Goal: Information Seeking & Learning: Learn about a topic

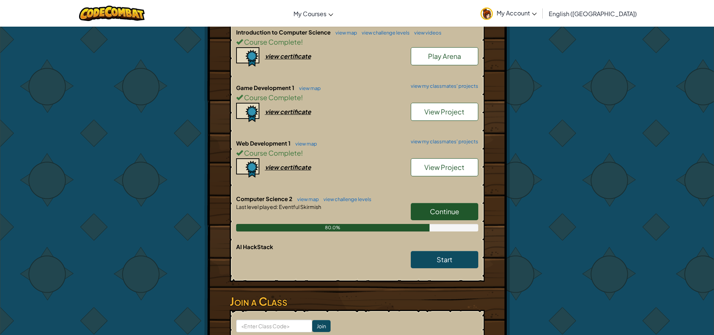
scroll to position [187, 0]
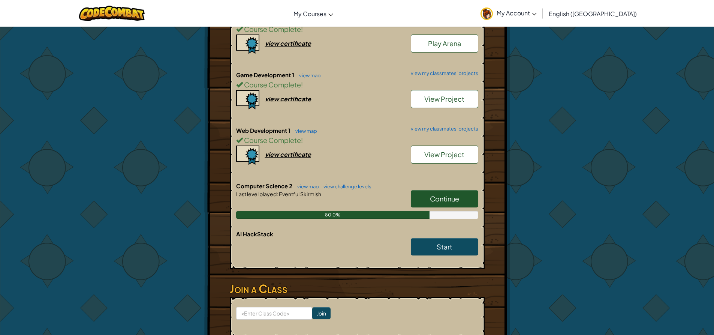
click at [446, 202] on span "Continue" at bounding box center [444, 198] width 29 height 9
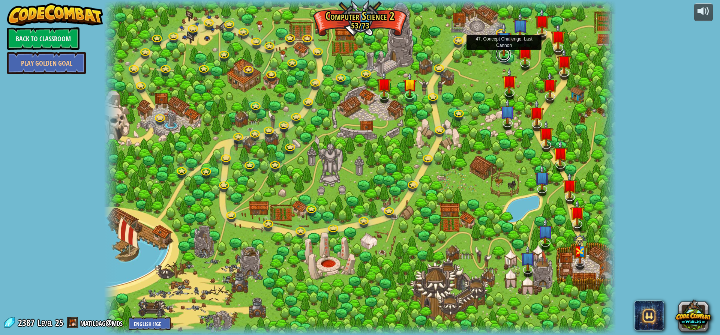
click at [500, 56] on link at bounding box center [502, 54] width 15 height 15
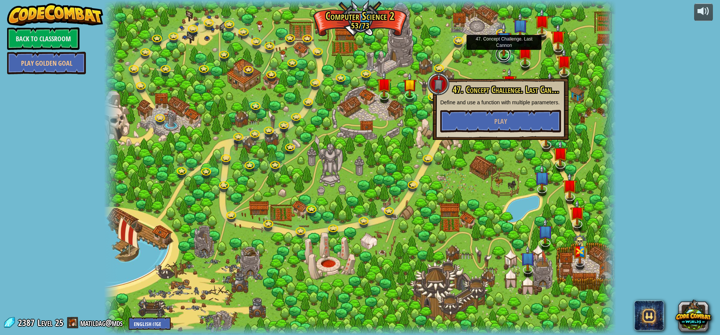
click at [500, 56] on link at bounding box center [502, 54] width 15 height 15
click at [504, 33] on img at bounding box center [503, 39] width 15 height 34
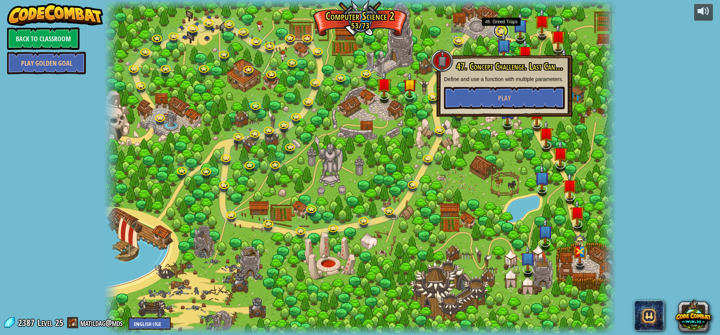
click at [500, 31] on link at bounding box center [500, 30] width 15 height 15
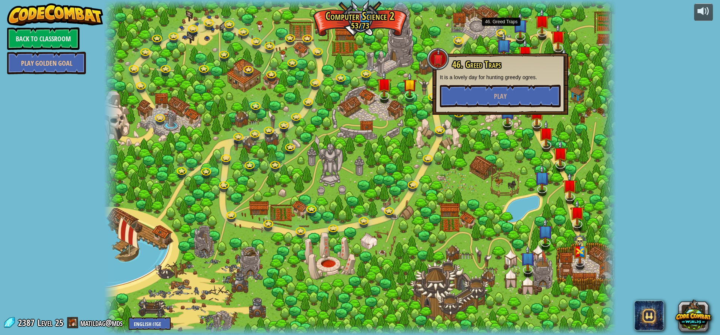
click at [606, 43] on div at bounding box center [607, 167] width 15 height 335
click at [533, 32] on div at bounding box center [360, 167] width 512 height 335
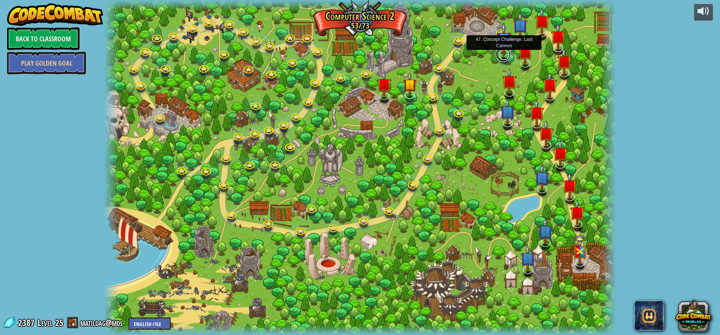
click at [507, 57] on link at bounding box center [502, 54] width 15 height 15
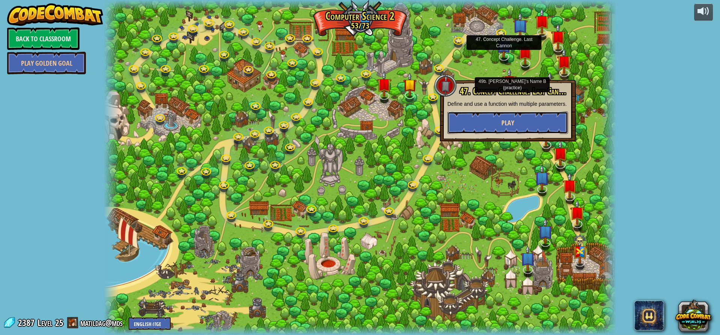
click at [510, 113] on button "Play" at bounding box center [507, 122] width 121 height 22
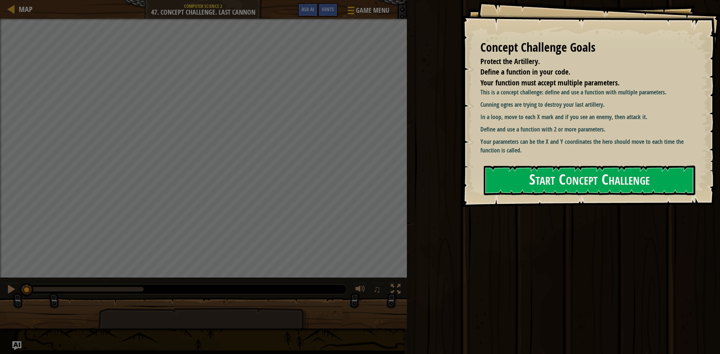
click at [591, 146] on p "Your parameters can be the X and Y coordinates the hero should move to each tim…" at bounding box center [589, 146] width 219 height 17
click at [540, 181] on button "Start Concept Challenge" at bounding box center [588, 181] width 211 height 30
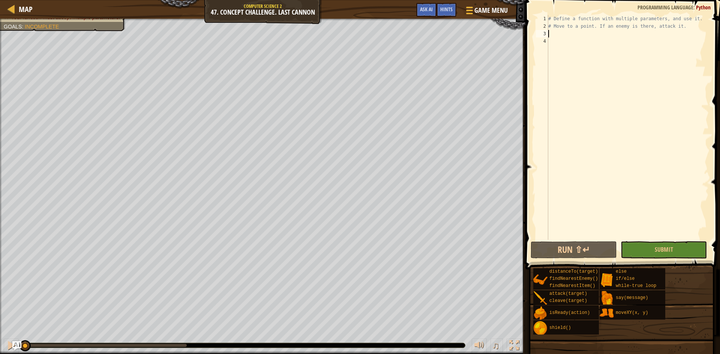
click at [570, 35] on div "# Define a function with multiple parameters, and use it. # Move to a point. If…" at bounding box center [627, 135] width 162 height 240
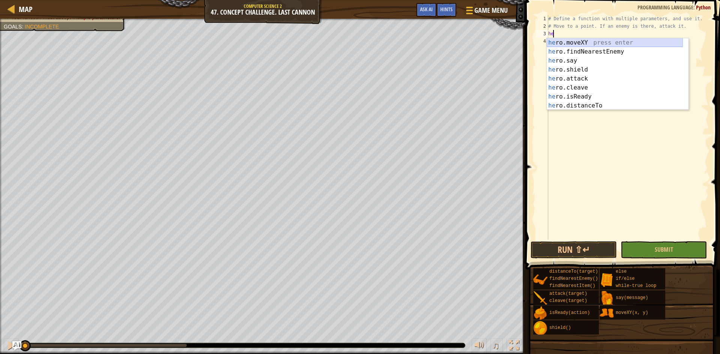
click at [575, 45] on div "he ro.moveXY press enter he ro.findNearestEnemy press enter he ro.say press ent…" at bounding box center [614, 83] width 136 height 90
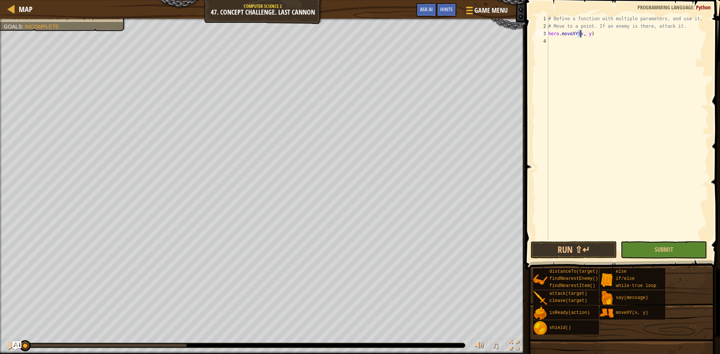
scroll to position [3, 3]
click at [588, 34] on div "# Define a function with multiple parameters, and use it. # Move to a point. If…" at bounding box center [627, 135] width 162 height 240
click at [589, 34] on div "# Define a function with multiple parameters, and use it. # Move to a point. If…" at bounding box center [627, 135] width 162 height 240
type textarea "hero.moveXY(50, 30)"
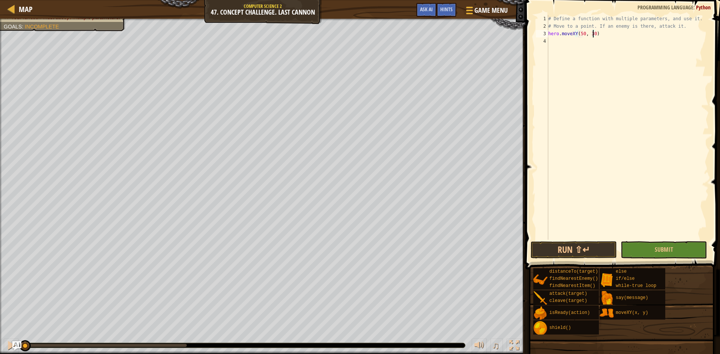
click at [615, 40] on div "# Define a function with multiple parameters, and use it. # Move to a point. If…" at bounding box center [627, 135] width 162 height 240
type textarea "if ebnemy:"
type textarea "if enemy:"
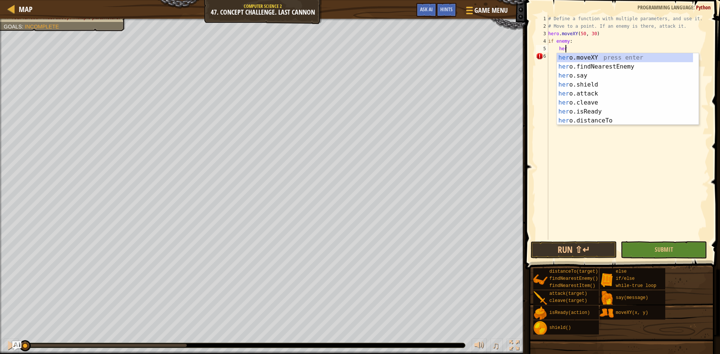
scroll to position [3, 1]
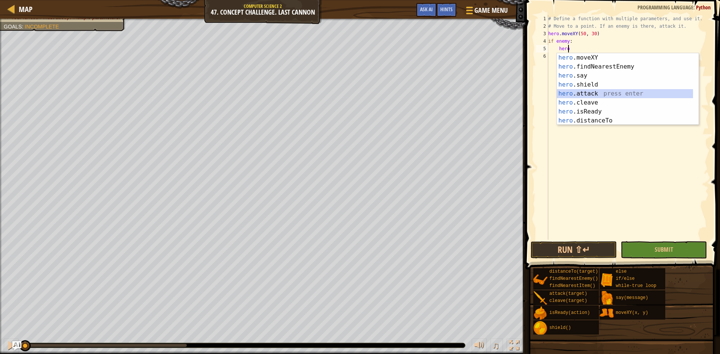
click at [592, 96] on div "hero .moveXY press enter hero .findNearestEnemy press enter hero .say press ent…" at bounding box center [625, 98] width 136 height 90
type textarea "hero.attack(enemy)"
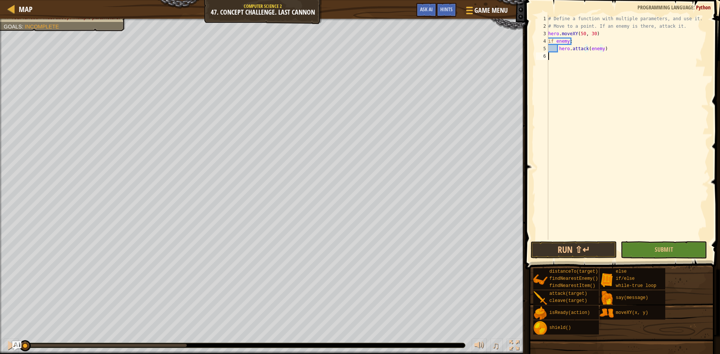
click at [603, 83] on div "# Define a function with multiple parameters, and use it. # Move to a point. If…" at bounding box center [627, 135] width 162 height 240
click at [569, 255] on button "Run ⇧↵" at bounding box center [573, 249] width 86 height 17
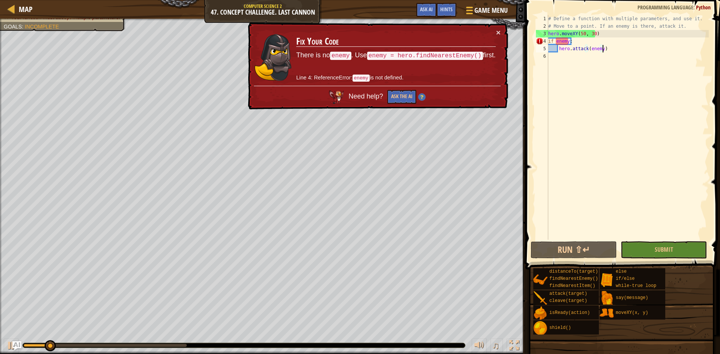
click at [620, 46] on div "# Define a function with multiple parameters, and use it. # Move to a point. If…" at bounding box center [627, 135] width 162 height 240
click at [623, 34] on div "# Define a function with multiple parameters, and use it. # Move to a point. If…" at bounding box center [627, 135] width 162 height 240
type textarea "hero.moveXY(50, 30)"
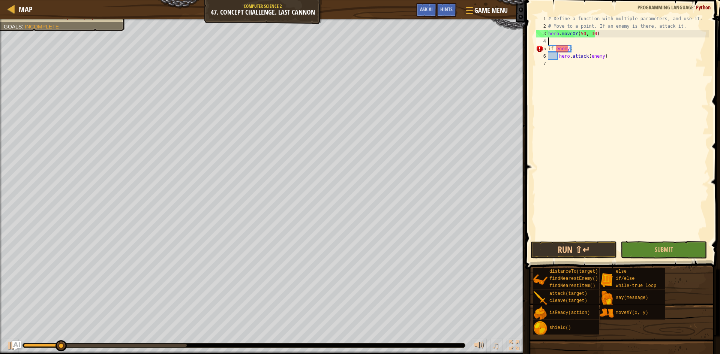
type textarea "he"
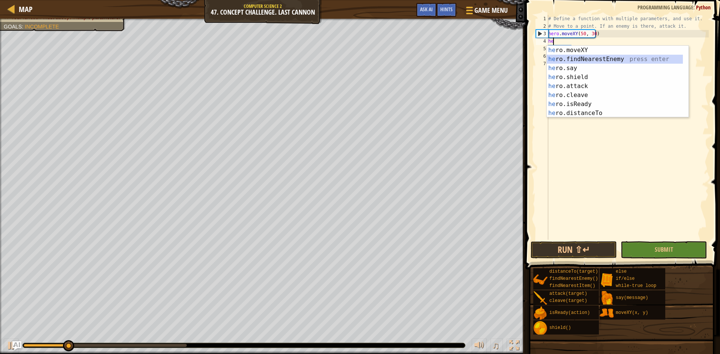
click at [607, 60] on div "he ro.moveXY press enter he ro.findNearestEnemy press enter he ro.say press ent…" at bounding box center [614, 91] width 136 height 90
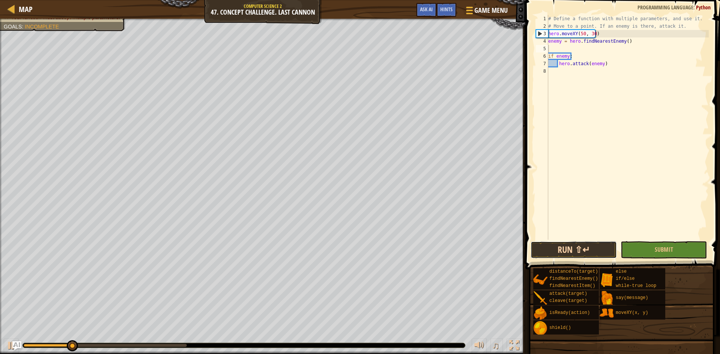
click at [568, 245] on button "Run ⇧↵" at bounding box center [573, 249] width 86 height 17
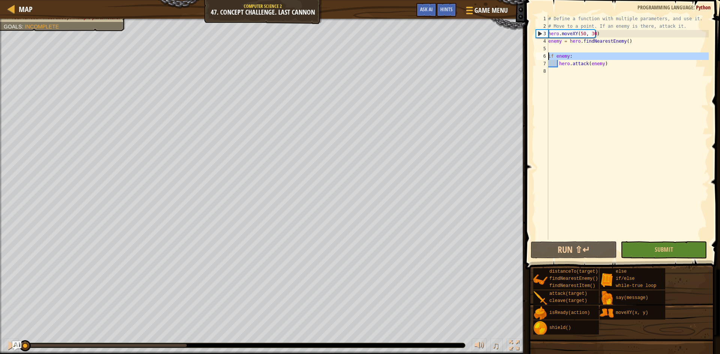
click at [547, 54] on div "6" at bounding box center [542, 55] width 12 height 7
click at [548, 56] on div "# Define a function with multiple parameters, and use it. # Move to a point. If…" at bounding box center [627, 135] width 162 height 240
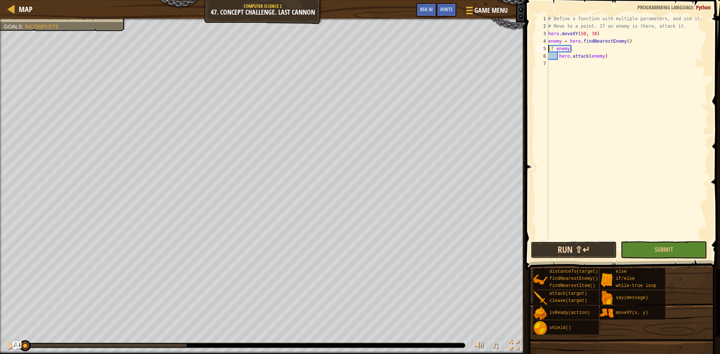
click at [554, 253] on button "Run ⇧↵" at bounding box center [573, 249] width 86 height 17
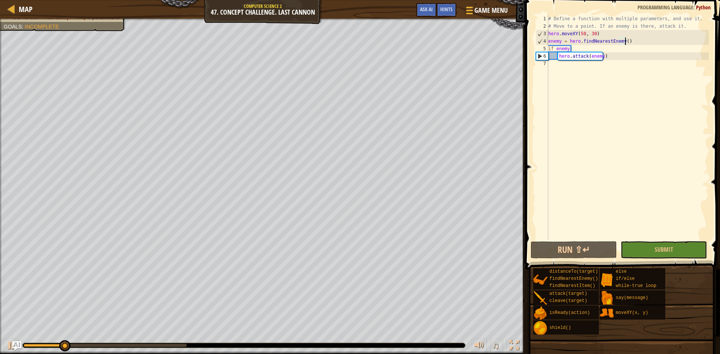
click at [645, 44] on div "# Define a function with multiple parameters, and use it. # Move to a point. If…" at bounding box center [627, 135] width 162 height 240
click at [689, 26] on div "# Define a function with multiple parameters, and use it. # Move to a point. If…" at bounding box center [627, 135] width 162 height 240
type textarea "# Move to a point. If an enemy is there, attack it."
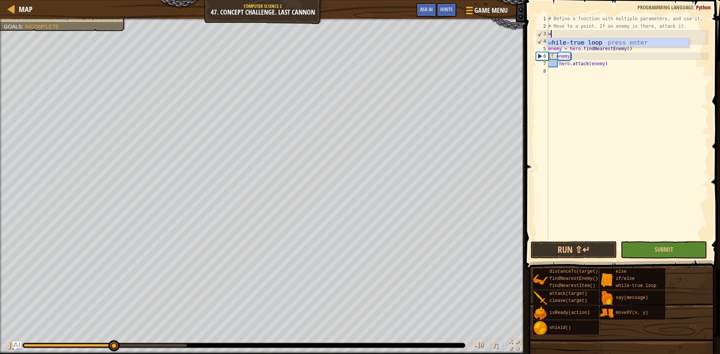
type textarea "wh"
click at [609, 38] on div "wh ile-true loop press enter" at bounding box center [617, 51] width 142 height 27
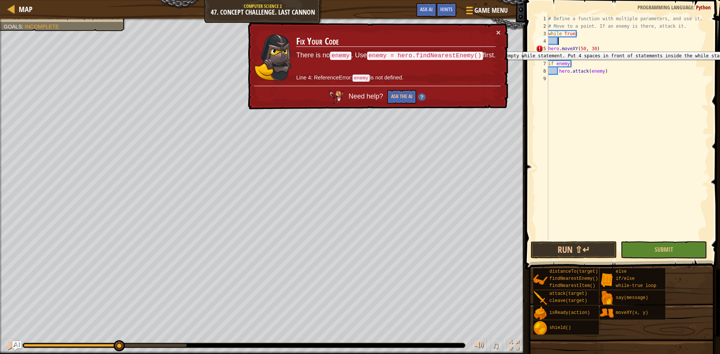
click at [546, 46] on div "5" at bounding box center [542, 48] width 12 height 7
click at [549, 49] on div "# Define a function with multiple parameters, and use it. # Move to a point. If…" at bounding box center [627, 135] width 162 height 240
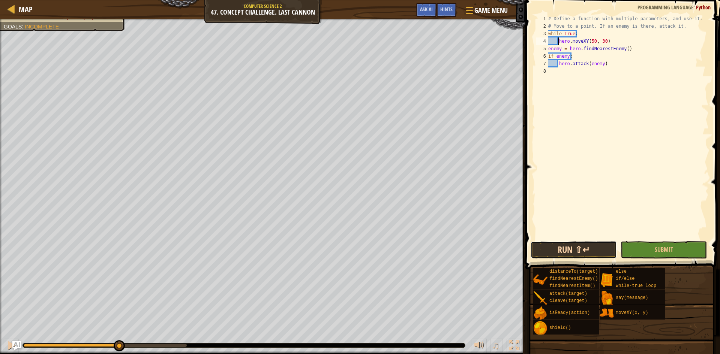
click at [572, 249] on button "Run ⇧↵" at bounding box center [573, 249] width 86 height 17
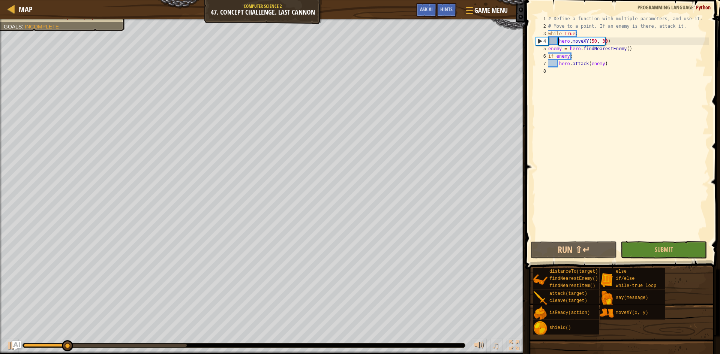
click at [548, 48] on div "5" at bounding box center [542, 48] width 12 height 7
click at [548, 51] on div "# Define a function with multiple parameters, and use it. # Move to a point. If…" at bounding box center [627, 135] width 162 height 240
click at [548, 57] on div "6" at bounding box center [542, 55] width 12 height 7
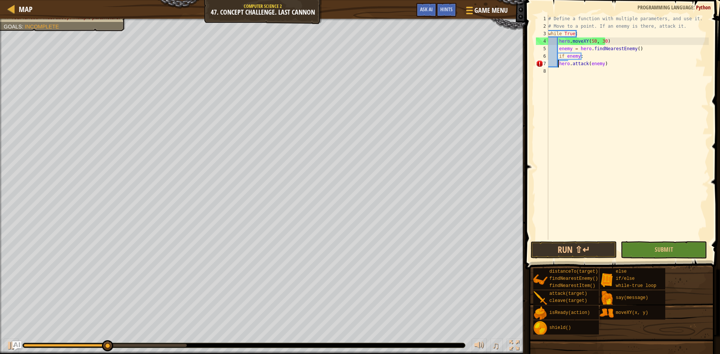
click at [558, 66] on div "# Define a function with multiple parameters, and use it. # Move to a point. If…" at bounding box center [627, 135] width 162 height 240
type textarea "hero.attack(enemy)"
click at [585, 248] on button "Run ⇧↵" at bounding box center [573, 249] width 86 height 17
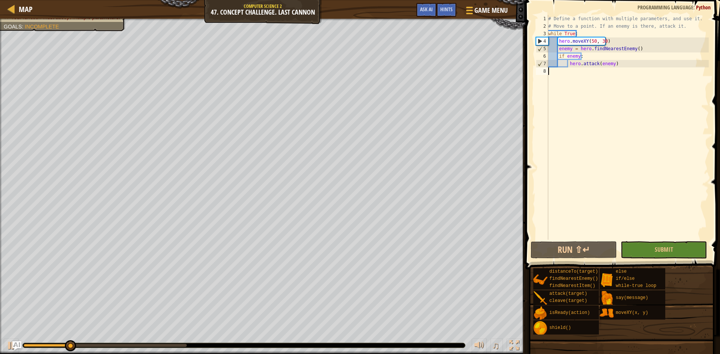
click at [635, 67] on div "# Define a function with multiple parameters, and use it. # Move to a point. If…" at bounding box center [627, 135] width 162 height 240
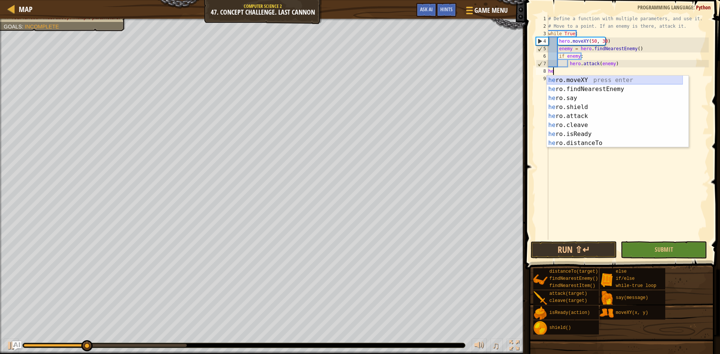
click at [629, 77] on div "he ro.moveXY press enter he ro.findNearestEnemy press enter he ro.say press ent…" at bounding box center [614, 121] width 136 height 90
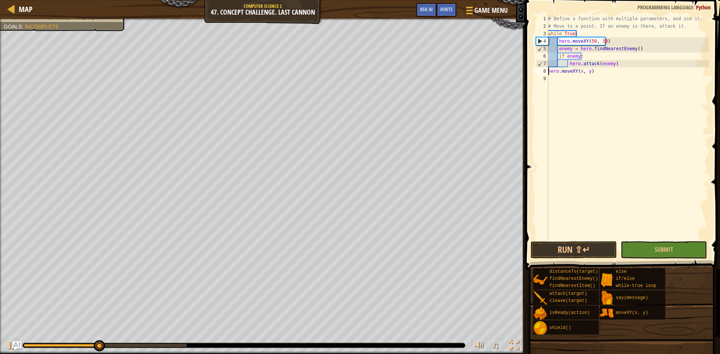
click at [549, 71] on div "# Define a function with multiple parameters, and use it. # Move to a point. If…" at bounding box center [627, 135] width 162 height 240
type textarea "hero.moveXY(x, y)"
click at [603, 69] on div "# Define a function with multiple parameters, and use it. # Move to a point. If…" at bounding box center [627, 135] width 162 height 240
type textarea "he"
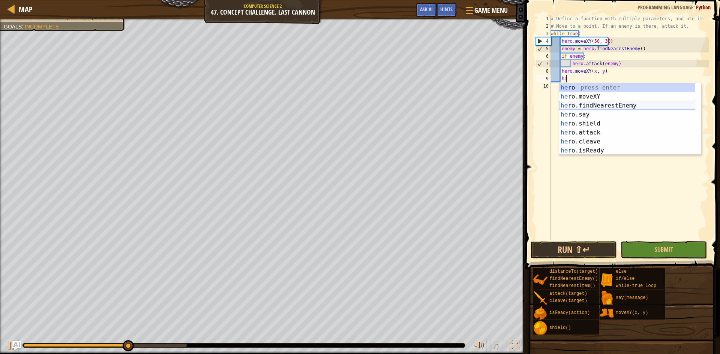
click at [586, 107] on div "he ro press enter he ro.moveXY press enter he ro.findNearestEnemy press enter h…" at bounding box center [627, 128] width 136 height 90
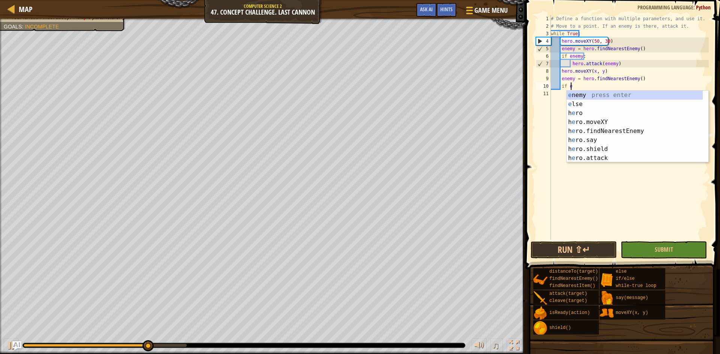
scroll to position [3, 1]
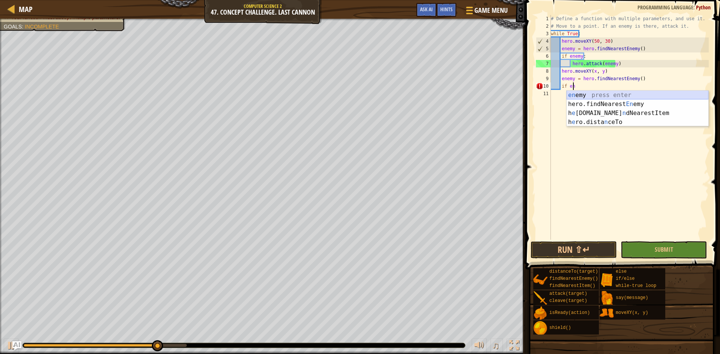
click at [596, 97] on div "en emy press enter hero.findNearest En emy press enter h e ro.fi n dNearestItem…" at bounding box center [637, 118] width 142 height 54
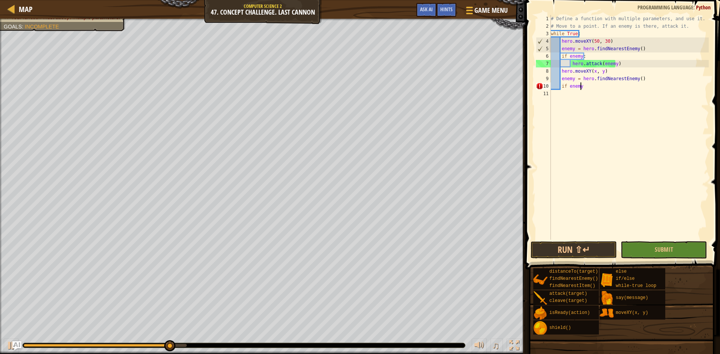
type textarea "if enemy:"
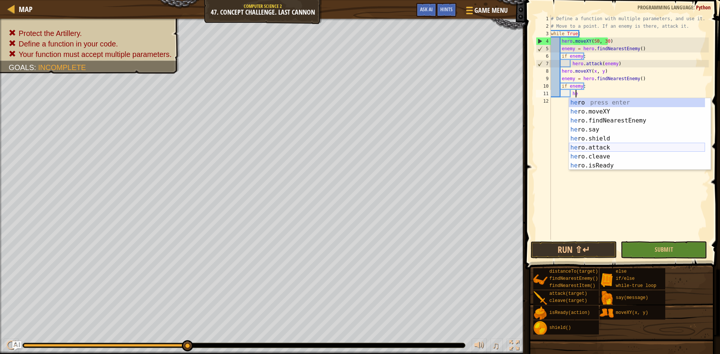
click at [601, 143] on div "he ro press enter he ro.moveXY press enter he ro.findNearestEnemy press enter h…" at bounding box center [637, 143] width 136 height 90
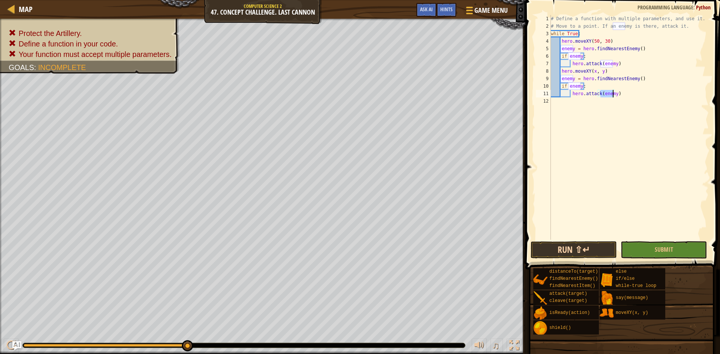
type textarea "hero.attack(enemy)"
click at [588, 253] on button "Run ⇧↵" at bounding box center [573, 249] width 86 height 17
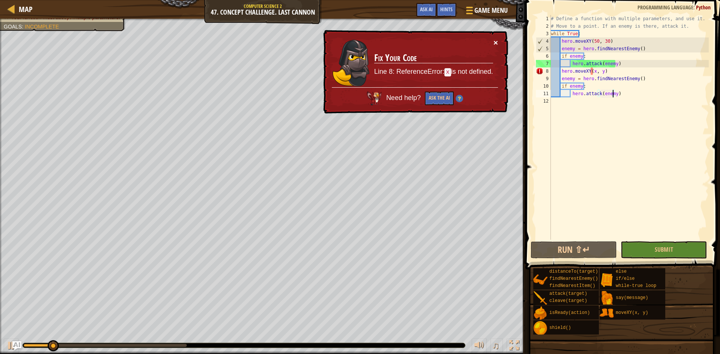
click at [493, 44] on button "×" at bounding box center [495, 43] width 4 height 8
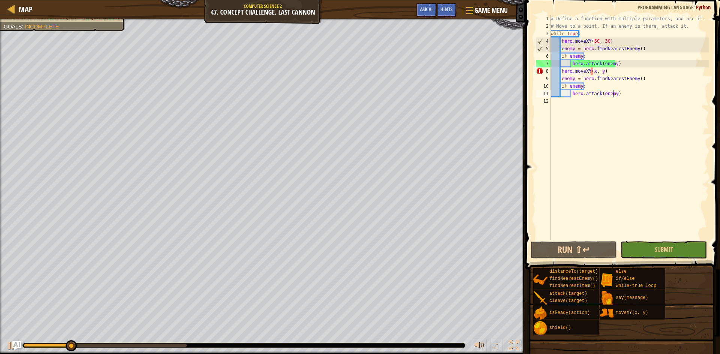
click at [606, 144] on div "# Define a function with multiple parameters, and use it. # Move to a point. If…" at bounding box center [629, 135] width 160 height 240
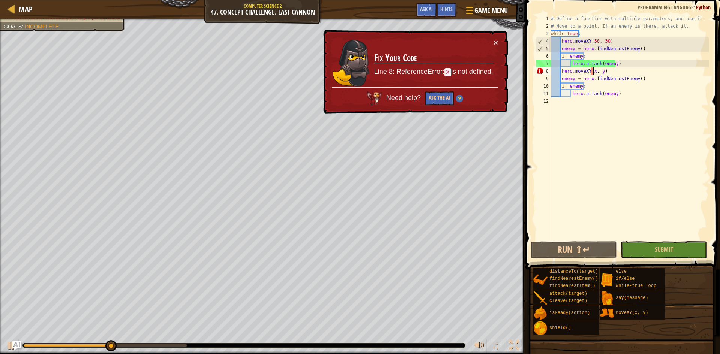
click at [592, 69] on div "# Define a function with multiple parameters, and use it. # Move to a point. If…" at bounding box center [629, 135] width 160 height 240
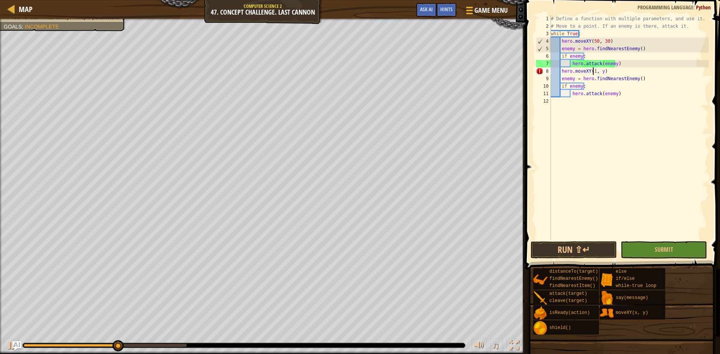
scroll to position [3, 4]
click at [603, 71] on div "# Define a function with multiple parameters, and use it. # Move to a point. If…" at bounding box center [629, 135] width 160 height 240
type textarea "hero.moveXY(10, 30)"
click at [591, 250] on button "Run ⇧↵" at bounding box center [573, 249] width 86 height 17
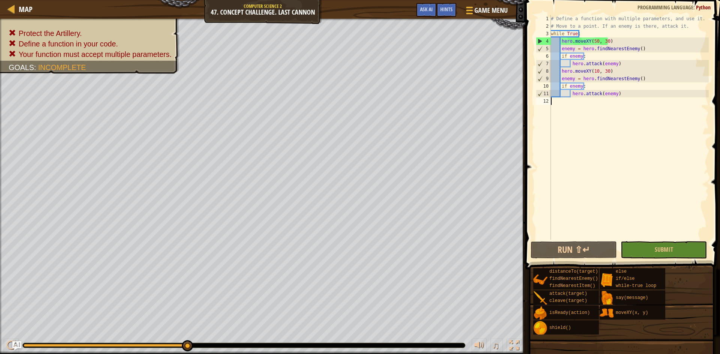
click at [626, 105] on div "# Define a function with multiple parameters, and use it. # Move to a point. If…" at bounding box center [629, 135] width 160 height 240
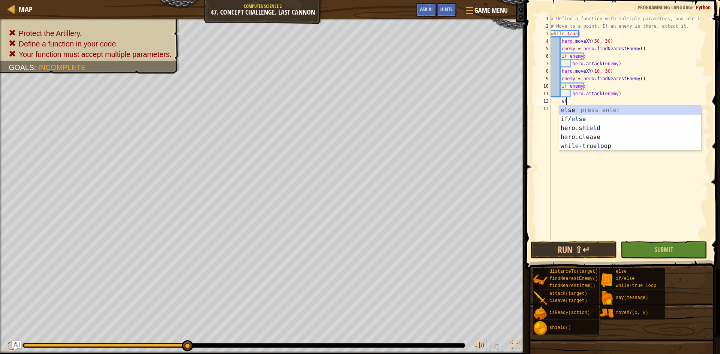
type textarea "else"
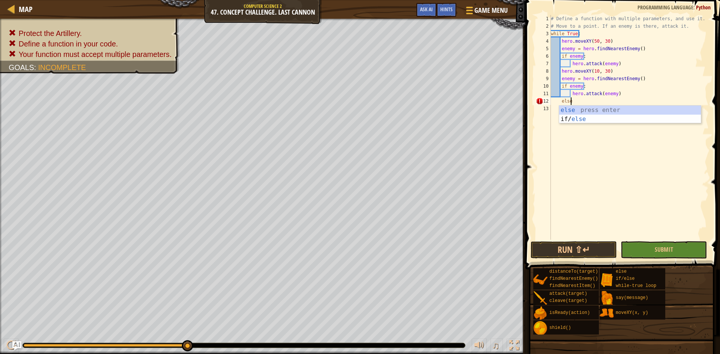
click at [618, 124] on div "# Define a function with multiple parameters, and use it. # Move to a point. If…" at bounding box center [629, 135] width 160 height 240
click at [599, 101] on div "# Define a function with multiple parameters, and use it. # Move to a point. If…" at bounding box center [629, 135] width 160 height 240
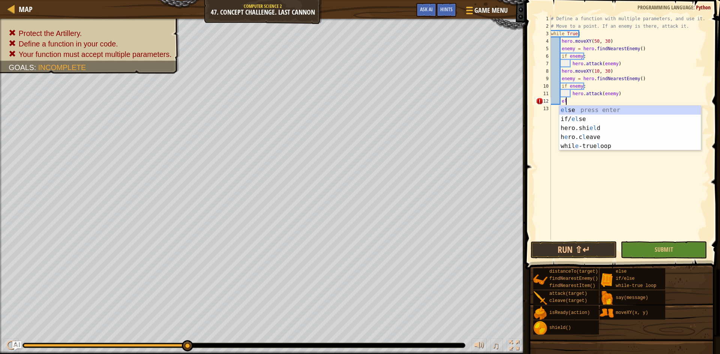
type textarea "el"
click at [594, 112] on div "el se press enter if/ el se press enter hero.shi el d press enter h e ro.c l ea…" at bounding box center [630, 137] width 142 height 63
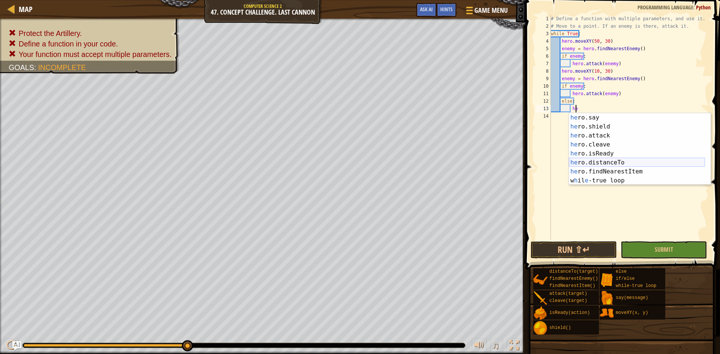
scroll to position [0, 0]
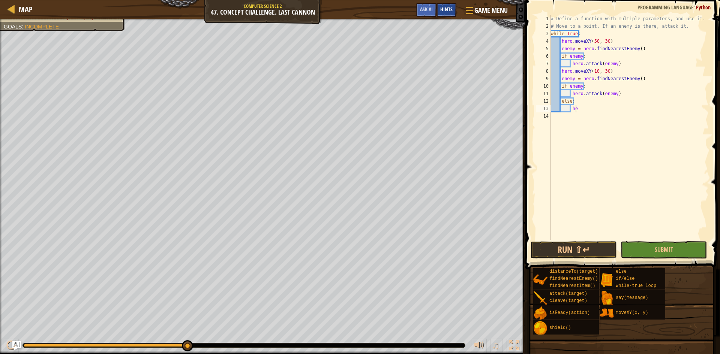
click at [440, 8] on span "Hints" at bounding box center [446, 9] width 12 height 7
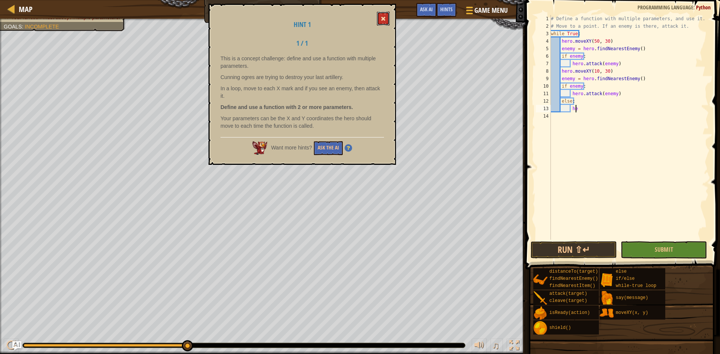
click at [384, 21] on span at bounding box center [382, 18] width 5 height 5
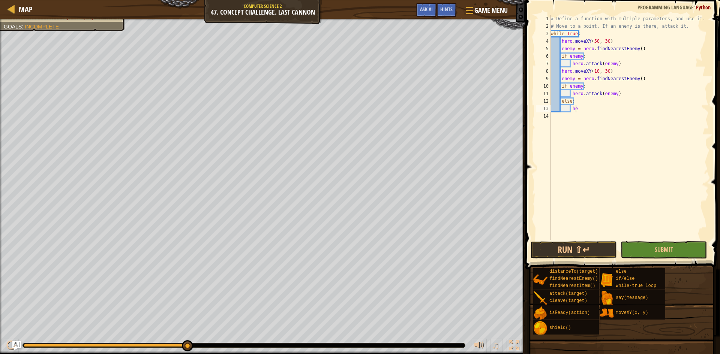
click at [638, 111] on div "# Define a function with multiple parameters, and use it. # Move to a point. If…" at bounding box center [629, 135] width 160 height 240
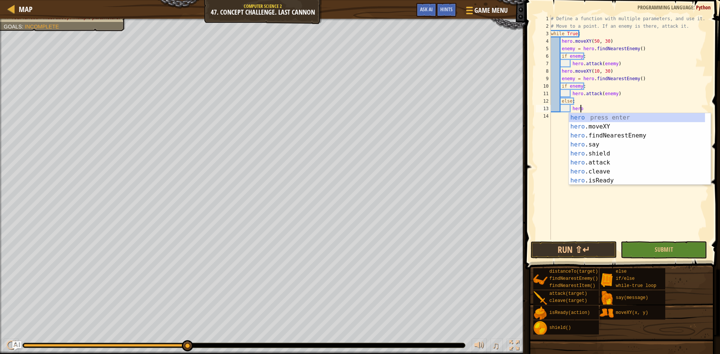
scroll to position [3, 2]
type textarea "h"
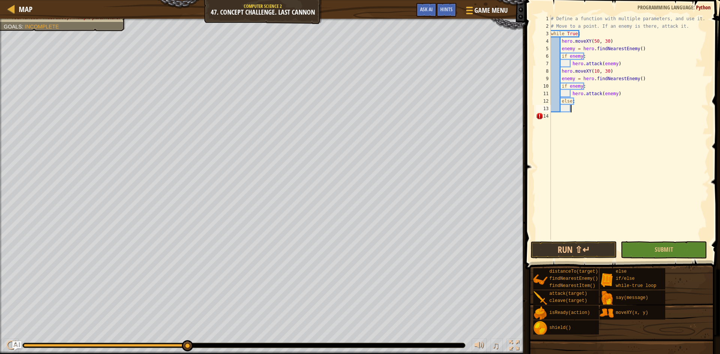
type textarea "P"
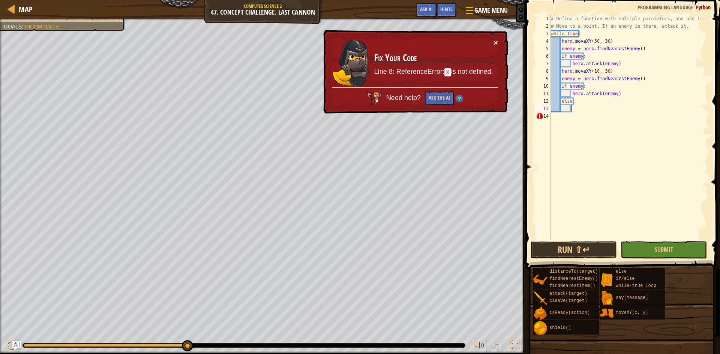
click at [495, 43] on button "×" at bounding box center [495, 43] width 4 height 8
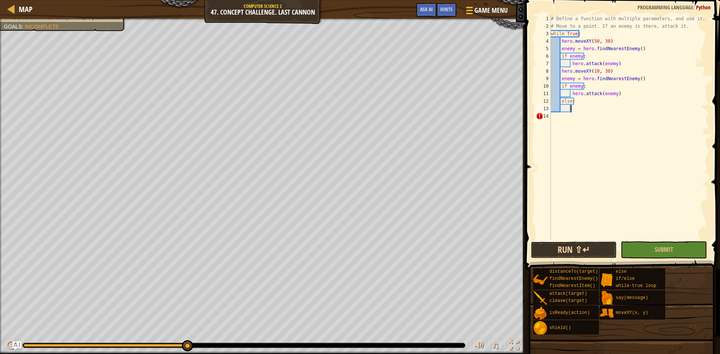
click at [588, 249] on button "Run ⇧↵" at bounding box center [573, 249] width 86 height 17
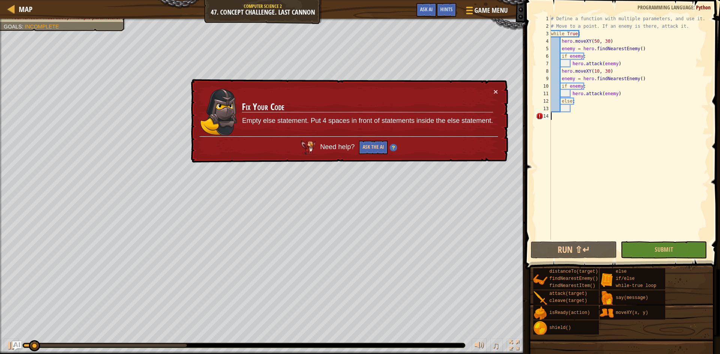
click at [588, 115] on div "# Define a function with multiple parameters, and use it. # Move to a point. If…" at bounding box center [629, 135] width 160 height 240
click at [588, 108] on div "# Define a function with multiple parameters, and use it. # Move to a point. If…" at bounding box center [629, 135] width 160 height 240
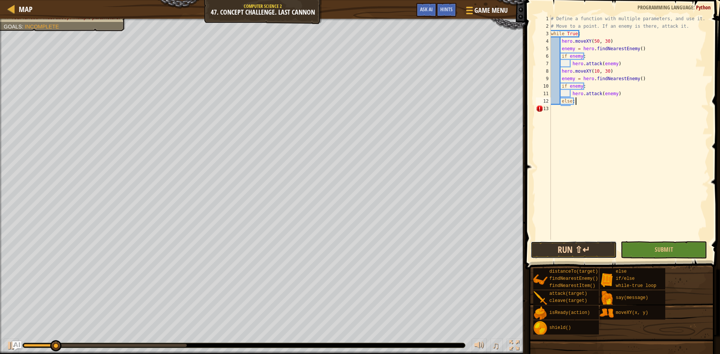
drag, startPoint x: 578, startPoint y: 256, endPoint x: 578, endPoint y: 249, distance: 6.4
click at [578, 251] on button "Run ⇧↵" at bounding box center [573, 249] width 86 height 17
type textarea "e"
drag, startPoint x: 600, startPoint y: 240, endPoint x: 594, endPoint y: 256, distance: 16.6
click at [594, 256] on div "1 2 3 4 5 6 7 8 9 10 11 12 13 14 # Define a function with multiple parameters, …" at bounding box center [621, 150] width 197 height 292
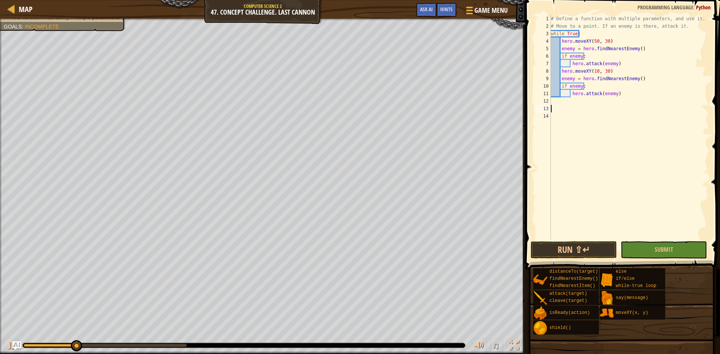
click at [642, 95] on div "# Define a function with multiple parameters, and use it. # Move to a point. If…" at bounding box center [629, 135] width 160 height 240
type textarea "hero.attack(enemy)"
click at [606, 255] on button "Run ⇧↵" at bounding box center [573, 249] width 86 height 17
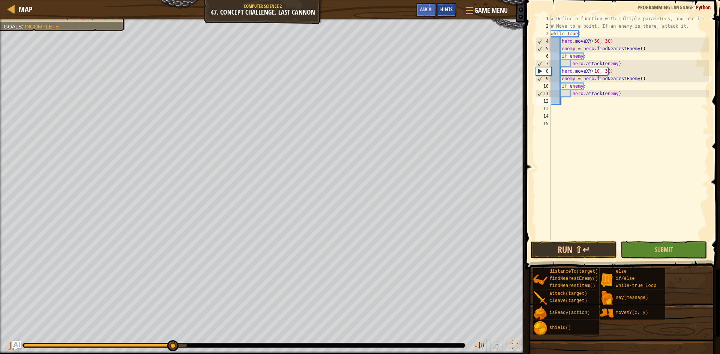
click at [453, 11] on div "Hints" at bounding box center [446, 10] width 20 height 14
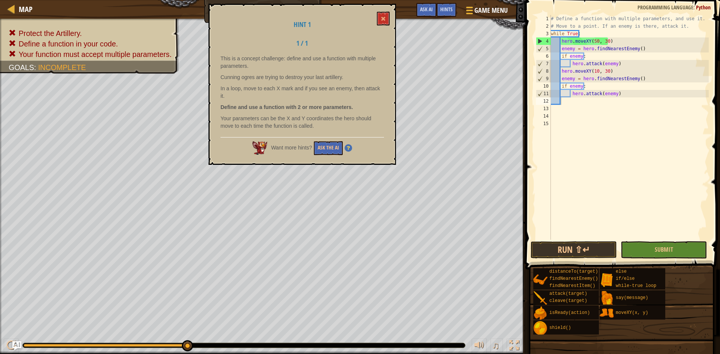
drag, startPoint x: 225, startPoint y: 89, endPoint x: 356, endPoint y: 97, distance: 131.0
click at [356, 97] on p "In a loop, move to each X mark and if you see an enemy, then attack it." at bounding box center [301, 92] width 163 height 15
click at [383, 18] on span at bounding box center [382, 18] width 5 height 5
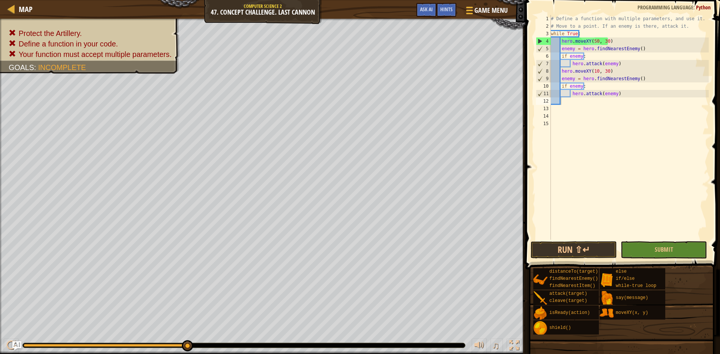
click at [579, 100] on div "# Define a function with multiple parameters, and use it. # Move to a point. If…" at bounding box center [629, 135] width 160 height 240
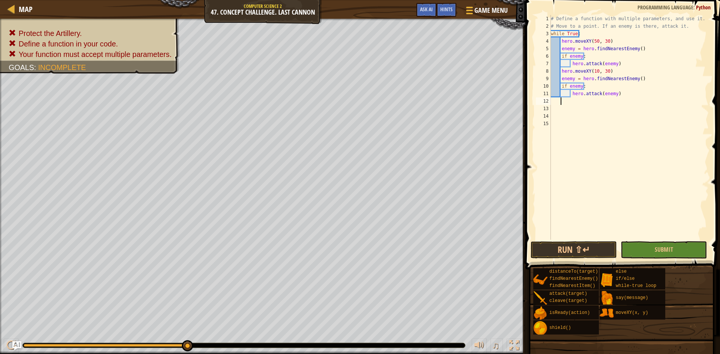
scroll to position [3, 1]
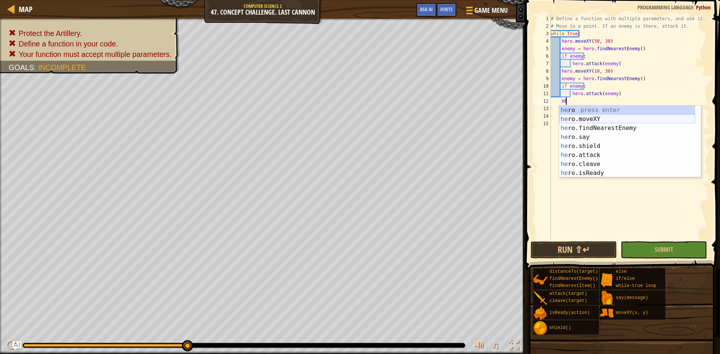
drag, startPoint x: 584, startPoint y: 117, endPoint x: 552, endPoint y: 133, distance: 35.4
click at [583, 118] on div "he ro press enter he ro.moveXY press enter he ro.findNearestEnemy press enter h…" at bounding box center [627, 151] width 136 height 90
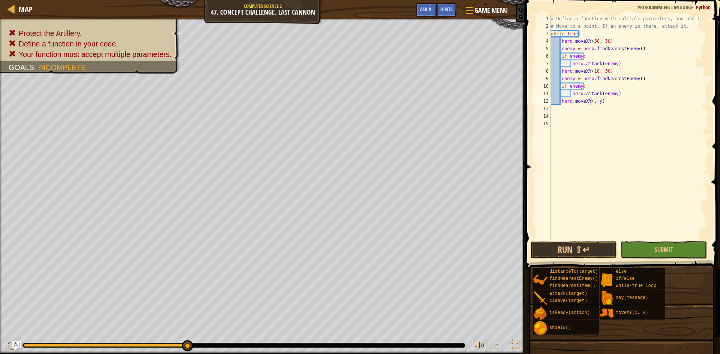
scroll to position [3, 4]
click at [601, 101] on div "# Define a function with multiple parameters, and use it. # Move to a point. If…" at bounding box center [629, 135] width 160 height 240
click at [601, 101] on div "# Define a function with multiple parameters, and use it. # Move to a point. If…" at bounding box center [628, 127] width 159 height 225
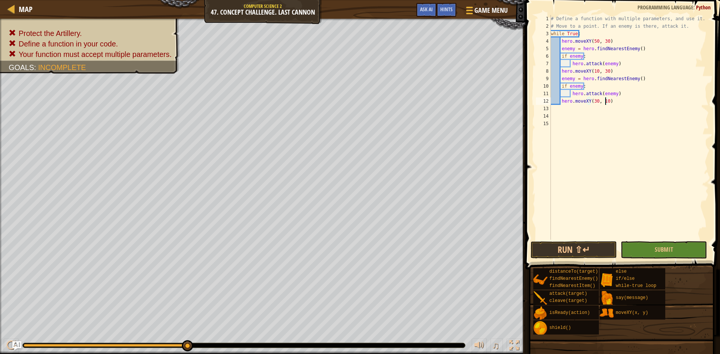
click at [606, 100] on div "# Define a function with multiple parameters, and use it. # Move to a point. If…" at bounding box center [629, 135] width 160 height 240
type textarea "hero.moveXY(30, 10)"
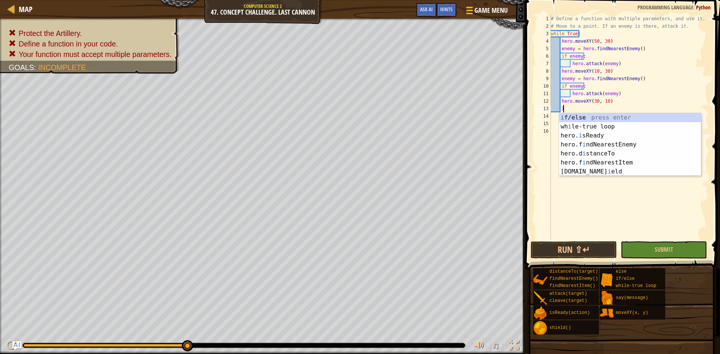
scroll to position [3, 1]
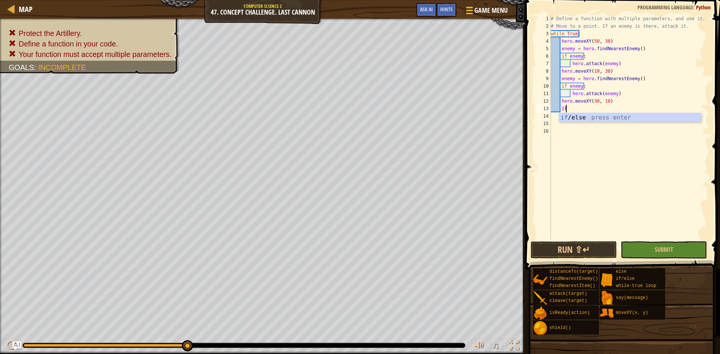
type textarea "I"
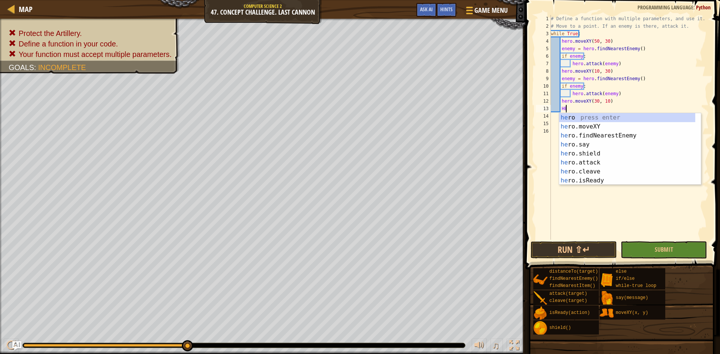
type textarea "H"
type textarea "hero"
click at [591, 135] on div "hero press enter hero .moveXY press enter hero .findNearestEnemy press enter he…" at bounding box center [627, 158] width 136 height 90
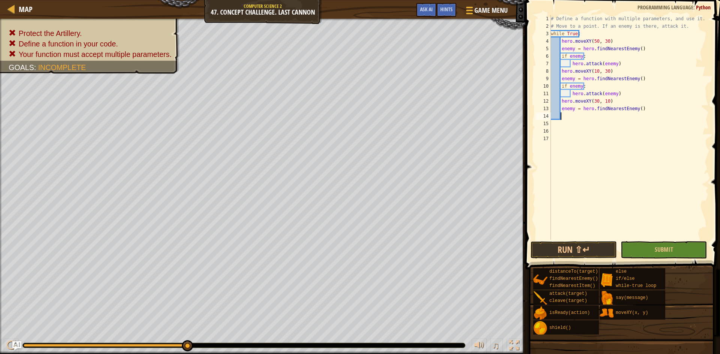
scroll to position [3, 0]
type textarea "if enemy:"
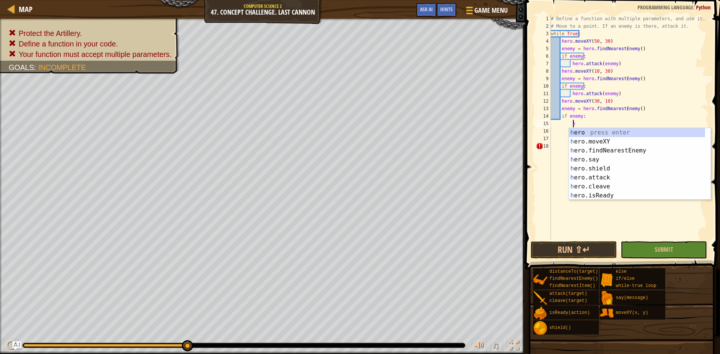
scroll to position [3, 2]
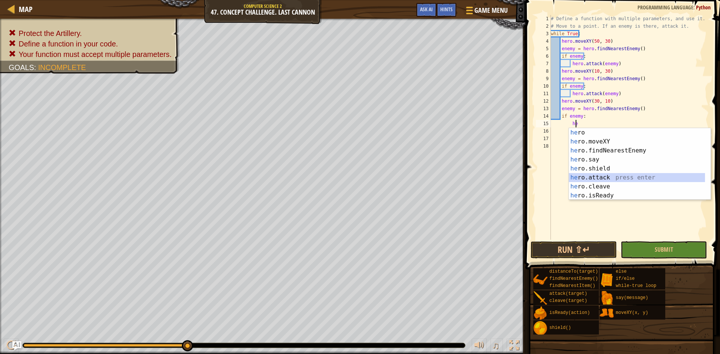
click at [599, 175] on div "he ro press enter he ro.moveXY press enter he ro.findNearestEnemy press enter h…" at bounding box center [637, 173] width 136 height 90
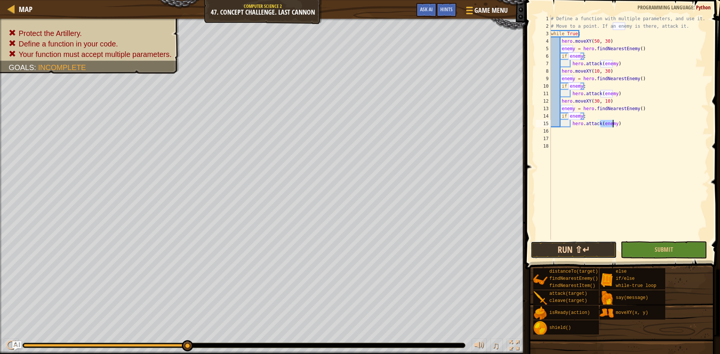
click at [592, 251] on button "Run ⇧↵" at bounding box center [573, 249] width 86 height 17
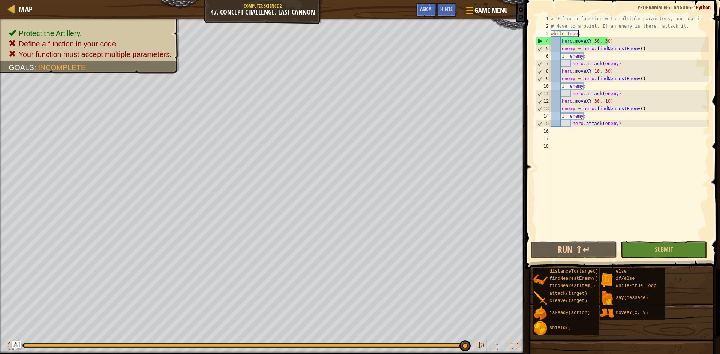
click at [681, 31] on div "# Define a function with multiple parameters, and use it. # Move to a point. If…" at bounding box center [629, 135] width 160 height 240
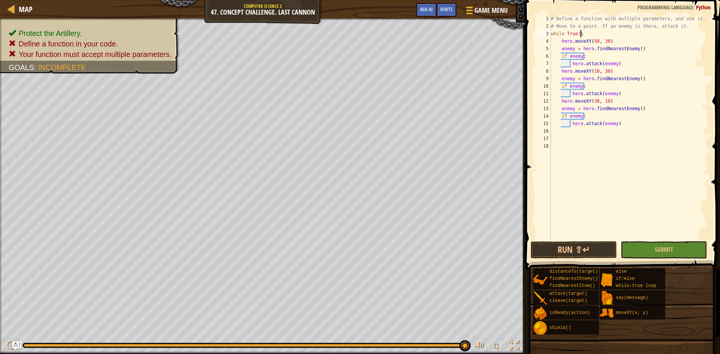
type textarea "while True:"
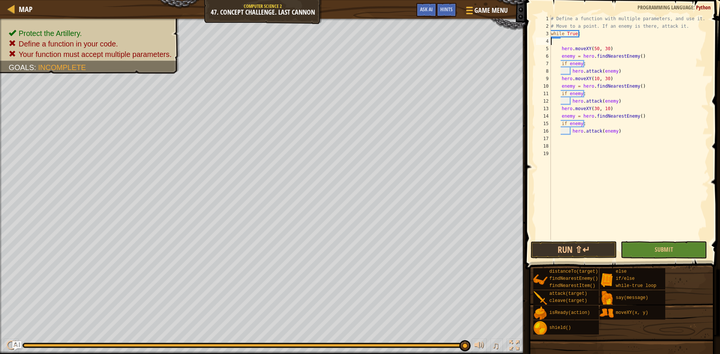
scroll to position [3, 0]
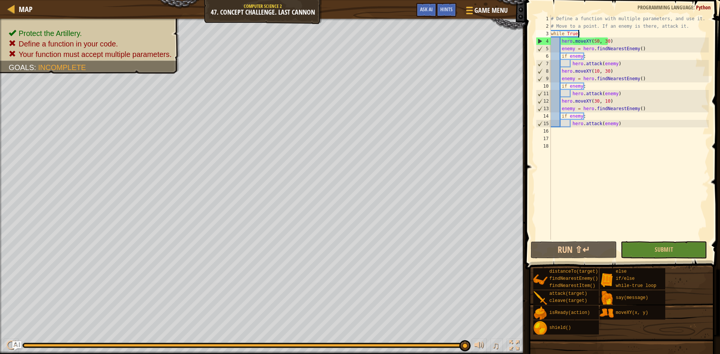
click at [693, 30] on div "# Define a function with multiple parameters, and use it. # Move to a point. If…" at bounding box center [629, 135] width 160 height 240
click at [692, 30] on div "# Define a function with multiple parameters, and use it. # Move to a point. If…" at bounding box center [629, 135] width 160 height 240
type textarea "# Move to a point. If an enemy is there, attack it."
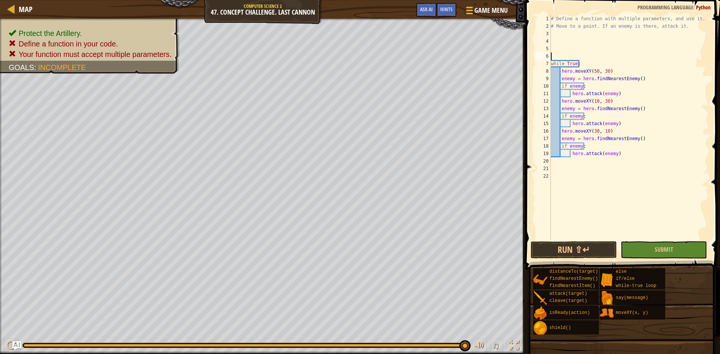
click at [569, 51] on div "# Define a function with multiple parameters, and use it. # Move to a point. If…" at bounding box center [629, 135] width 160 height 240
click at [578, 38] on div "# Define a function with multiple parameters, and use it. # Move to a point. If…" at bounding box center [629, 135] width 160 height 240
type textarea "def checkPoint(x, y)"
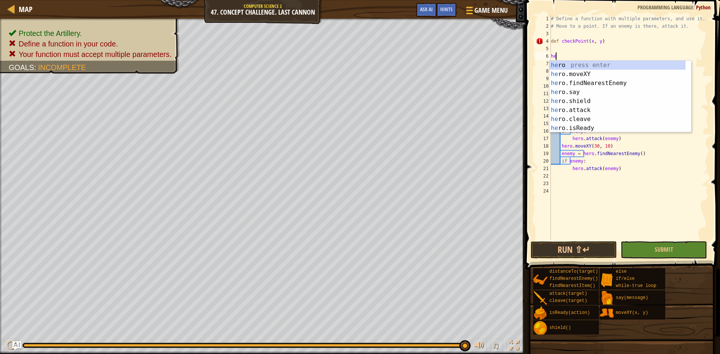
type textarea "h"
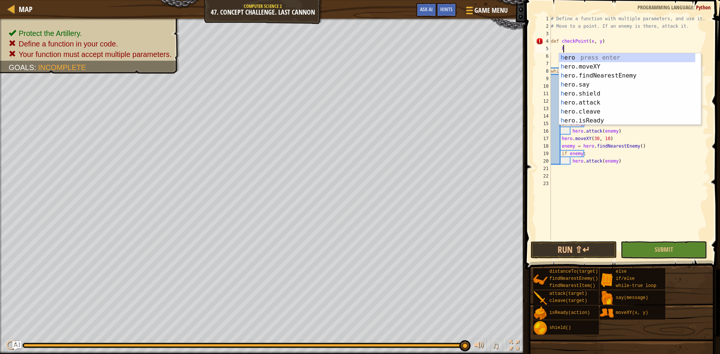
scroll to position [3, 1]
click at [592, 69] on div "he ro press enter he ro.moveXY press enter he ro.findNearestEnemy press enter h…" at bounding box center [627, 98] width 136 height 90
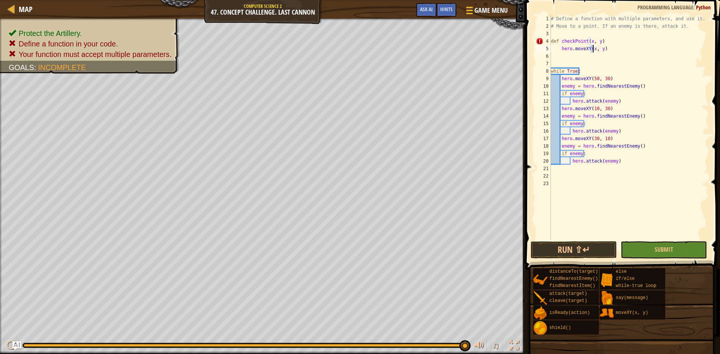
click at [641, 52] on div "# Define a function with multiple parameters, and use it. # Move to a point. If…" at bounding box center [629, 135] width 160 height 240
click at [557, 47] on div "# Define a function with multiple parameters, and use it. # Move to a point. If…" at bounding box center [629, 135] width 160 height 240
drag, startPoint x: 631, startPoint y: 39, endPoint x: 630, endPoint y: 44, distance: 4.9
click at [631, 42] on div "# Define a function with multiple parameters, and use it. # Move to a point. If…" at bounding box center [629, 135] width 160 height 240
click at [630, 44] on div "# Define a function with multiple parameters, and use it. # Move to a point. If…" at bounding box center [629, 135] width 160 height 240
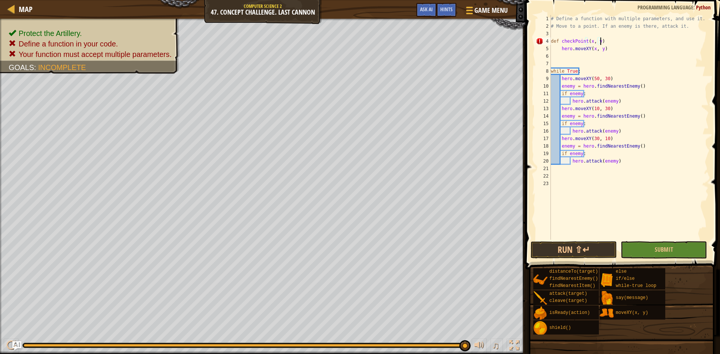
click at [629, 49] on div "# Define a function with multiple parameters, and use it. # Move to a point. If…" at bounding box center [629, 135] width 160 height 240
type textarea "hero.moveXY(x, y)"
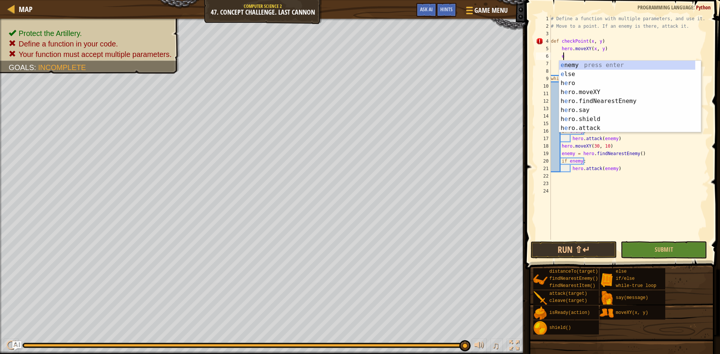
type textarea "ene"
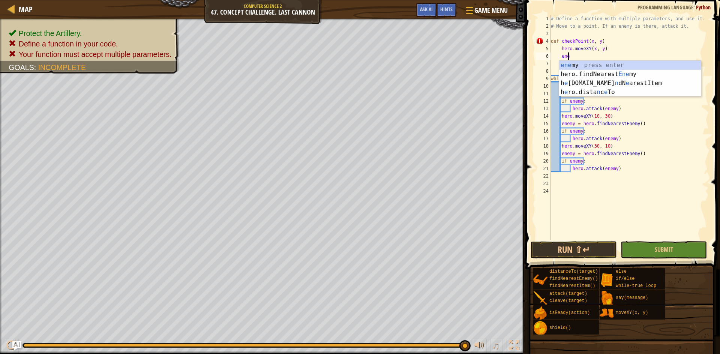
scroll to position [3, 1]
click at [630, 72] on div "ene my press enter hero.findNearest Ene my press enter h e ro.fi n dN e arestIt…" at bounding box center [630, 88] width 142 height 54
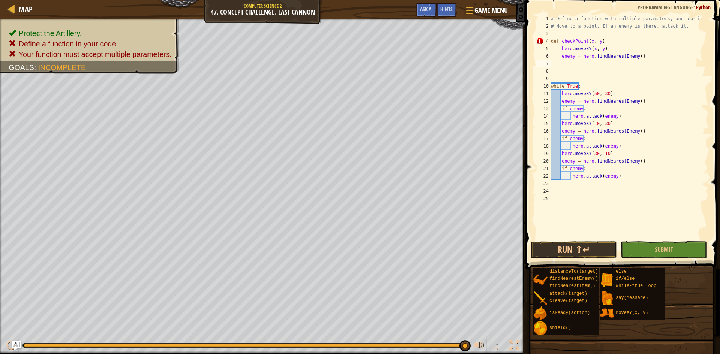
scroll to position [3, 0]
type textarea "if enemy:"
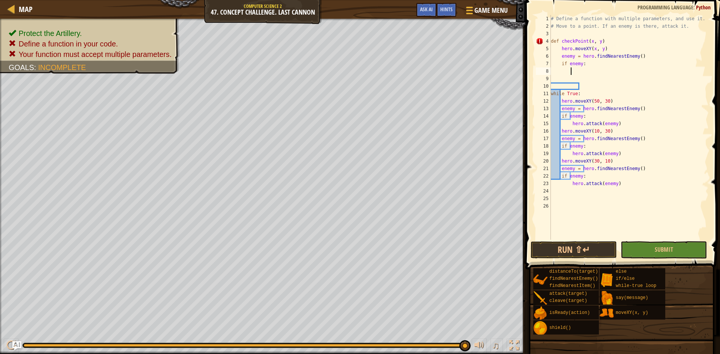
scroll to position [3, 2]
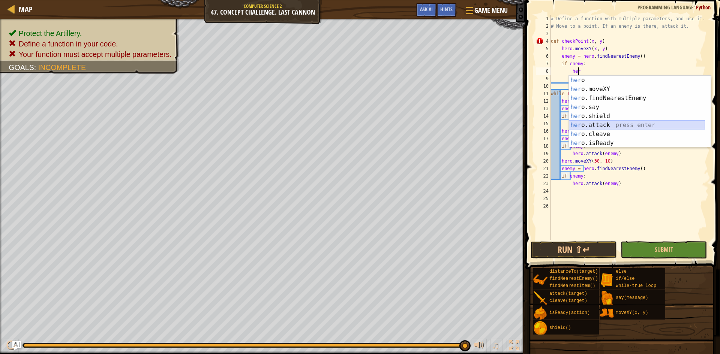
drag, startPoint x: 610, startPoint y: 129, endPoint x: 601, endPoint y: 118, distance: 13.8
click at [610, 128] on div "her o press enter her o.moveXY press enter her o.findNearestEnemy press enter h…" at bounding box center [637, 121] width 136 height 90
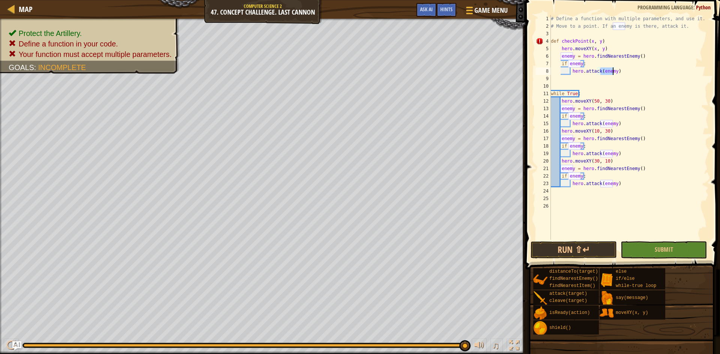
click at [556, 51] on div "# Define a function with multiple parameters, and use it. # Move to a point. If…" at bounding box center [629, 135] width 160 height 240
click at [563, 46] on div "# Define a function with multiple parameters, and use it. # Move to a point. If…" at bounding box center [629, 135] width 160 height 240
click at [559, 47] on div "# Define a function with multiple parameters, and use it. # Move to a point. If…" at bounding box center [629, 135] width 160 height 240
click at [562, 248] on button "Run ⇧↵" at bounding box center [573, 249] width 86 height 17
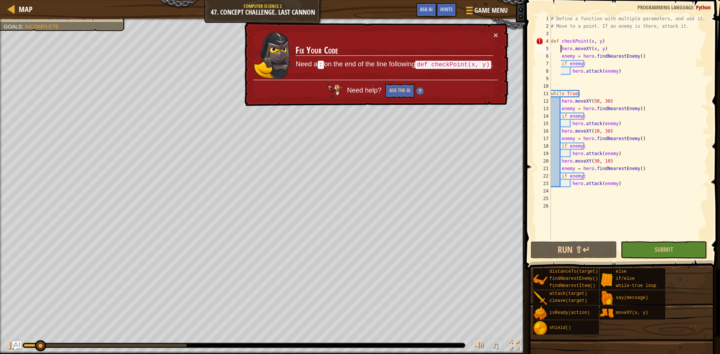
click at [599, 40] on div "# Define a function with multiple parameters, and use it. # Move to a point. If…" at bounding box center [629, 135] width 160 height 240
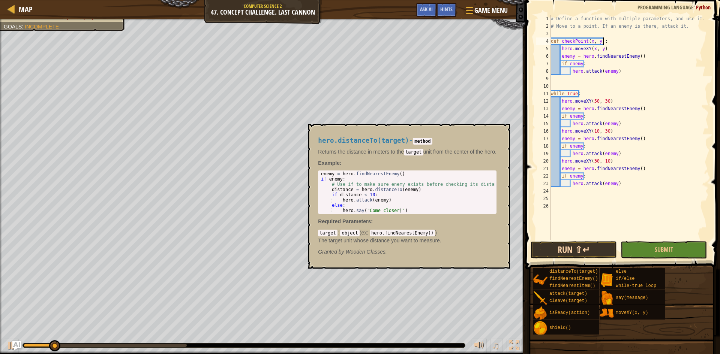
type textarea "def checkPoint(x, y):"
click at [575, 254] on button "Run ⇧↵" at bounding box center [573, 249] width 86 height 17
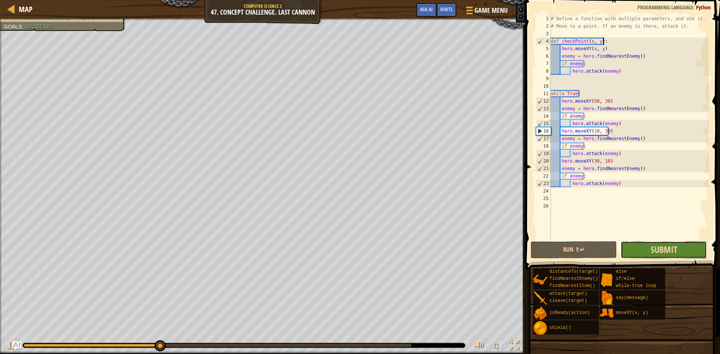
click at [672, 250] on span "Submit" at bounding box center [663, 250] width 27 height 12
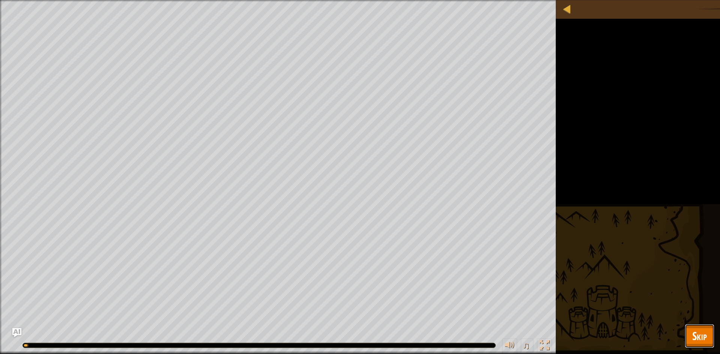
click at [708, 334] on button "Skip" at bounding box center [699, 336] width 30 height 24
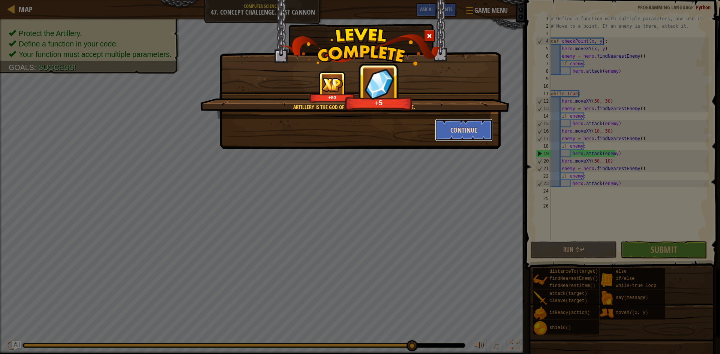
click at [455, 130] on button "Continue" at bounding box center [464, 130] width 58 height 22
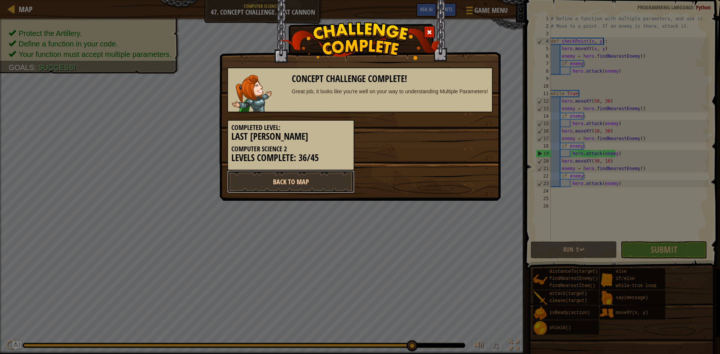
click at [306, 189] on link "Back to Map" at bounding box center [290, 182] width 127 height 22
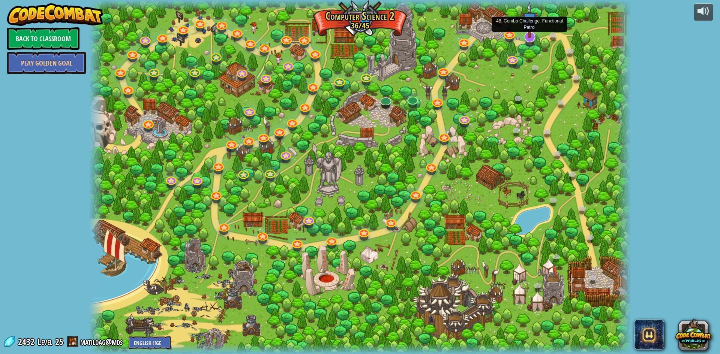
click at [524, 37] on img at bounding box center [529, 20] width 16 height 36
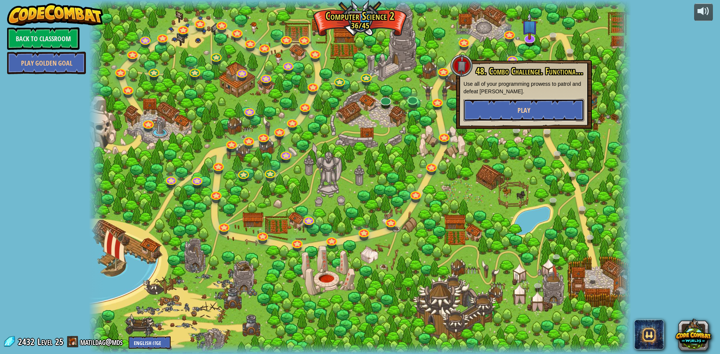
click at [479, 101] on button "Play" at bounding box center [523, 110] width 121 height 22
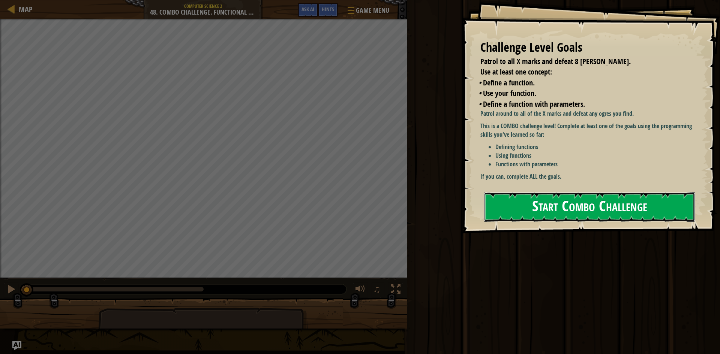
click at [541, 200] on button "Start Combo Challenge" at bounding box center [588, 207] width 211 height 30
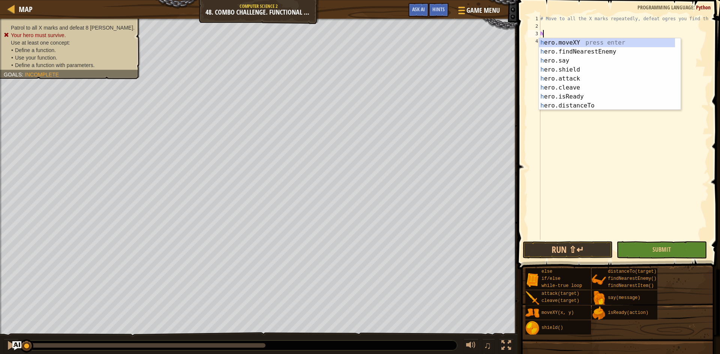
scroll to position [3, 0]
click at [624, 45] on div "he ro.moveXY press enter he ro.findNearestEnemy press enter he ro.say press ent…" at bounding box center [607, 83] width 136 height 90
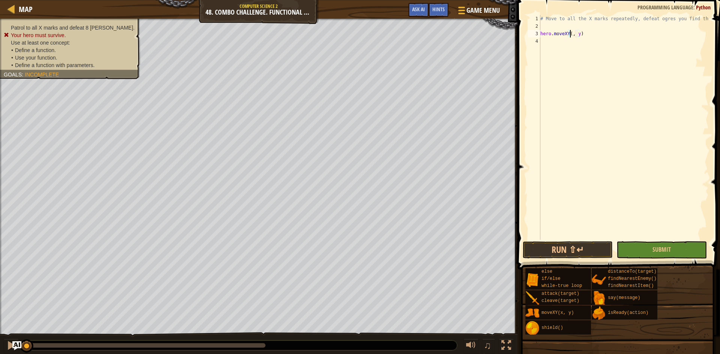
scroll to position [3, 3]
click at [584, 33] on div "# Move to all the X marks repeatedly, defeat ogres you find there hero . moveXY…" at bounding box center [624, 135] width 170 height 240
click at [580, 33] on div "# Move to all the X marks repeatedly, defeat ogres you find there hero . moveXY…" at bounding box center [624, 135] width 170 height 240
click at [582, 33] on div "# Move to all the X marks repeatedly, defeat ogres you find there hero . moveXY…" at bounding box center [624, 135] width 170 height 240
type textarea "hero.moveXY(18, 34)"
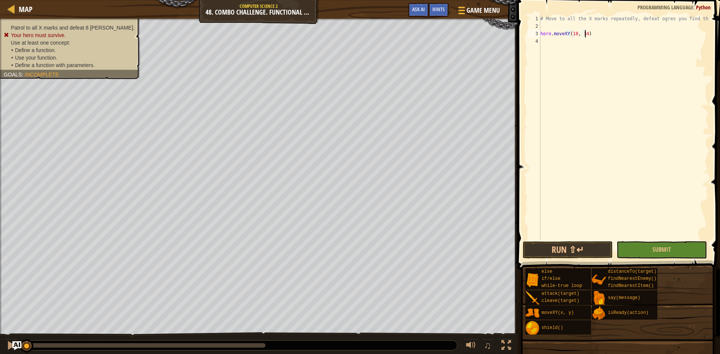
scroll to position [3, 3]
click at [600, 30] on div "# Move to all the X marks repeatedly, defeat ogres you find there hero . moveXY…" at bounding box center [624, 135] width 170 height 240
click at [570, 27] on div "# Move to all the X marks repeatedly, defeat ogres you find there hero . moveXY…" at bounding box center [624, 135] width 170 height 240
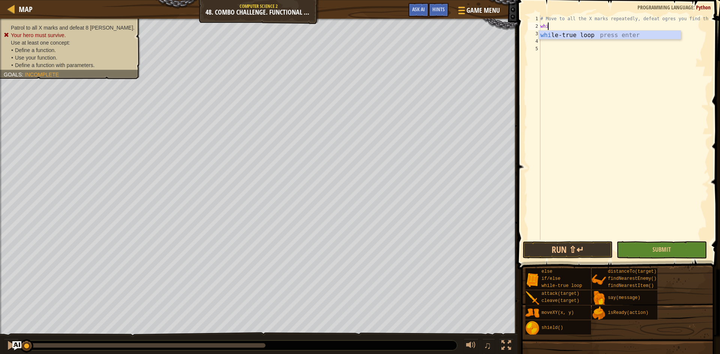
type textarea "while"
click at [590, 35] on div "while -true loop press enter" at bounding box center [610, 44] width 142 height 27
click at [542, 42] on div "# Move to all the X marks repeatedly, defeat ogres you find there while True : …" at bounding box center [624, 135] width 170 height 240
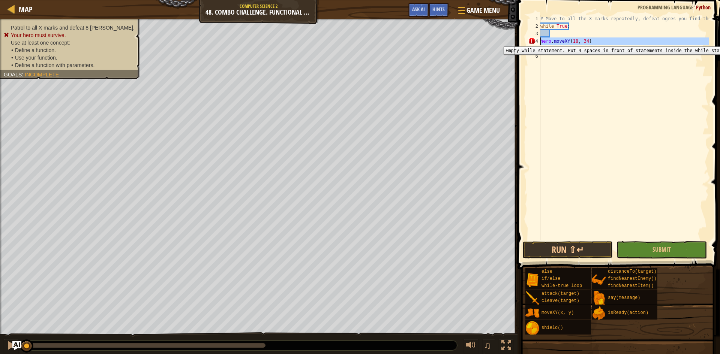
click at [540, 41] on div "4" at bounding box center [534, 40] width 12 height 7
type textarea "hero.moveXY(18, 34)"
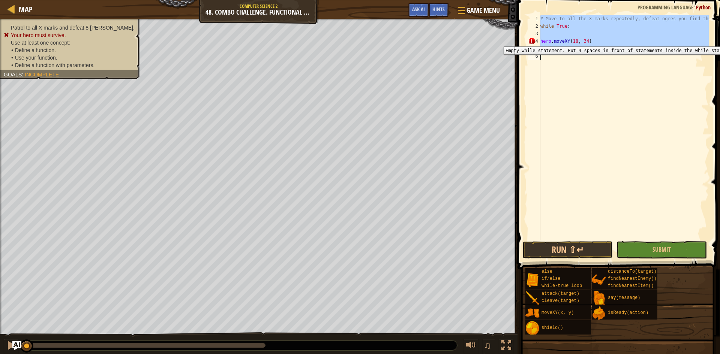
click at [540, 41] on div "4" at bounding box center [534, 40] width 12 height 7
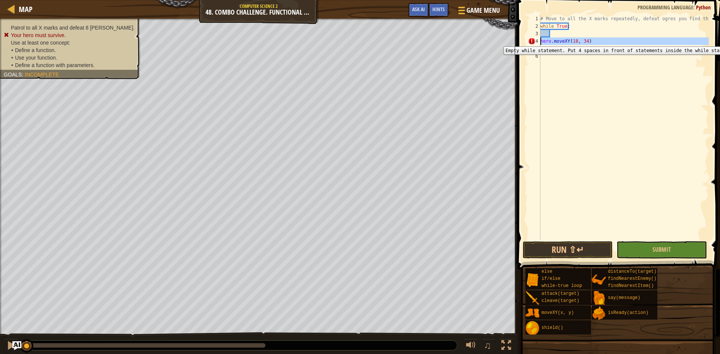
click at [540, 41] on div "4" at bounding box center [534, 40] width 12 height 7
type textarea "hero.moveXY(18, 34)"
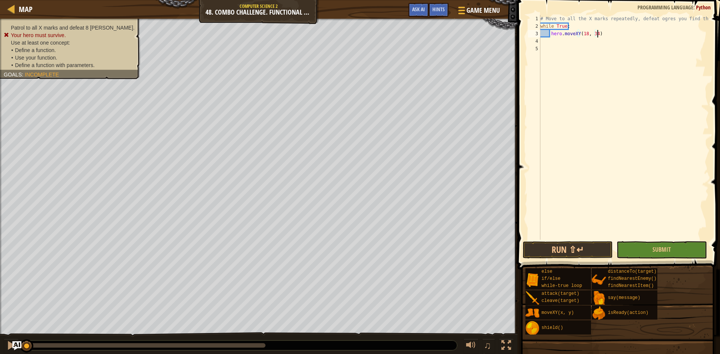
click at [607, 36] on div "# Move to all the X marks repeatedly, defeat ogres you find there while True : …" at bounding box center [624, 135] width 170 height 240
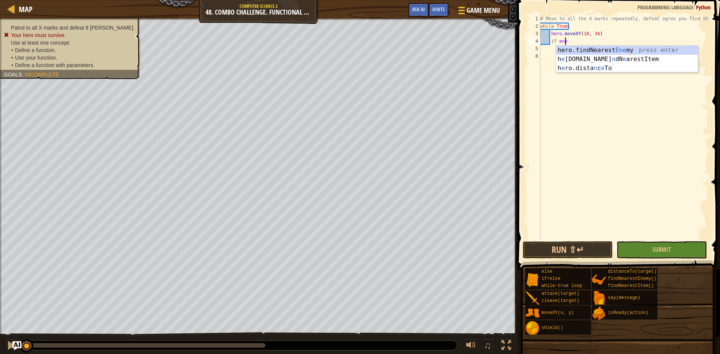
scroll to position [3, 2]
type textarea "if enemy:"
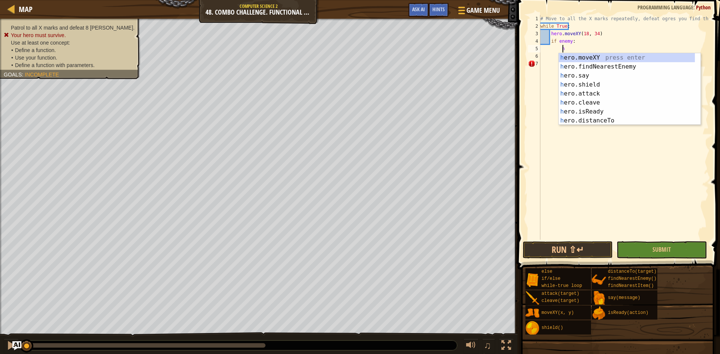
scroll to position [3, 1]
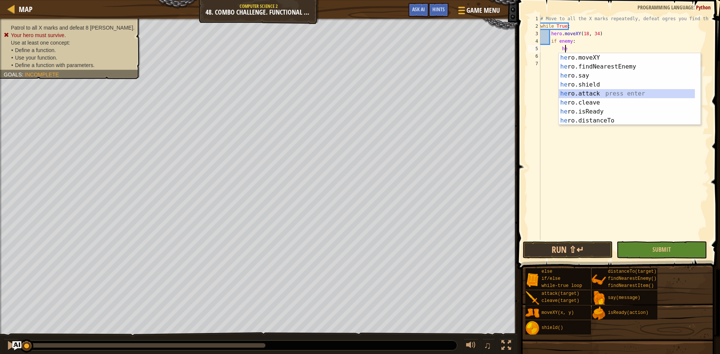
click at [607, 98] on div "he ro.moveXY press enter he ro.findNearestEnemy press enter he ro.say press ent…" at bounding box center [626, 98] width 136 height 90
type textarea "hero.attack(enemy)"
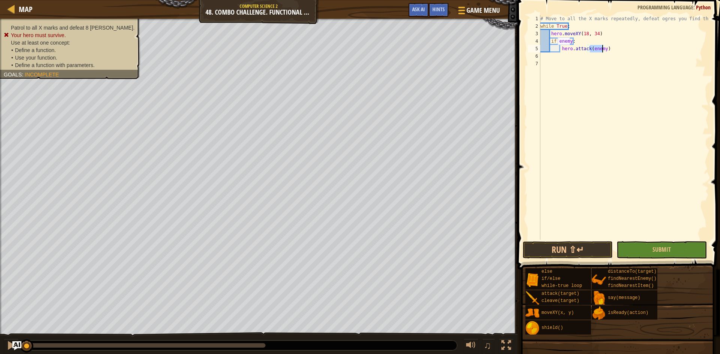
click at [616, 49] on div "# Move to all the X marks repeatedly, defeat ogres you find there while True : …" at bounding box center [624, 135] width 170 height 240
type textarea "i"
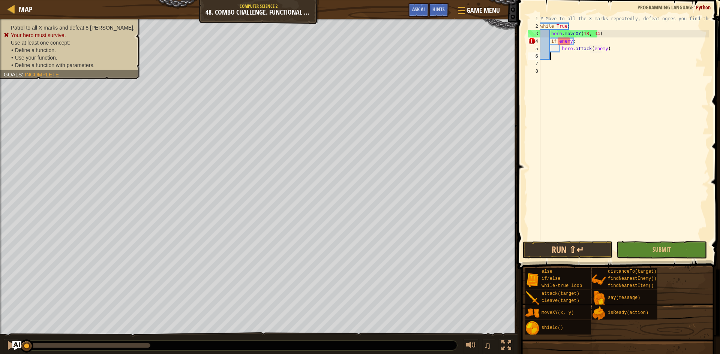
scroll to position [3, 0]
type textarea "hero.attack(enemy)"
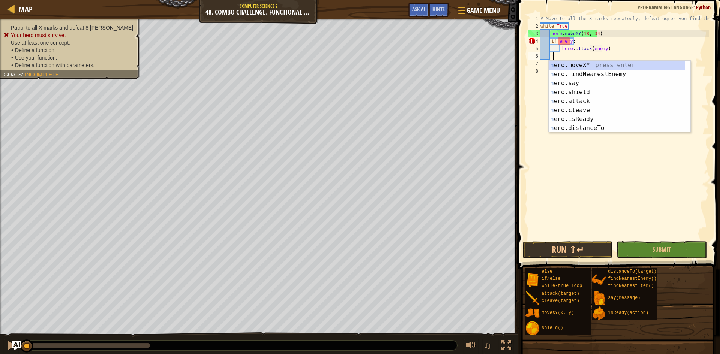
scroll to position [3, 1]
drag, startPoint x: 611, startPoint y: 66, endPoint x: 595, endPoint y: 64, distance: 16.2
click at [611, 66] on div "he ro.moveXY press enter he ro.findNearestEnemy press enter he ro.say press ent…" at bounding box center [616, 106] width 136 height 90
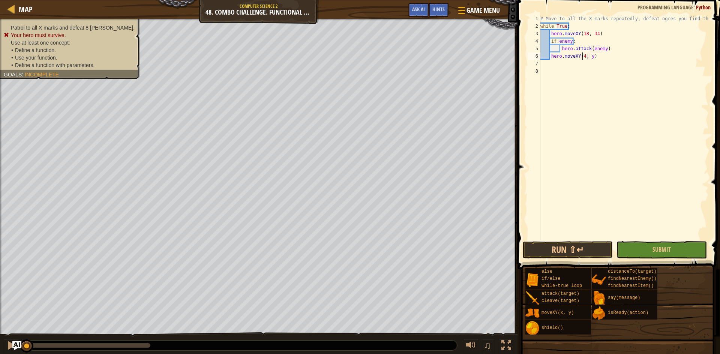
scroll to position [3, 3]
click at [592, 60] on div "# Move to all the X marks repeatedly, defeat ogres you find there while True : …" at bounding box center [624, 135] width 170 height 240
type textarea "hero.moveXY(40, 46)"
click at [621, 60] on div "# Move to all the X marks repeatedly, defeat ogres you find there while True : …" at bounding box center [624, 135] width 170 height 240
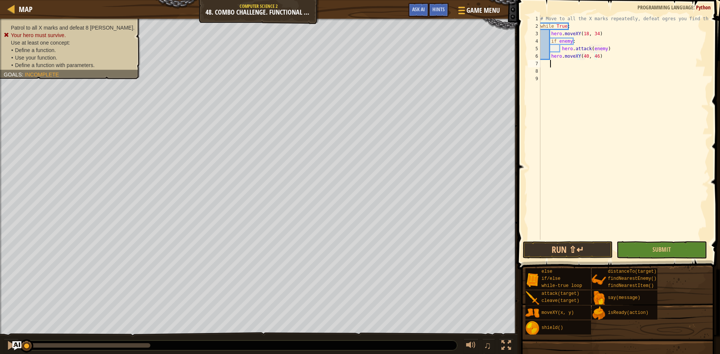
scroll to position [3, 0]
type textarea "if enemy:"
type textarea "g"
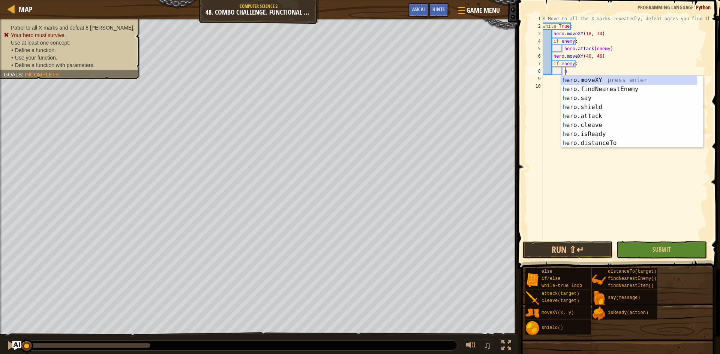
type textarea "he"
click at [588, 111] on div "he ro.moveXY press enter he ro.findNearestEnemy press enter he ro.say press ent…" at bounding box center [629, 121] width 136 height 90
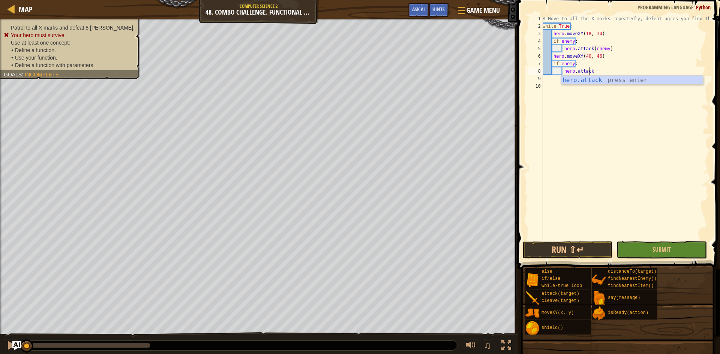
scroll to position [3, 3]
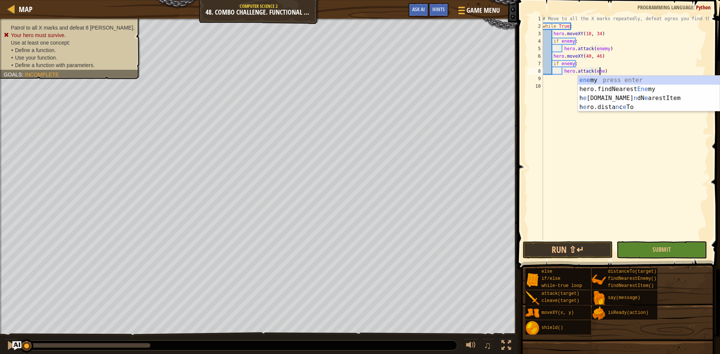
type textarea "hero.attack(enemy)"
click at [633, 68] on div "# Move to all the X marks repeatedly, defeat ogres you find there while True : …" at bounding box center [625, 135] width 168 height 240
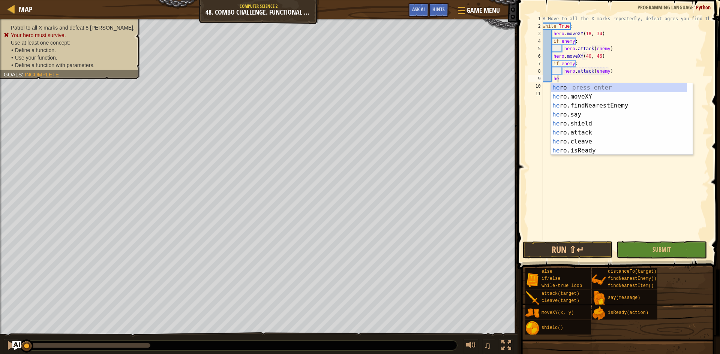
scroll to position [3, 1]
click at [579, 99] on div "he ro press enter he ro.moveXY press enter he ro.findNearestEnemy press enter h…" at bounding box center [619, 128] width 136 height 90
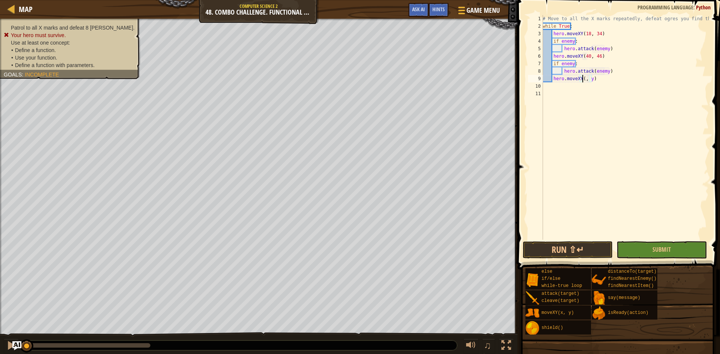
scroll to position [3, 3]
click at [595, 79] on div "# Move to all the X marks repeatedly, defeat ogres you find there while True : …" at bounding box center [625, 135] width 168 height 240
type textarea "hero.moveXY(62, 34)"
click at [618, 81] on div "# Move to all the X marks repeatedly, defeat ogres you find there while True : …" at bounding box center [625, 135] width 168 height 240
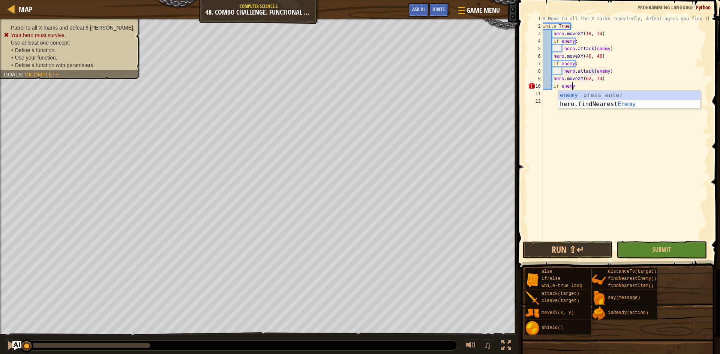
type textarea "if enemy:"
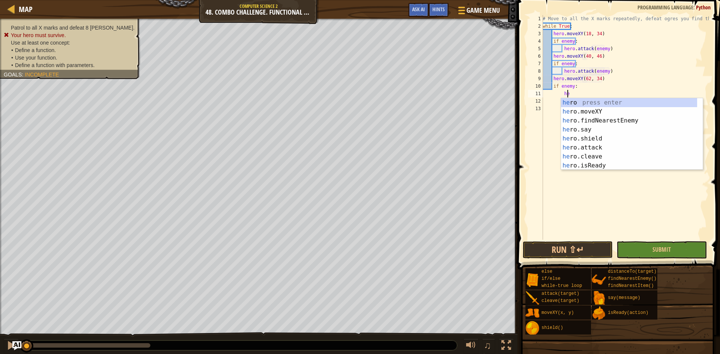
scroll to position [3, 1]
click at [600, 147] on div "he ro press enter he ro.moveXY press enter he ro.findNearestEnemy press enter h…" at bounding box center [629, 143] width 136 height 90
type textarea "hero.attack(enemy)"
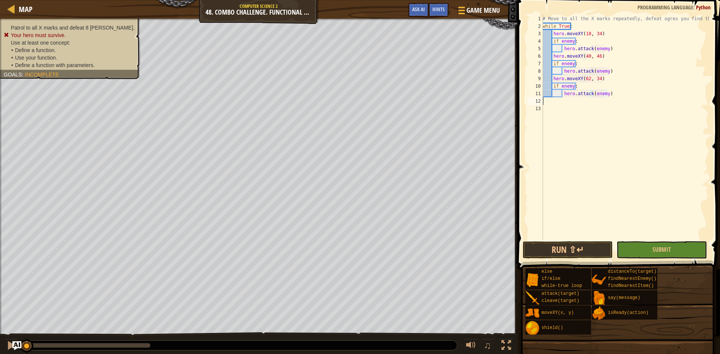
click at [666, 98] on div "# Move to all the X marks repeatedly, defeat ogres you find there while True : …" at bounding box center [625, 135] width 168 height 240
click at [619, 91] on div "# Move to all the X marks repeatedly, defeat ogres you find there while True : …" at bounding box center [625, 135] width 168 height 240
type textarea "hero.attack(enemy)"
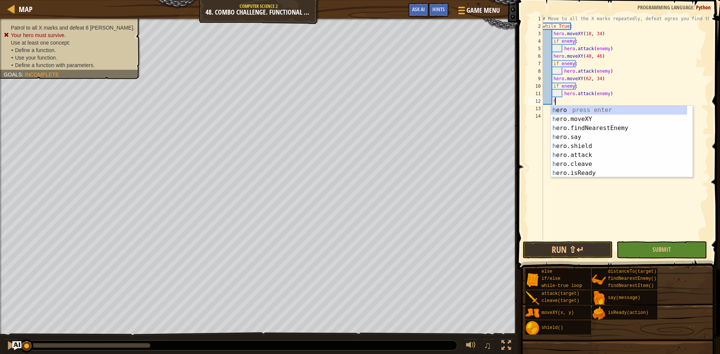
scroll to position [3, 1]
click at [567, 117] on div "he ro press enter he ro.moveXY press enter he ro.findNearestEnemy press enter h…" at bounding box center [619, 151] width 136 height 90
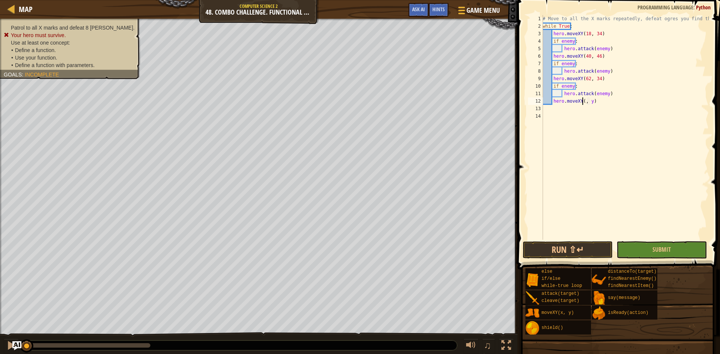
scroll to position [3, 3]
click at [593, 102] on div "# Move to all the X marks repeatedly, defeat ogres you find there while True : …" at bounding box center [625, 135] width 168 height 240
click at [595, 100] on div "# Move to all the X marks repeatedly, defeat ogres you find there while True : …" at bounding box center [625, 135] width 168 height 240
click at [612, 44] on div "# Move to all the X marks repeatedly, defeat ogres you find there while True : …" at bounding box center [625, 135] width 168 height 240
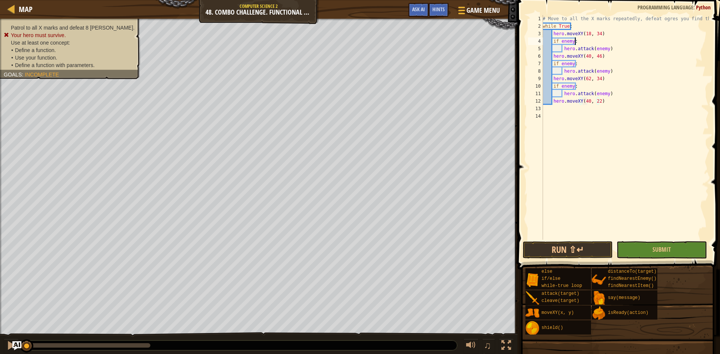
scroll to position [3, 2]
click at [614, 37] on div "# Move to all the X marks repeatedly, defeat ogres you find there while True : …" at bounding box center [625, 135] width 168 height 240
type textarea "hero.moveXY(18, 34)"
type textarea "he"
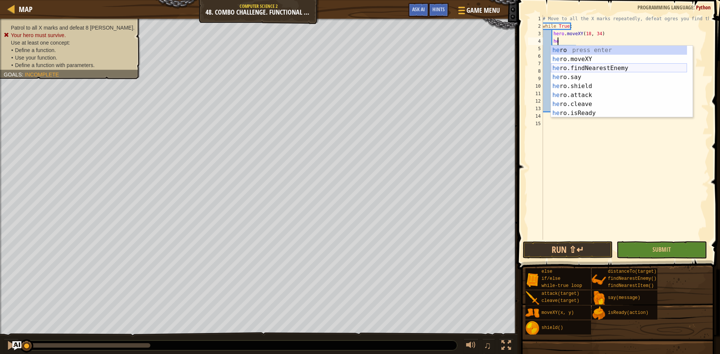
click at [618, 71] on div "he ro press enter he ro.moveXY press enter he ro.findNearestEnemy press enter h…" at bounding box center [619, 91] width 136 height 90
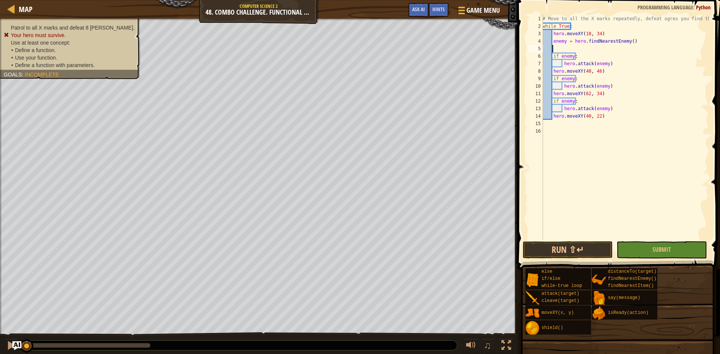
scroll to position [3, 0]
click at [553, 57] on div "# Move to all the X marks repeatedly, defeat ogres you find there while True : …" at bounding box center [625, 135] width 168 height 240
click at [613, 54] on div "# Move to all the X marks repeatedly, defeat ogres you find there while True : …" at bounding box center [625, 135] width 168 height 240
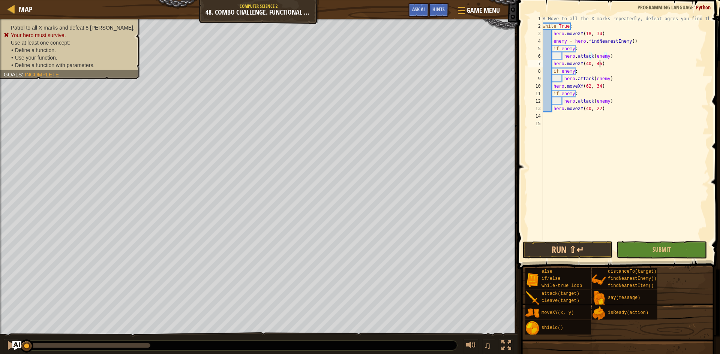
click at [608, 65] on div "# Move to all the X marks repeatedly, defeat ogres you find there while True : …" at bounding box center [625, 135] width 168 height 240
type textarea "hero.moveXY(40, 46)"
type textarea "he"
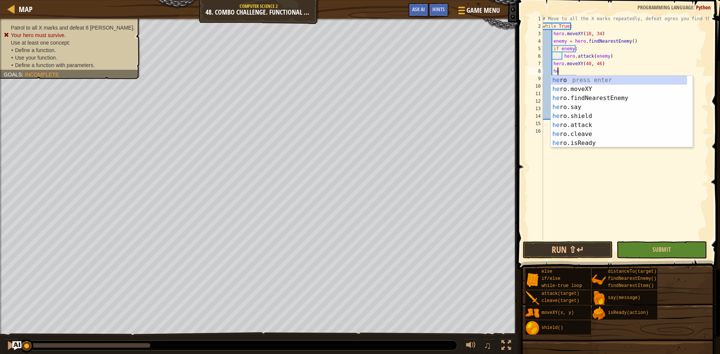
scroll to position [3, 1]
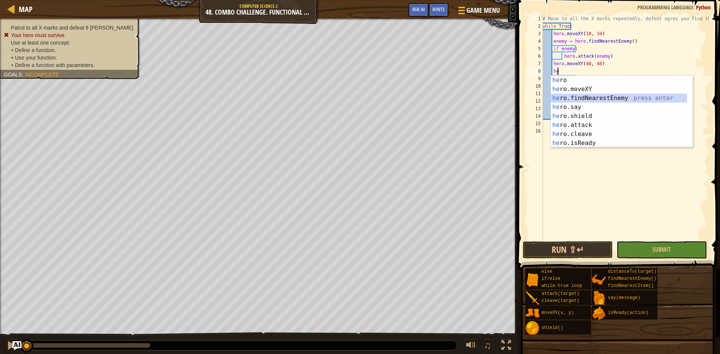
click at [592, 99] on div "he ro press enter he ro.moveXY press enter he ro.findNearestEnemy press enter h…" at bounding box center [619, 121] width 136 height 90
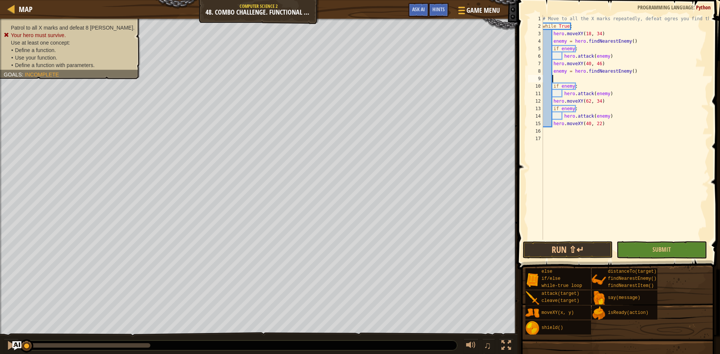
click at [554, 86] on div "# Move to all the X marks repeatedly, defeat ogres you find there while True : …" at bounding box center [625, 135] width 168 height 240
click at [552, 85] on div "# Move to all the X marks repeatedly, defeat ogres you find there while True : …" at bounding box center [625, 135] width 168 height 240
click at [608, 93] on div "# Move to all the X marks repeatedly, defeat ogres you find there while True : …" at bounding box center [625, 135] width 168 height 240
click at [606, 101] on div "# Move to all the X marks repeatedly, defeat ogres you find there while True : …" at bounding box center [625, 135] width 168 height 240
click at [607, 95] on div "# Move to all the X marks repeatedly, defeat ogres you find there while True : …" at bounding box center [625, 135] width 168 height 240
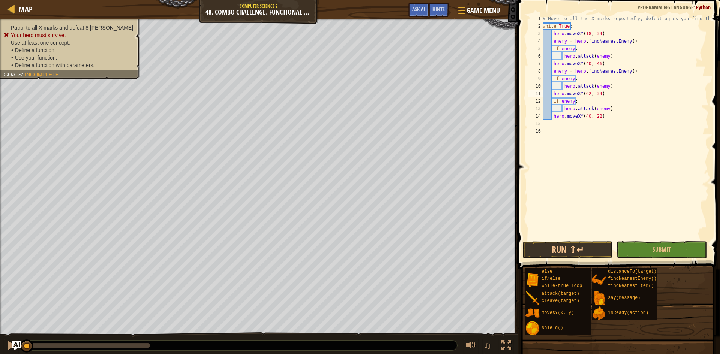
type textarea "hero.moveXY(62, 34)"
type textarea "he"
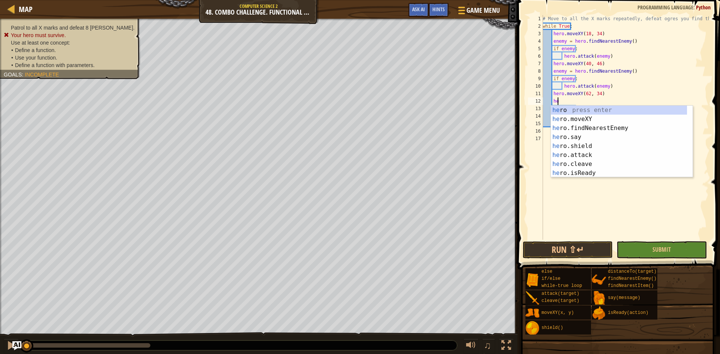
scroll to position [3, 1]
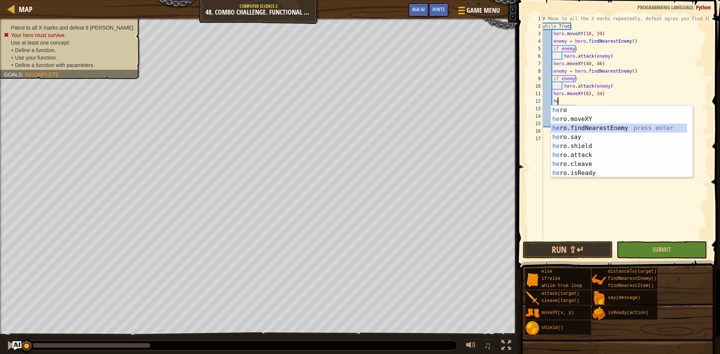
click at [616, 129] on div "he ro press enter he ro.moveXY press enter he ro.findNearestEnemy press enter h…" at bounding box center [619, 151] width 136 height 90
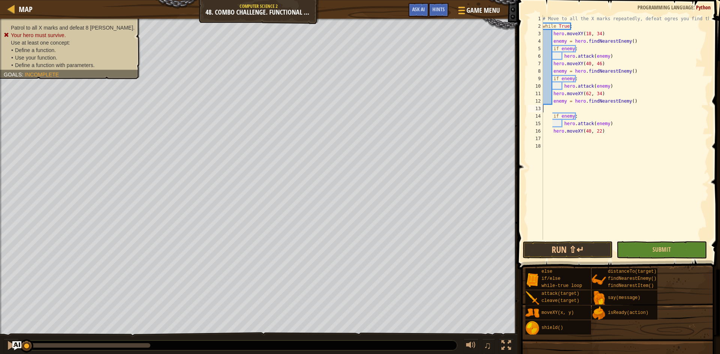
scroll to position [3, 0]
type textarea "enemy = hero.findNearestEnemy()"
click at [607, 142] on div "# Move to all the X marks repeatedly, defeat ogres you find there while True : …" at bounding box center [625, 135] width 168 height 240
click at [572, 129] on div "# Move to all the X marks repeatedly, defeat ogres you find there while True : …" at bounding box center [625, 135] width 168 height 240
click at [560, 253] on button "Run ⇧↵" at bounding box center [567, 249] width 90 height 17
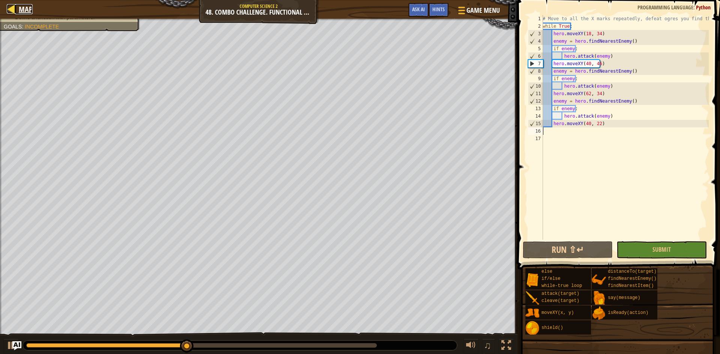
click at [16, 8] on link "Map" at bounding box center [24, 9] width 18 height 10
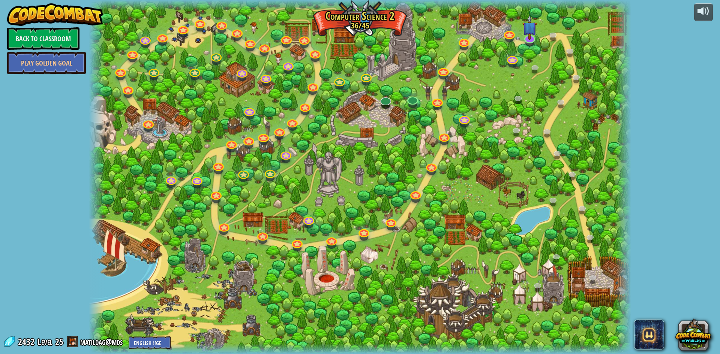
click at [535, 45] on div at bounding box center [360, 177] width 542 height 354
click at [530, 39] on div at bounding box center [529, 36] width 11 height 11
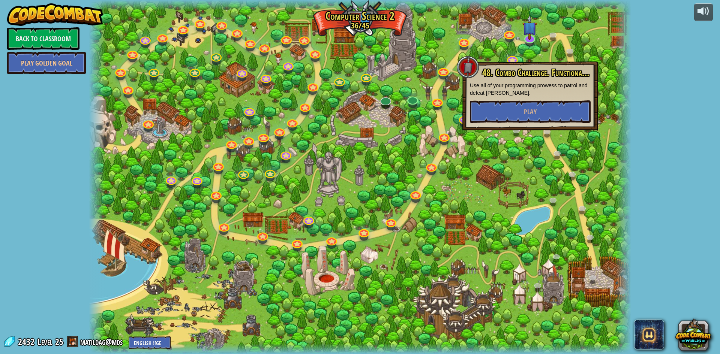
click at [540, 91] on p "Use all of your programming prowess to patrol and defeat [PERSON_NAME]." at bounding box center [530, 89] width 121 height 15
click at [536, 100] on button "Play" at bounding box center [530, 111] width 121 height 22
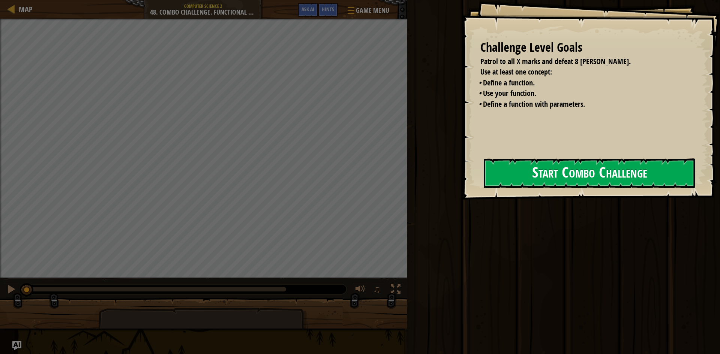
click at [551, 178] on button "Start Combo Challenge" at bounding box center [588, 174] width 211 height 30
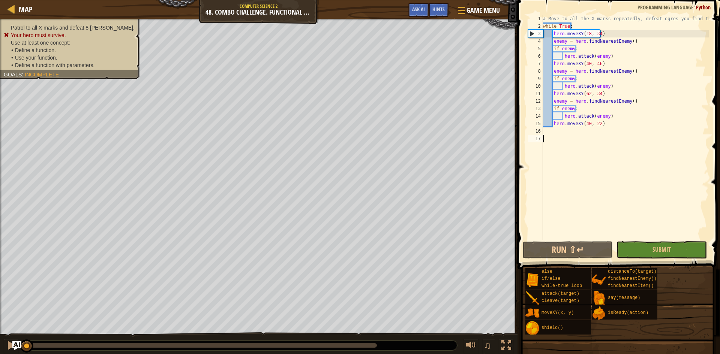
click at [576, 25] on div "# Move to all the X marks repeatedly, defeat ogres you find there while True : …" at bounding box center [624, 135] width 167 height 240
type textarea "while True:"
click at [684, 21] on div "# Move to all the X marks repeatedly, defeat ogres you find there while True : …" at bounding box center [624, 135] width 167 height 240
type textarea "# Move to all the X marks repeatedly, defeat ogres you find there"
click at [708, 16] on div "# Move to all the X marks repeatedly, defeat ogres you find there while True : …" at bounding box center [624, 135] width 167 height 240
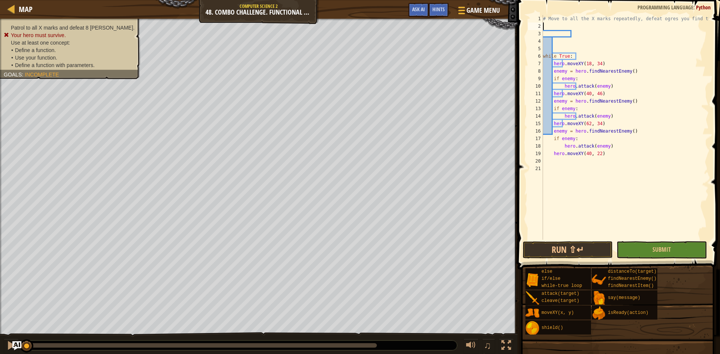
click at [602, 25] on div "# Move to all the X marks repeatedly, defeat ogres you find there while True : …" at bounding box center [624, 135] width 167 height 240
click at [599, 30] on div "# Move to all the X marks repeatedly, defeat ogres you find there while True : …" at bounding box center [624, 135] width 167 height 240
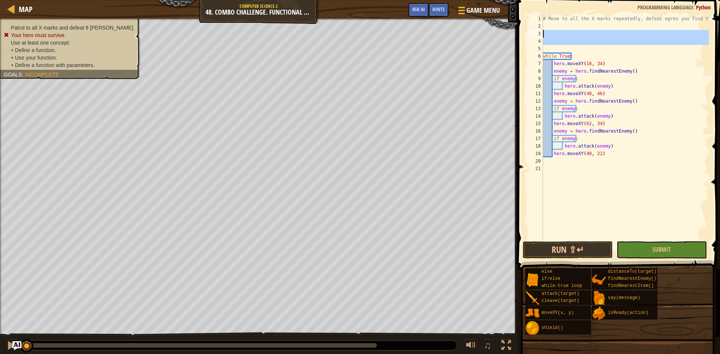
drag, startPoint x: 564, startPoint y: 50, endPoint x: 537, endPoint y: 32, distance: 32.6
click at [537, 32] on div "1 2 3 4 5 6 7 8 9 10 11 12 13 14 15 16 17 18 19 20 21 # Move to all the X marks…" at bounding box center [617, 127] width 182 height 225
click at [554, 30] on div "# Move to all the X marks repeatedly, defeat ogres you find there while True : …" at bounding box center [624, 127] width 167 height 225
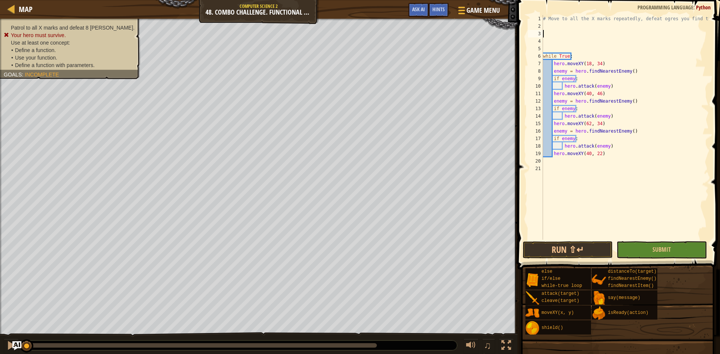
click at [554, 25] on div "# Move to all the X marks repeatedly, defeat ogres you find there while True : …" at bounding box center [624, 135] width 167 height 240
type textarea "def checkPoint (x, y):"
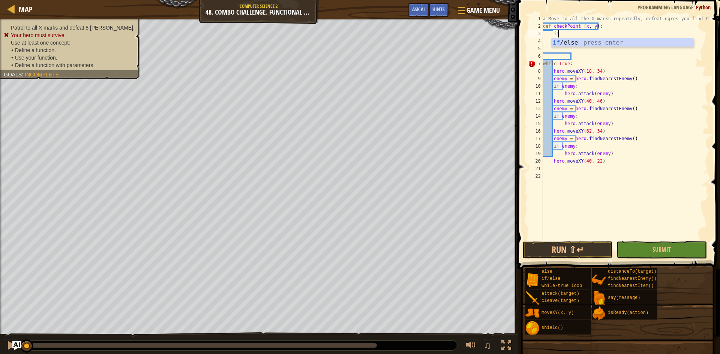
scroll to position [3, 1]
type textarea "i"
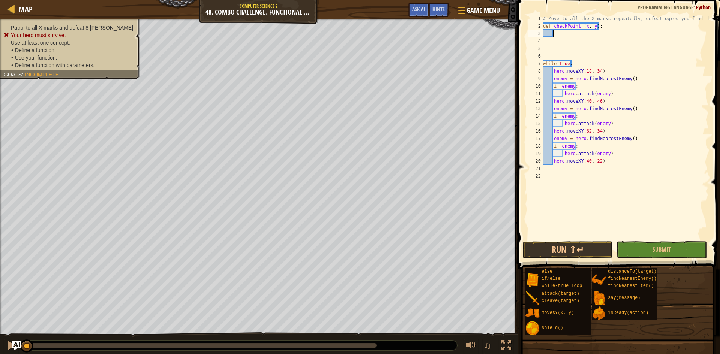
scroll to position [3, 0]
click at [9, 4] on div at bounding box center [11, 8] width 9 height 9
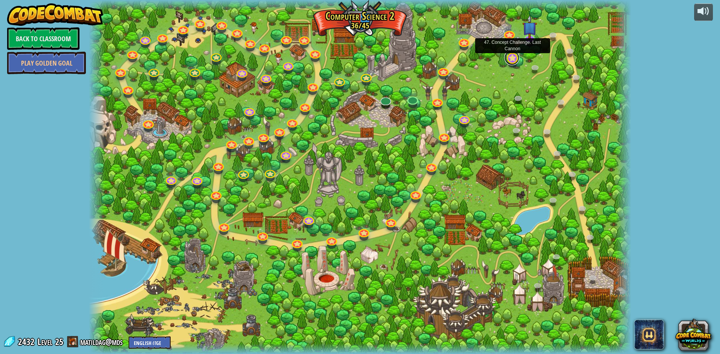
click at [510, 58] on link at bounding box center [511, 57] width 15 height 15
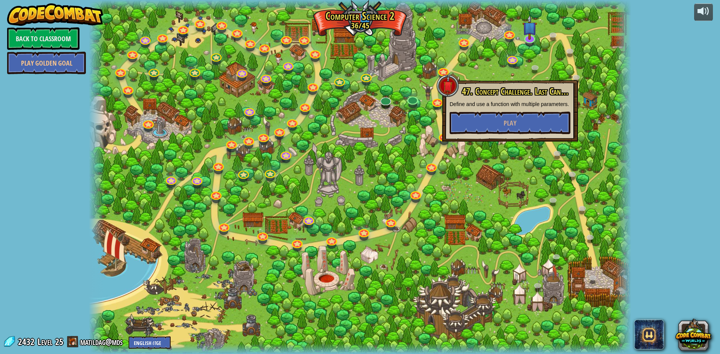
drag, startPoint x: 508, startPoint y: 141, endPoint x: 509, endPoint y: 131, distance: 9.4
click at [508, 141] on div "47. Concept Challenge. Last Cannon Define and use a function with multiple para…" at bounding box center [510, 110] width 136 height 61
click at [509, 131] on button "Play" at bounding box center [509, 123] width 121 height 22
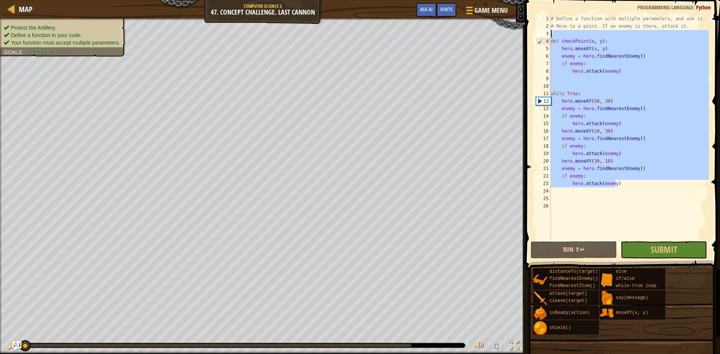
drag, startPoint x: 643, startPoint y: 186, endPoint x: 542, endPoint y: 36, distance: 181.5
click at [542, 36] on div "1 2 3 4 5 6 7 8 9 10 11 12 13 14 15 16 17 18 19 20 21 22 23 24 25 26 # Define a…" at bounding box center [621, 127] width 174 height 225
type textarea "def checkPoint(x, y):"
click at [65, 49] on div "Protect the Artillery. Define a function in your code. Your function must accep…" at bounding box center [58, 35] width 134 height 43
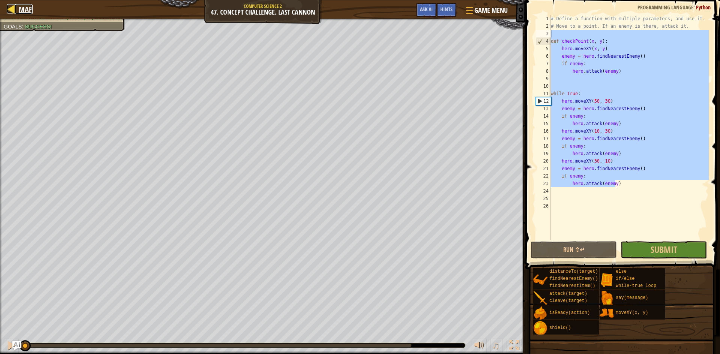
click at [15, 12] on div at bounding box center [11, 8] width 9 height 9
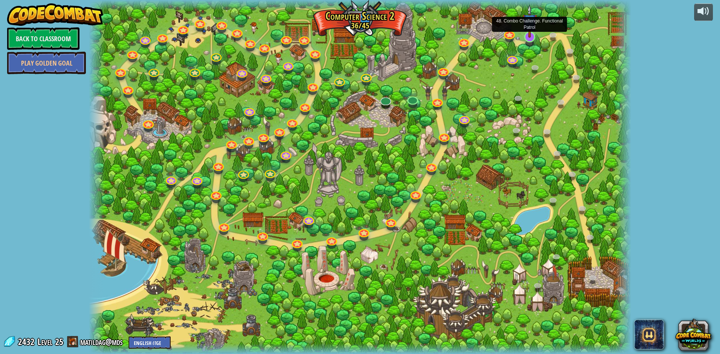
click at [529, 28] on img at bounding box center [529, 20] width 15 height 33
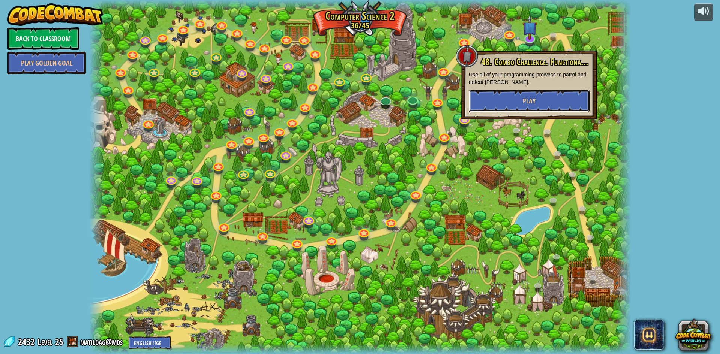
click at [519, 105] on button "Play" at bounding box center [528, 101] width 121 height 22
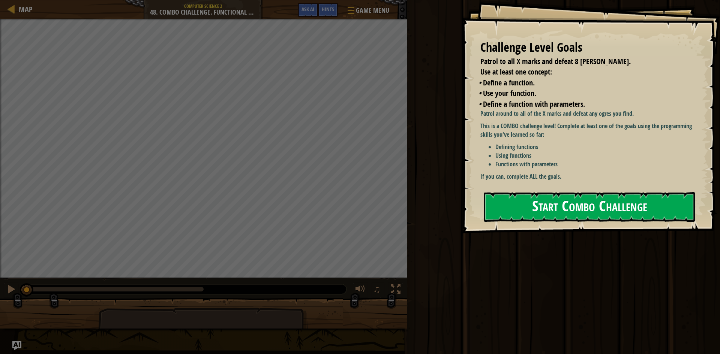
click at [552, 196] on button "Start Combo Challenge" at bounding box center [588, 207] width 211 height 30
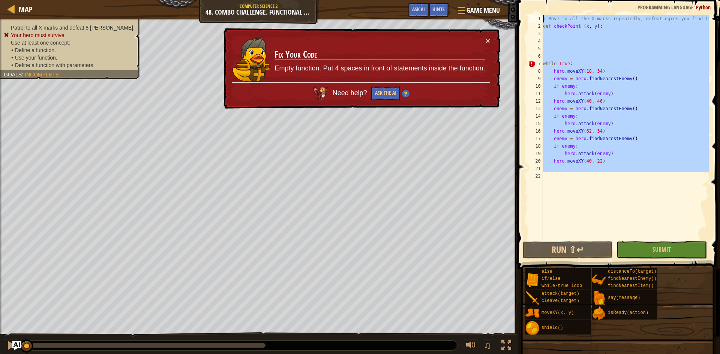
drag, startPoint x: 515, startPoint y: 192, endPoint x: 522, endPoint y: 0, distance: 191.2
click at [522, 4] on div "1 2 3 4 5 6 7 8 9 10 11 12 13 14 15 16 17 18 19 20 21 22 # Move to all the X ma…" at bounding box center [617, 150] width 205 height 292
type textarea "# Move to all the X marks repeatedly, defeat ogres you find there def checkPoin…"
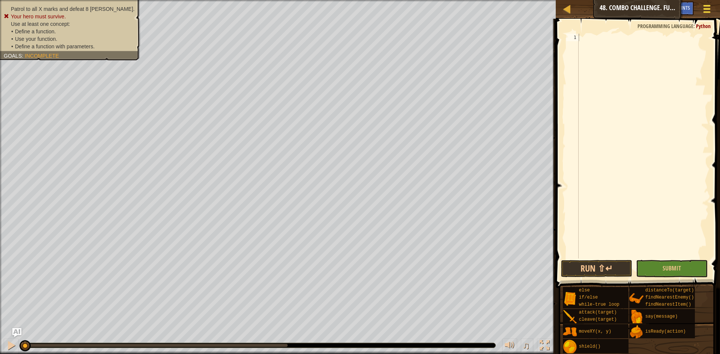
click at [704, 4] on div at bounding box center [706, 8] width 10 height 11
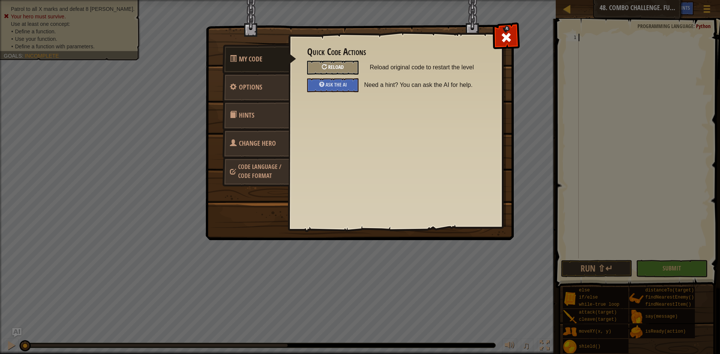
click at [323, 70] on div "Reload" at bounding box center [332, 68] width 51 height 14
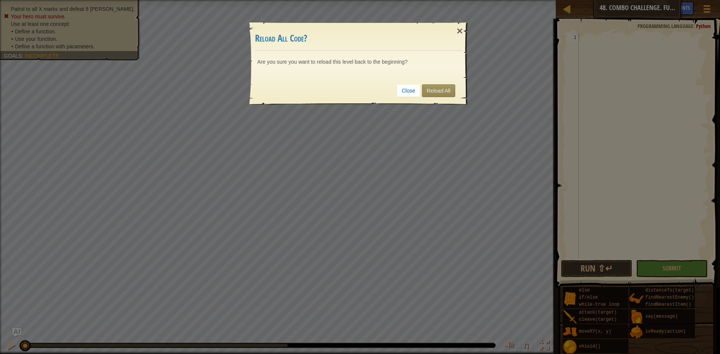
click at [471, 90] on div "× Reload All Code? Are you sure you want to reload this level back to the begin…" at bounding box center [359, 59] width 225 height 96
click at [435, 90] on link "Reload All" at bounding box center [438, 90] width 33 height 13
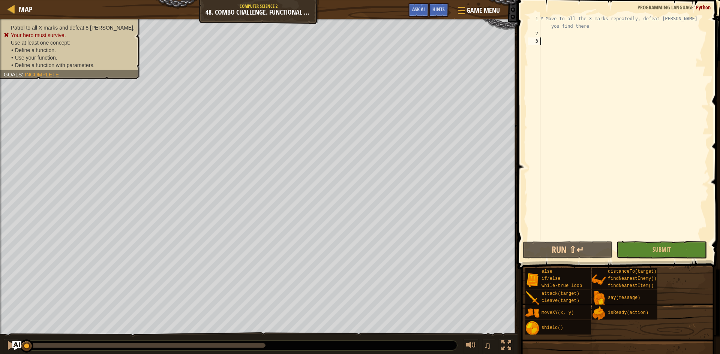
paste textarea "hero.attack(enemy)"
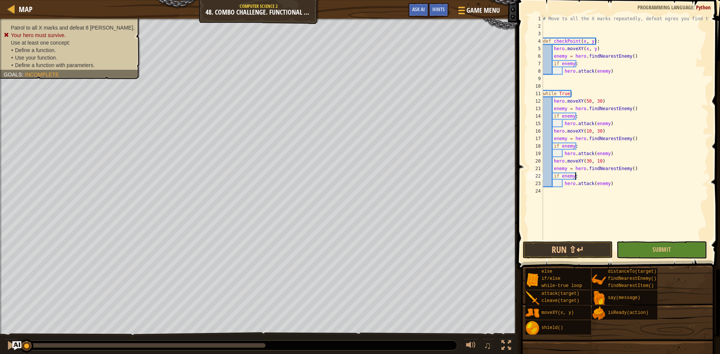
click at [629, 179] on div "# Move to all the X marks repeatedly, defeat ogres you find there def checkPoin…" at bounding box center [624, 135] width 167 height 240
click at [587, 101] on div "# Move to all the X marks repeatedly, defeat ogres you find there def checkPoin…" at bounding box center [624, 135] width 167 height 240
click at [596, 101] on div "# Move to all the X marks repeatedly, defeat ogres you find there def checkPoin…" at bounding box center [624, 135] width 167 height 240
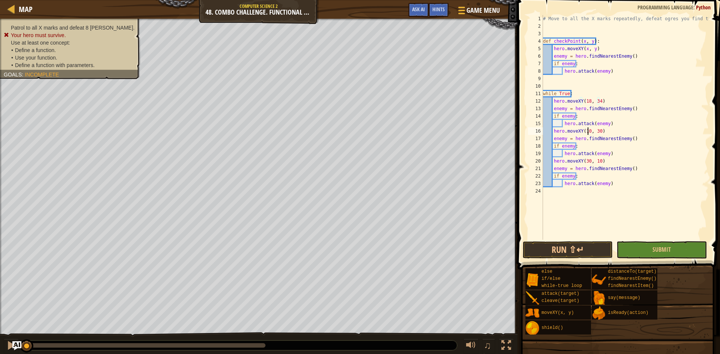
click at [587, 130] on div "# Move to all the X marks repeatedly, defeat ogres you find there def checkPoin…" at bounding box center [624, 135] width 167 height 240
click at [595, 130] on div "# Move to all the X marks repeatedly, defeat ogres you find there def checkPoin…" at bounding box center [624, 135] width 167 height 240
click at [595, 129] on div "# Move to all the X marks repeatedly, defeat ogres you find there def checkPoin…" at bounding box center [624, 135] width 167 height 240
click at [596, 129] on div "# Move to all the X marks repeatedly, defeat ogres you find there def checkPoin…" at bounding box center [624, 135] width 167 height 240
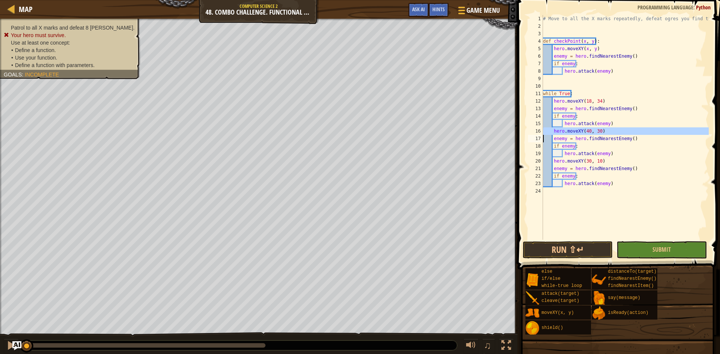
click at [596, 129] on div "# Move to all the X marks repeatedly, defeat ogres you find there def checkPoin…" at bounding box center [624, 135] width 167 height 240
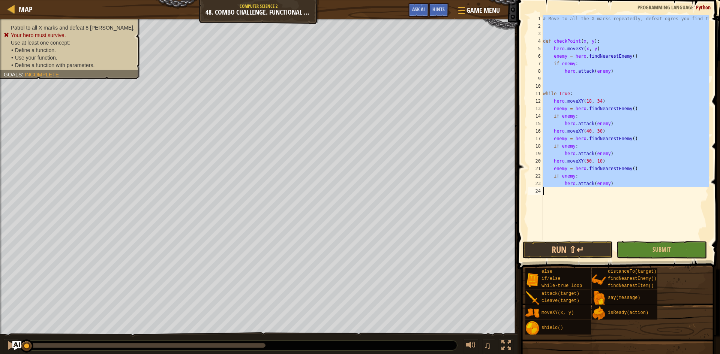
click at [597, 130] on div "# Move to all the X marks repeatedly, defeat ogres you find there def checkPoin…" at bounding box center [624, 127] width 167 height 225
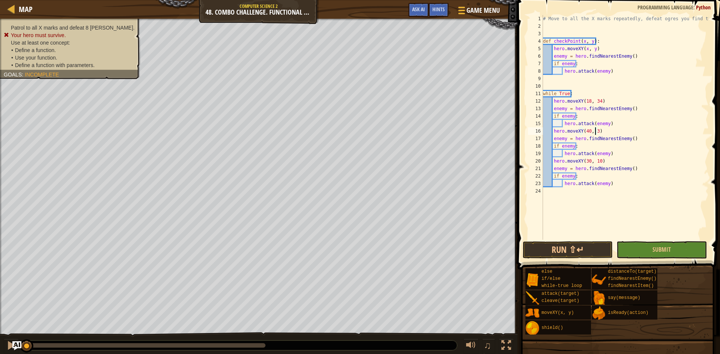
scroll to position [3, 4]
click at [587, 162] on div "# Move to all the X marks repeatedly, defeat ogres you find there def checkPoin…" at bounding box center [624, 135] width 167 height 240
click at [597, 161] on div "# Move to all the X marks repeatedly, defeat ogres you find there def checkPoin…" at bounding box center [624, 135] width 167 height 240
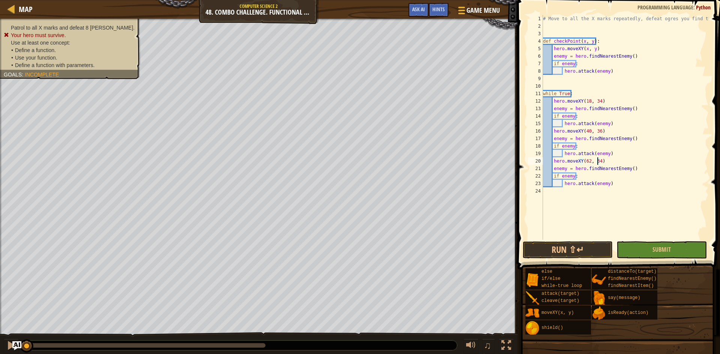
click at [631, 186] on div "# Move to all the X marks repeatedly, defeat ogres you find there def checkPoin…" at bounding box center [624, 135] width 167 height 240
click at [641, 167] on div "# Move to all the X marks repeatedly, defeat ogres you find there def checkPoin…" at bounding box center [624, 135] width 167 height 240
type textarea "enemy = hero.findNearestEnemy()"
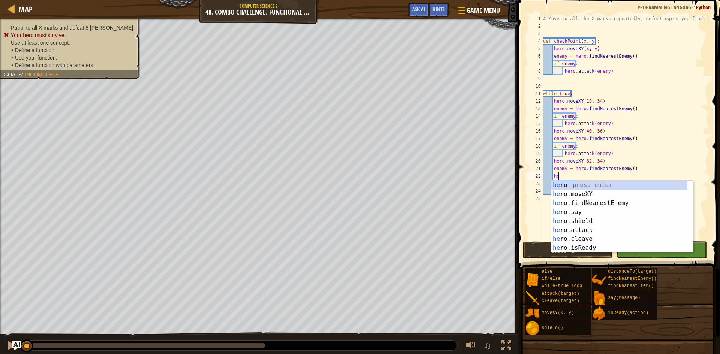
scroll to position [3, 1]
click at [583, 193] on div "he ro press enter he ro.moveXY press enter he ro.findNearestEnemy press enter h…" at bounding box center [619, 226] width 136 height 90
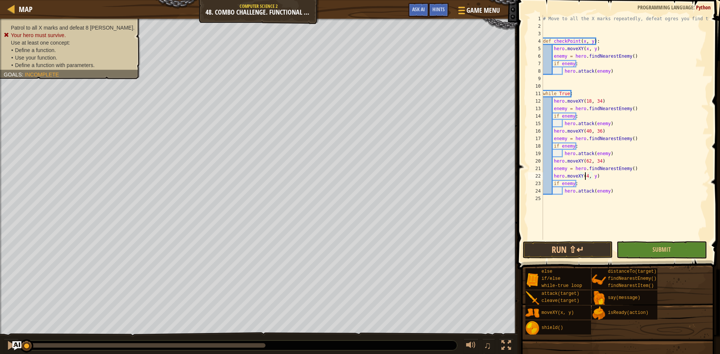
scroll to position [3, 3]
click at [592, 178] on div "# Move to all the X marks repeatedly, defeat ogres you find there def checkPoin…" at bounding box center [624, 135] width 167 height 240
click at [595, 177] on div "# Move to all the X marks repeatedly, defeat ogres you find there def checkPoin…" at bounding box center [624, 135] width 167 height 240
click at [581, 256] on button "Run ⇧↵" at bounding box center [567, 249] width 90 height 17
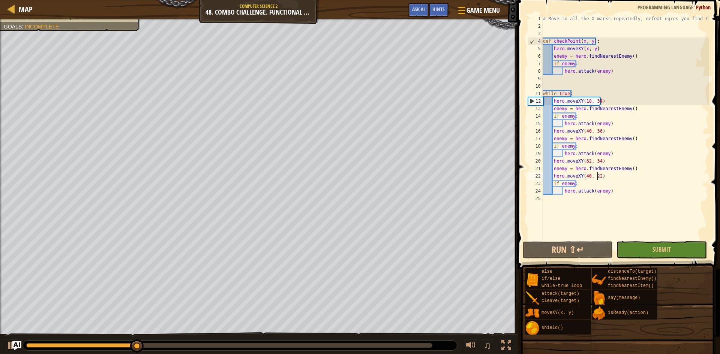
click at [594, 130] on div "# Move to all the X marks repeatedly, defeat ogres you find there def checkPoin…" at bounding box center [624, 135] width 167 height 240
type textarea "hero.moveXY(40, 46)"
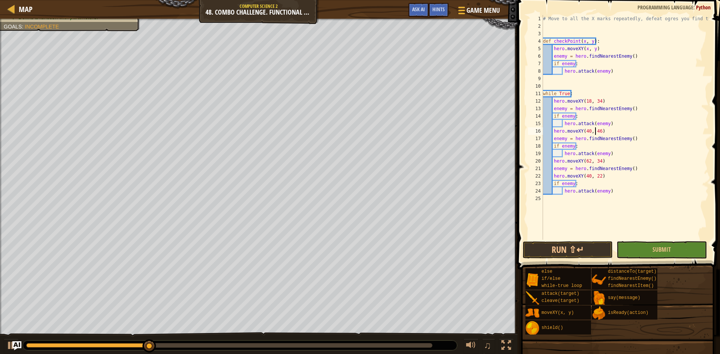
click at [581, 236] on div "# Move to all the X marks repeatedly, defeat ogres you find there def checkPoin…" at bounding box center [624, 135] width 167 height 240
click at [576, 249] on button "Run ⇧↵" at bounding box center [567, 249] width 90 height 17
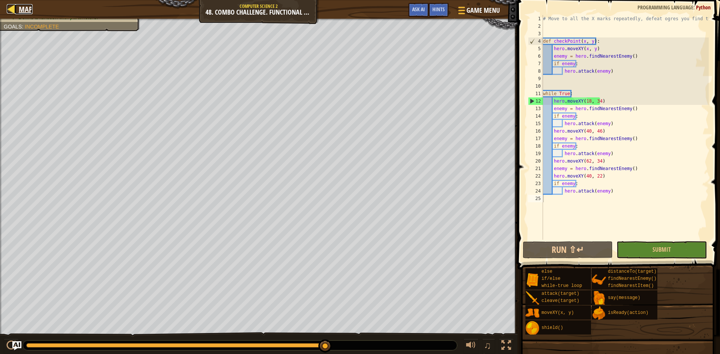
click at [26, 13] on span "Map" at bounding box center [26, 9] width 14 height 10
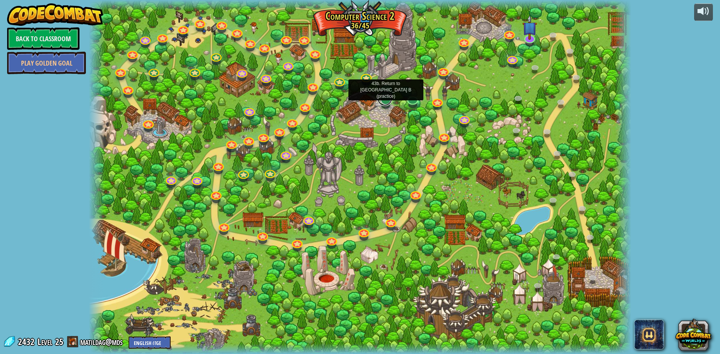
click at [388, 100] on link at bounding box center [384, 98] width 15 height 15
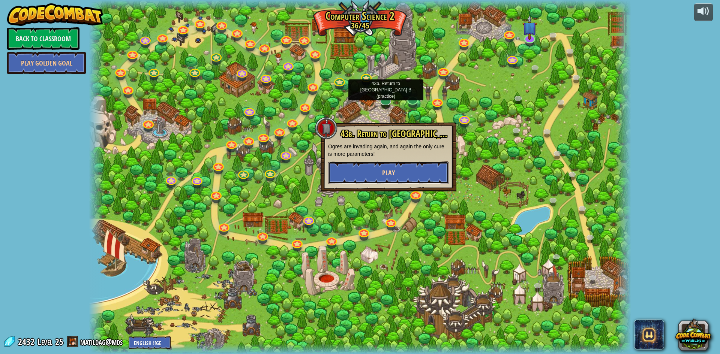
click at [384, 180] on button "Play" at bounding box center [388, 173] width 121 height 22
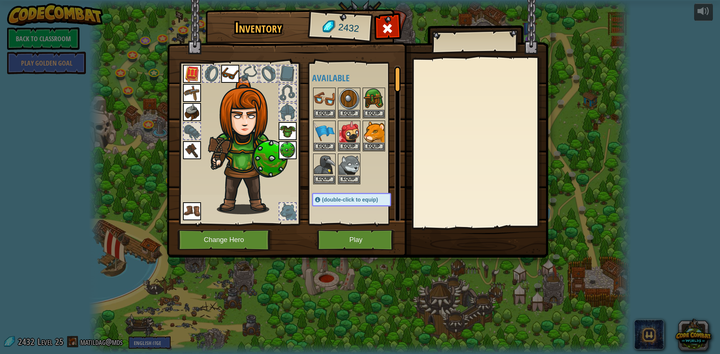
drag, startPoint x: 525, startPoint y: 74, endPoint x: 426, endPoint y: 38, distance: 104.6
click at [515, 69] on div at bounding box center [479, 143] width 132 height 168
click at [391, 31] on span at bounding box center [387, 28] width 12 height 12
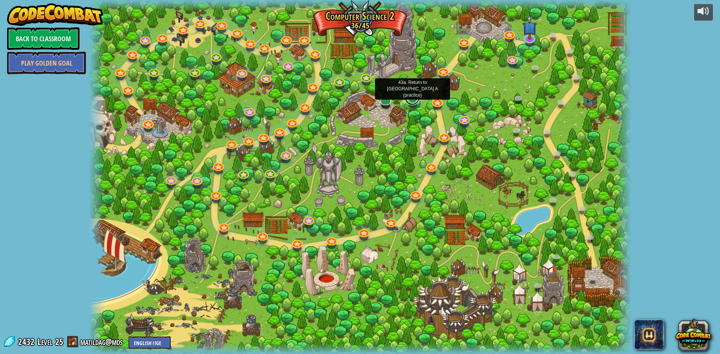
click at [410, 101] on link at bounding box center [411, 97] width 15 height 15
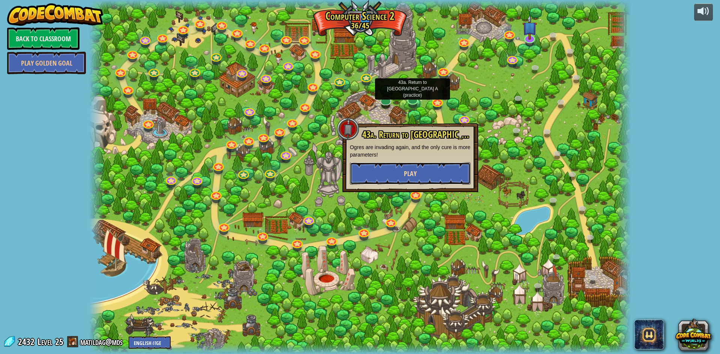
click at [417, 174] on button "Play" at bounding box center [410, 173] width 121 height 22
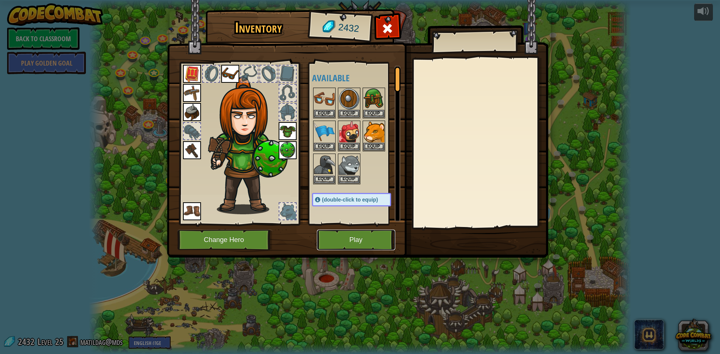
click at [337, 245] on button "Play" at bounding box center [356, 240] width 78 height 21
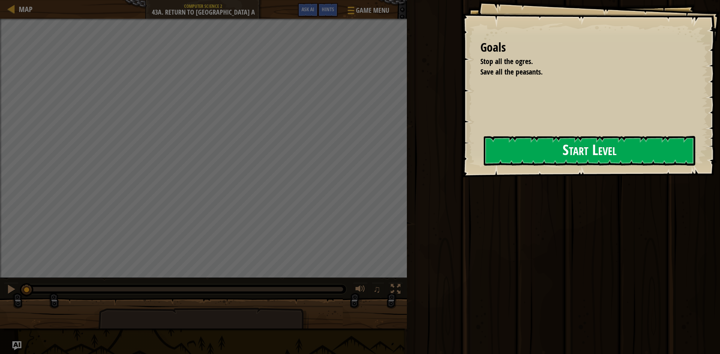
click at [631, 158] on button "Start Level" at bounding box center [588, 151] width 211 height 30
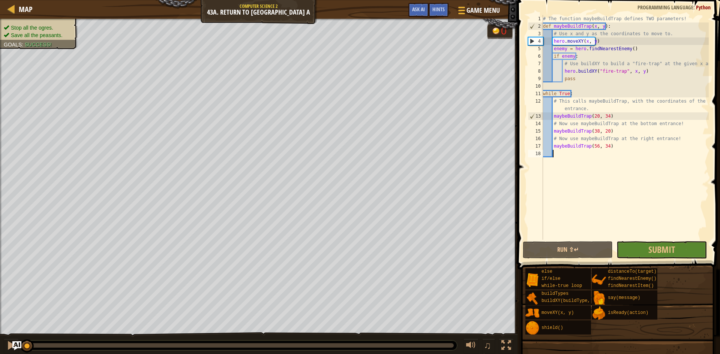
click at [6, 4] on div "Map Computer Science 2 43a. Return to Thornbush Farm A Game Menu Done Hints Ask…" at bounding box center [258, 9] width 517 height 19
click at [12, 8] on div at bounding box center [11, 8] width 9 height 9
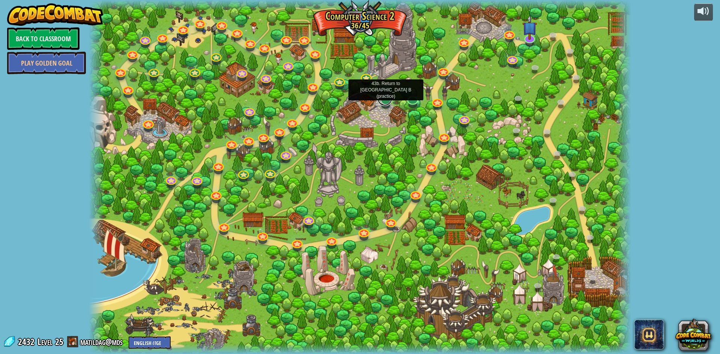
click at [389, 99] on link at bounding box center [384, 98] width 15 height 15
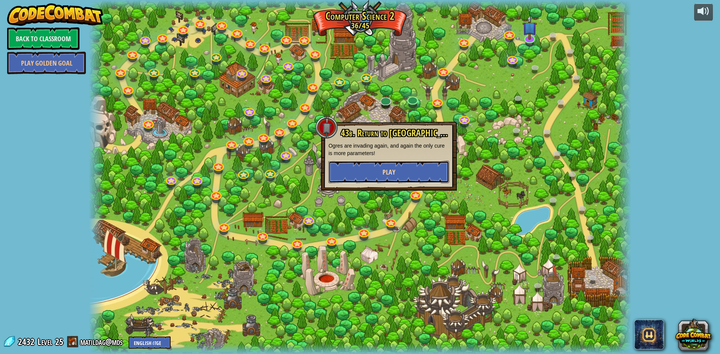
click at [376, 174] on button "Play" at bounding box center [388, 172] width 121 height 22
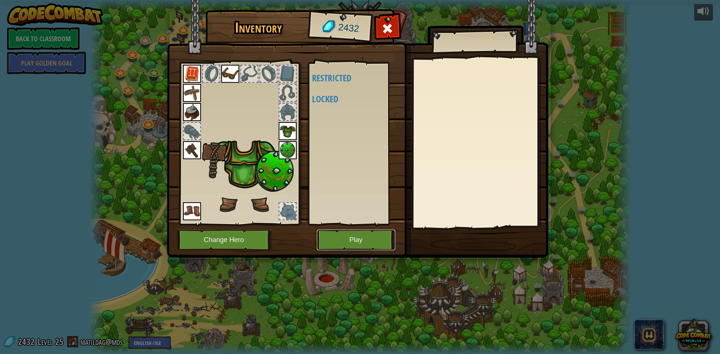
click at [362, 236] on button "Play" at bounding box center [356, 240] width 78 height 21
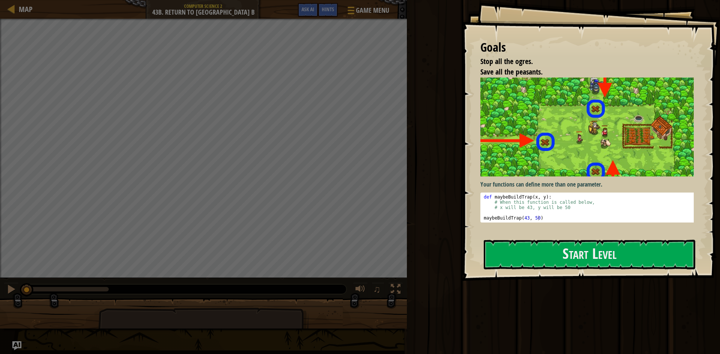
click at [499, 277] on div at bounding box center [588, 285] width 211 height 17
click at [526, 165] on img at bounding box center [589, 127] width 219 height 99
type textarea "# When this function is called below,"
click at [537, 199] on div "def maybeBuildTrap ( x , y ) : # When this function is called below, # x will b…" at bounding box center [589, 212] width 215 height 37
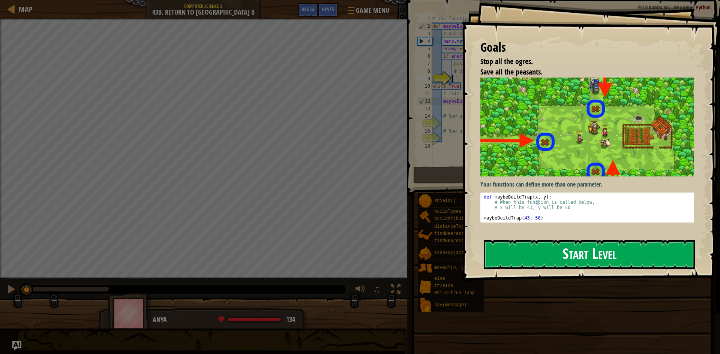
click at [548, 257] on button "Start Level" at bounding box center [588, 255] width 211 height 30
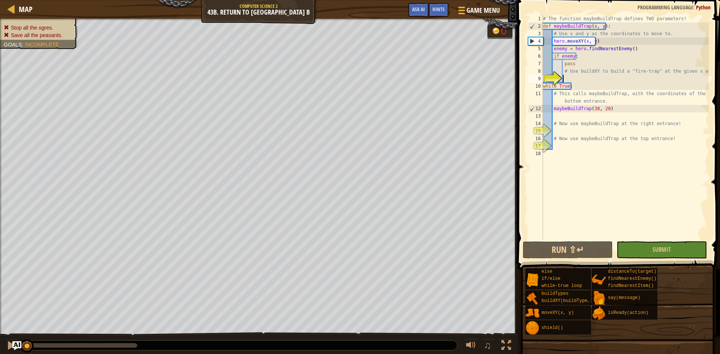
click at [634, 132] on div "# The function maybeBuildTrap defines TWO parameters! def maybeBuildTrap ( x , …" at bounding box center [624, 135] width 167 height 240
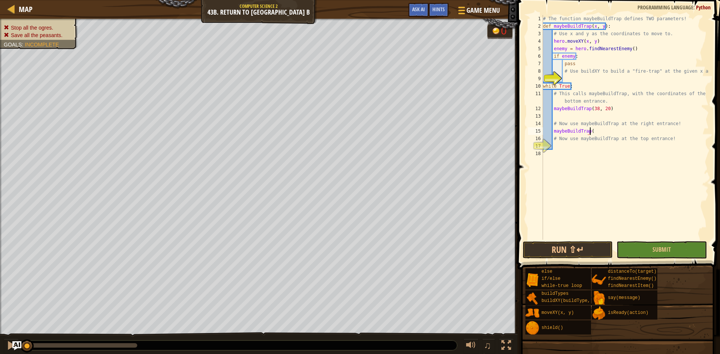
scroll to position [3, 3]
type textarea "maybeBuildTrap(56, 34)"
click at [563, 148] on div "# The function maybeBuildTrap defines TWO parameters! def maybeBuildTrap ( x , …" at bounding box center [624, 135] width 167 height 240
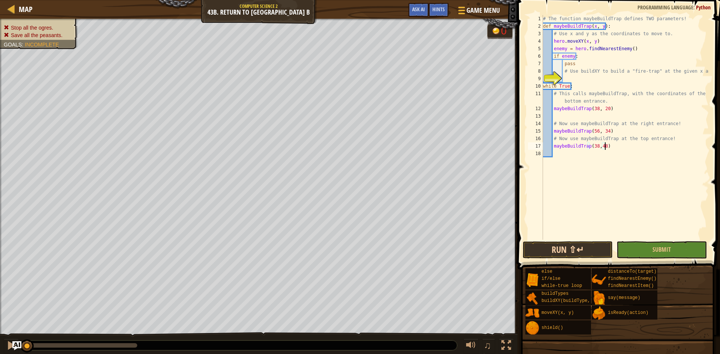
type textarea "maybeBuildTrap(38,48)"
click at [573, 245] on button "Run ⇧↵" at bounding box center [567, 249] width 90 height 17
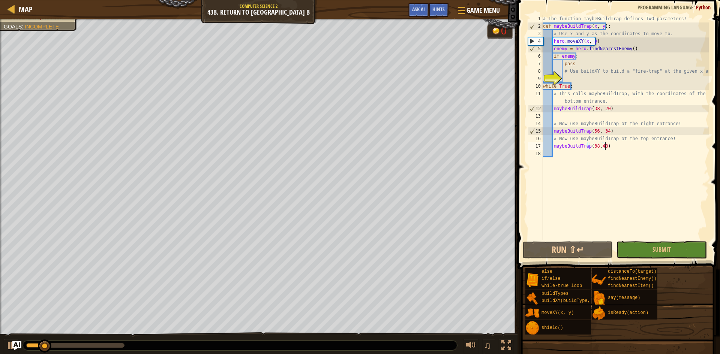
click at [643, 80] on div "# The function maybeBuildTrap defines TWO parameters! def maybeBuildTrap ( x , …" at bounding box center [624, 135] width 167 height 240
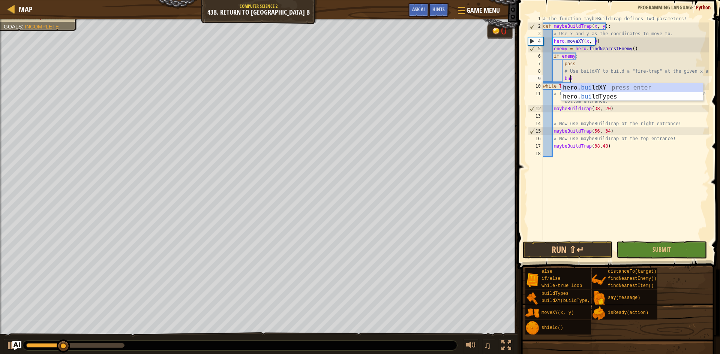
scroll to position [3, 2]
click at [641, 87] on div "hero. build XY press enter hero. build Types press enter" at bounding box center [632, 101] width 142 height 36
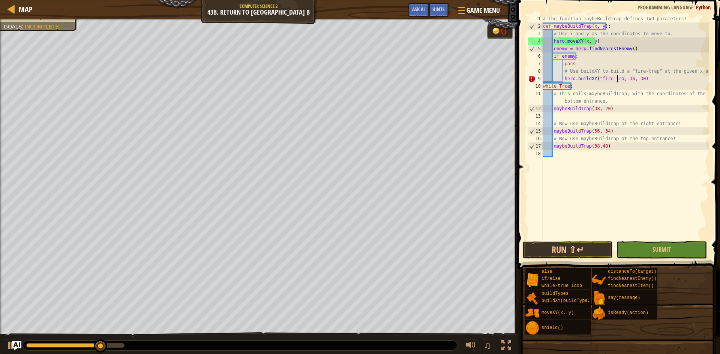
scroll to position [3, 6]
click at [583, 247] on button "Run ⇧↵" at bounding box center [567, 249] width 90 height 17
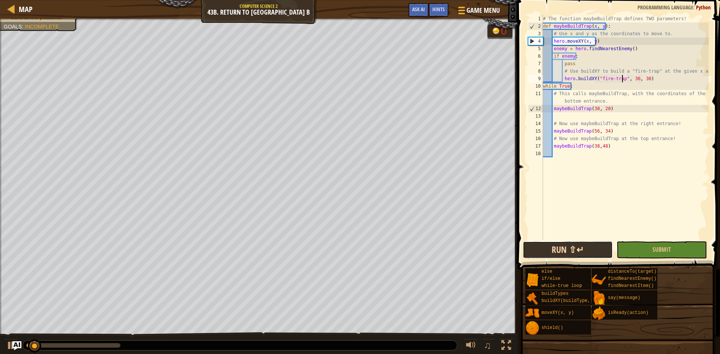
click at [584, 255] on button "Run ⇧↵" at bounding box center [567, 249] width 90 height 17
click at [584, 255] on button "Running" at bounding box center [567, 249] width 90 height 17
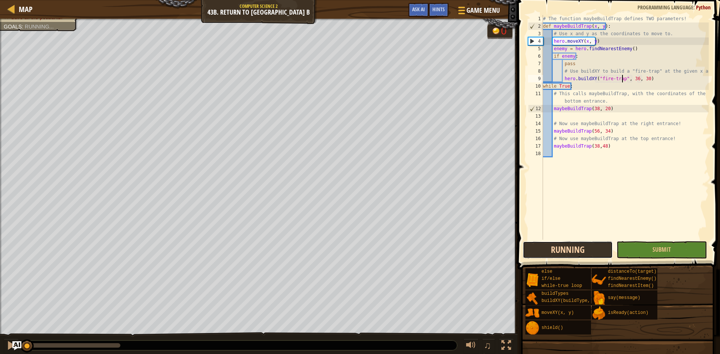
click at [584, 255] on button "Running" at bounding box center [567, 249] width 90 height 17
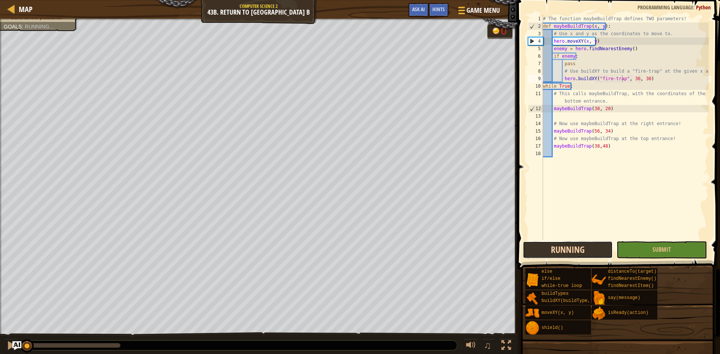
click at [584, 255] on button "Running" at bounding box center [567, 249] width 90 height 17
click at [631, 77] on div "# The function maybeBuildTrap defines TWO parameters! def maybeBuildTrap ( x , …" at bounding box center [624, 135] width 167 height 240
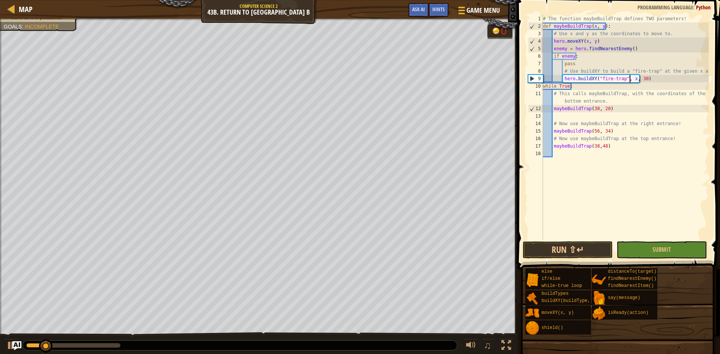
scroll to position [3, 7]
click at [638, 81] on div "# The function maybeBuildTrap defines TWO parameters! def maybeBuildTrap ( x , …" at bounding box center [624, 135] width 167 height 240
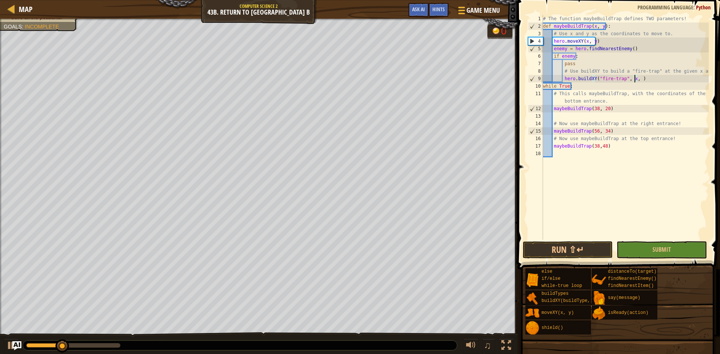
scroll to position [3, 7]
type textarea "hero.buildXY("fire-trap", x, y)"
click at [588, 247] on button "Run ⇧↵" at bounding box center [567, 249] width 90 height 17
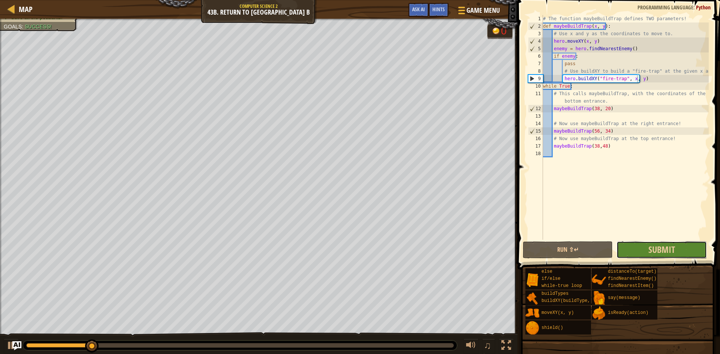
click at [633, 249] on button "Submit" at bounding box center [661, 249] width 90 height 17
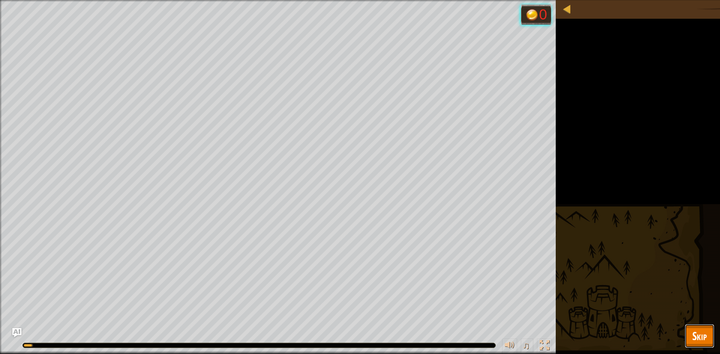
click at [705, 334] on span "Skip" at bounding box center [699, 335] width 15 height 15
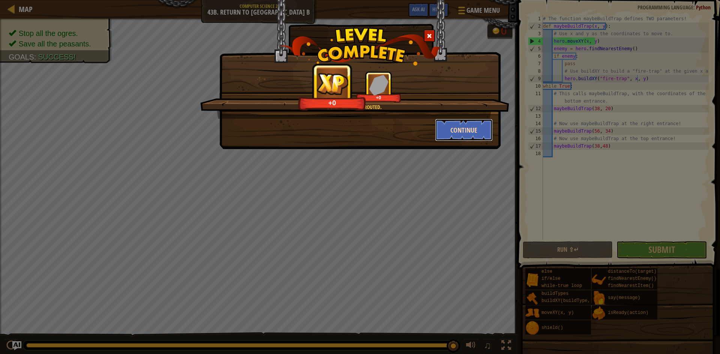
click at [436, 138] on button "Continue" at bounding box center [464, 130] width 58 height 22
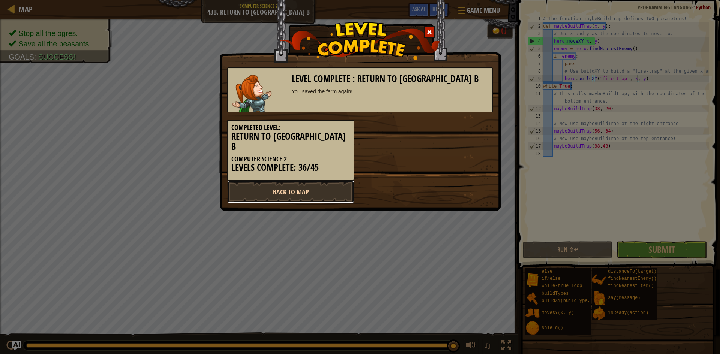
click at [322, 184] on link "Back to Map" at bounding box center [290, 192] width 127 height 22
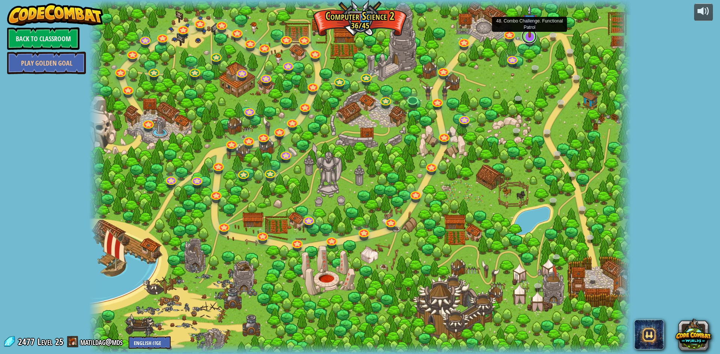
click at [529, 38] on link at bounding box center [528, 36] width 15 height 15
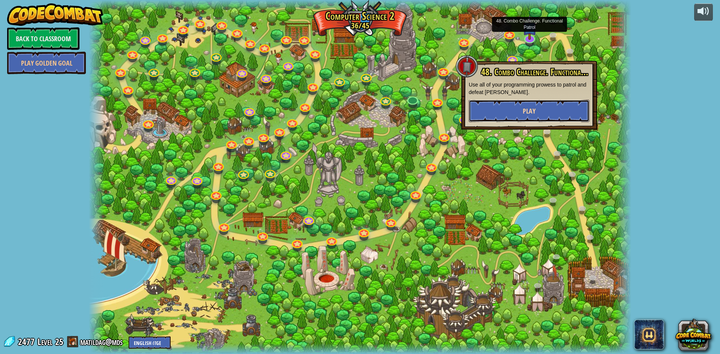
click at [507, 112] on button "Play" at bounding box center [528, 111] width 121 height 22
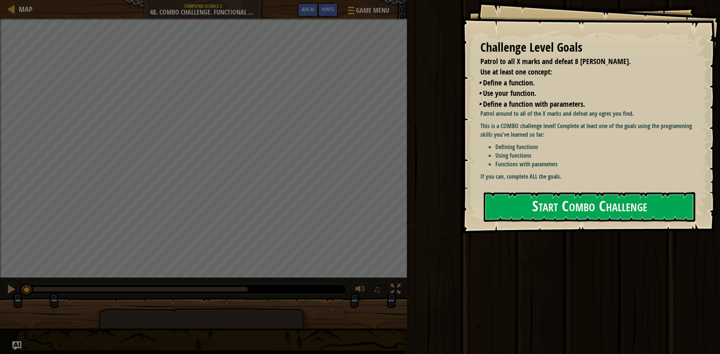
drag, startPoint x: 510, startPoint y: 152, endPoint x: 591, endPoint y: 227, distance: 110.3
click at [524, 170] on div "Patrol around to all of the X marks and defeat any ogres you find. This is a CO…" at bounding box center [589, 144] width 219 height 71
click at [591, 229] on div at bounding box center [588, 237] width 211 height 17
click at [591, 222] on div "Challenge Level Goals Patrol to all X marks and defeat 8 ogres. Use at least on…" at bounding box center [590, 116] width 258 height 233
click at [589, 206] on button "Start Combo Challenge" at bounding box center [588, 207] width 211 height 30
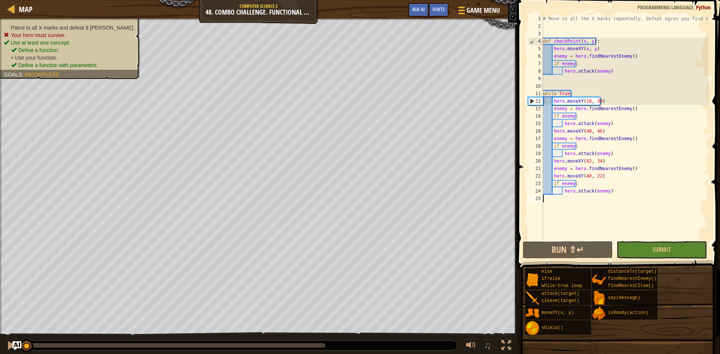
click at [601, 94] on div "# Move to all the X marks repeatedly, defeat ogres you find there def checkPoin…" at bounding box center [624, 135] width 167 height 240
type textarea "while True:"
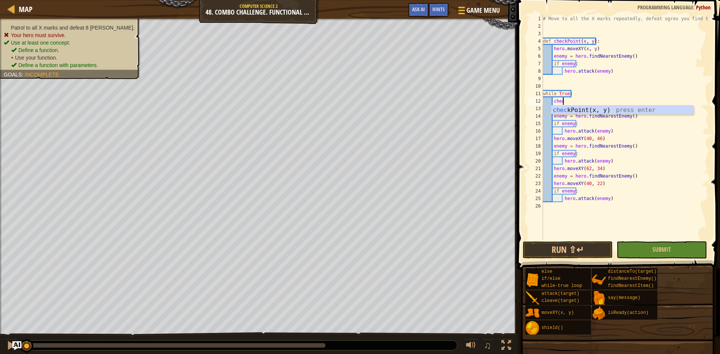
scroll to position [3, 1]
click at [594, 114] on div "# Move to all the X marks repeatedly, defeat ogres you find there def checkPoin…" at bounding box center [624, 135] width 167 height 240
click at [590, 99] on div "# Move to all the X marks repeatedly, defeat ogres you find there def checkPoin…" at bounding box center [624, 135] width 167 height 240
click at [578, 112] on div "check Point(x, y) press enter" at bounding box center [622, 119] width 142 height 27
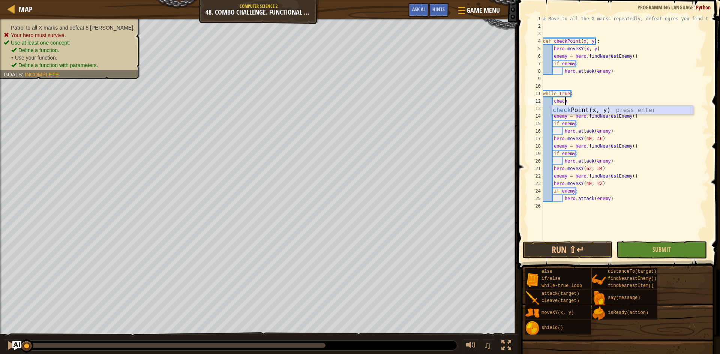
type textarea "checkPoint(x, y)"
click at [608, 103] on div "# Move to all the X marks repeatedly, defeat ogres you find there def checkPoin…" at bounding box center [624, 135] width 167 height 240
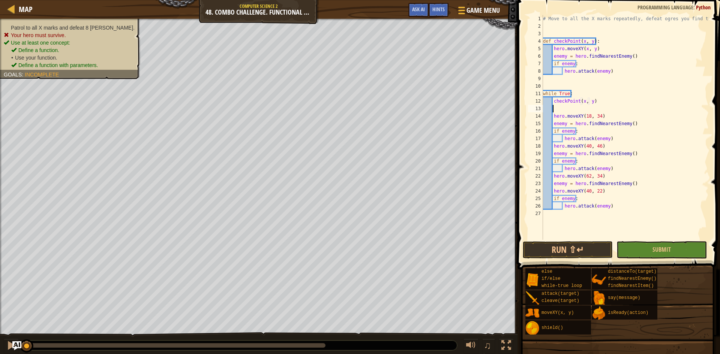
scroll to position [3, 1]
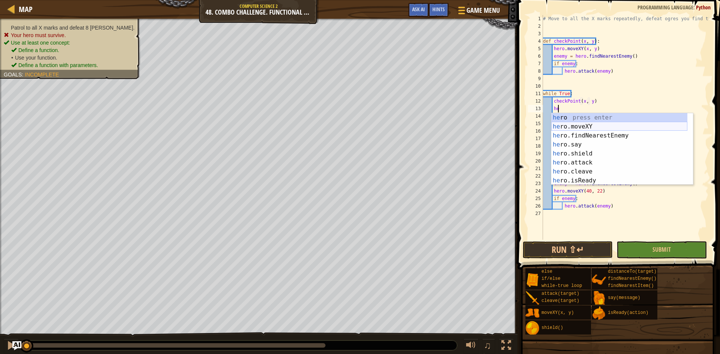
click at [598, 126] on div "he ro press enter he ro.moveXY press enter he ro.findNearestEnemy press enter h…" at bounding box center [619, 158] width 136 height 90
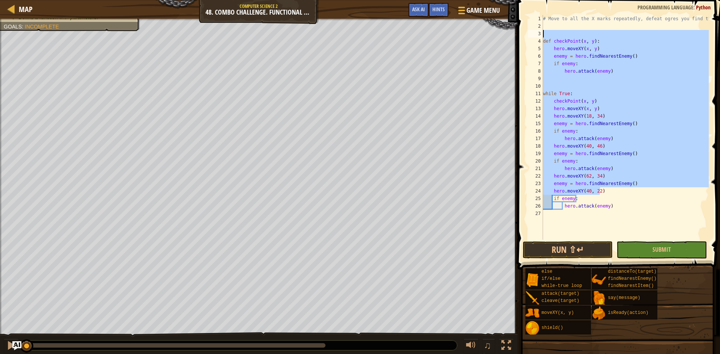
drag, startPoint x: 619, startPoint y: 191, endPoint x: 543, endPoint y: 36, distance: 172.6
click at [543, 36] on div "# Move to all the X marks repeatedly, defeat ogres you find there def checkPoin…" at bounding box center [624, 135] width 167 height 240
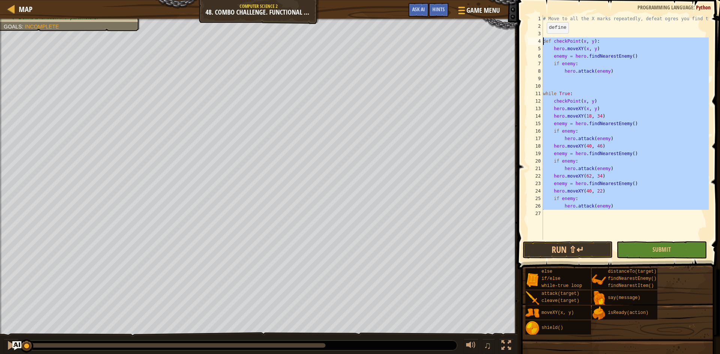
drag, startPoint x: 636, startPoint y: 210, endPoint x: 537, endPoint y: 44, distance: 192.9
click at [539, 43] on div "def checkPoint(x, y): 1 2 3 4 5 6 7 8 9 10 11 12 13 14 15 16 17 18 19 20 21 22 …" at bounding box center [617, 127] width 182 height 225
type textarea "def checkPoint(x, y): hero.moveXY(x, y)"
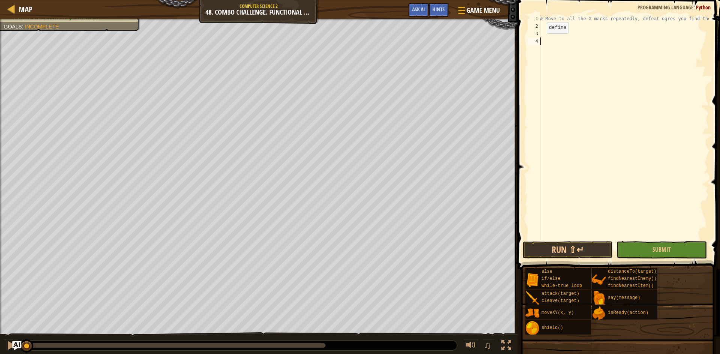
scroll to position [3, 0]
paste textarea "hero.moveXY(40, 22)"
type textarea "hero.moveXY(40, 22)"
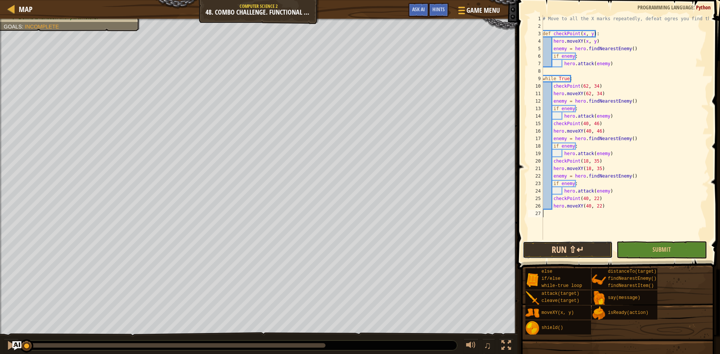
click at [573, 255] on button "Run ⇧↵" at bounding box center [567, 249] width 90 height 17
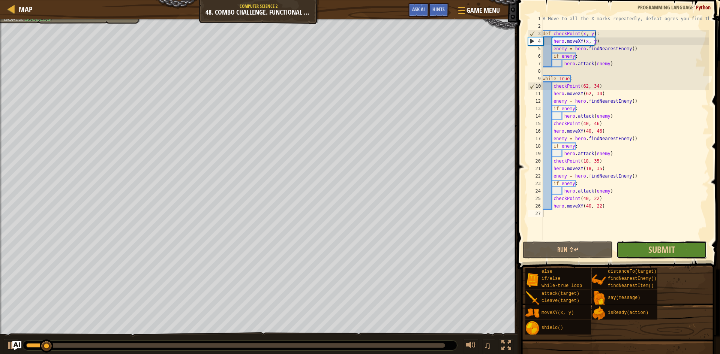
click at [636, 256] on button "Submit" at bounding box center [661, 249] width 90 height 17
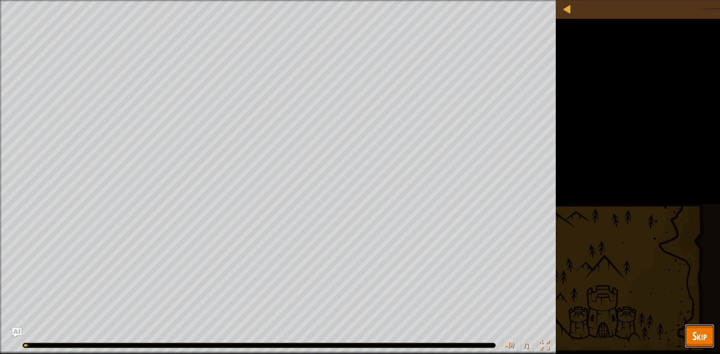
click at [693, 330] on span "Skip" at bounding box center [699, 335] width 15 height 15
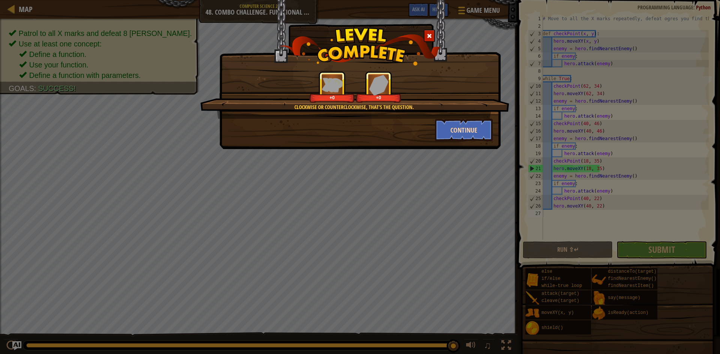
drag, startPoint x: 484, startPoint y: 118, endPoint x: 477, endPoint y: 130, distance: 13.8
click at [482, 123] on div "Clockwise or counterclockwise, that's the question. +0 +0 Continue" at bounding box center [359, 106] width 265 height 70
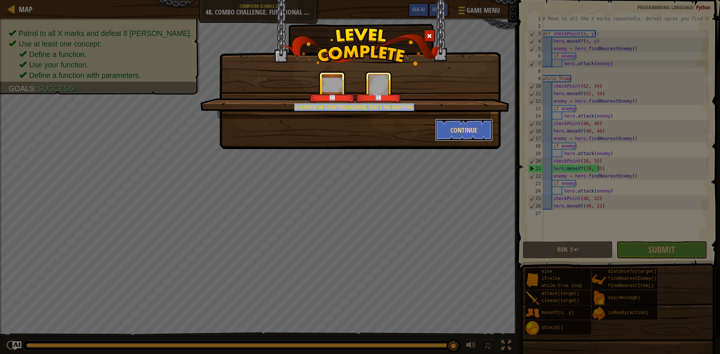
click at [477, 130] on button "Continue" at bounding box center [464, 130] width 58 height 22
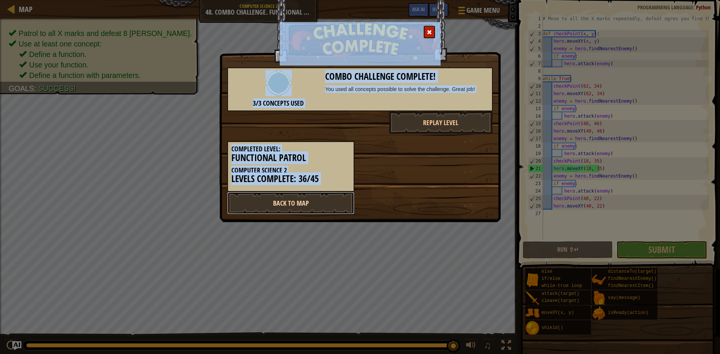
click at [316, 203] on link "Back to Map" at bounding box center [290, 203] width 127 height 22
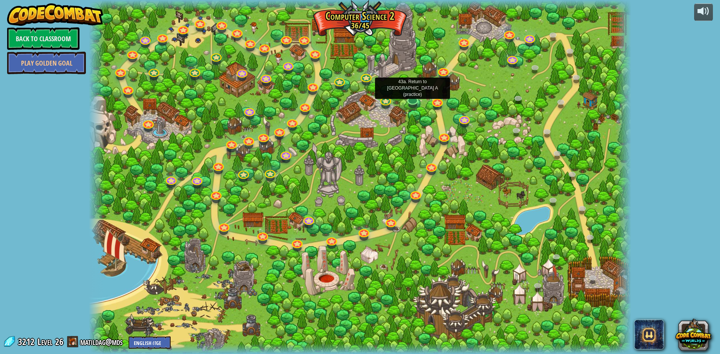
click at [409, 105] on div at bounding box center [412, 105] width 9 height 6
click at [410, 105] on div "8. Picnic Buster Protect the picnickers from patrolling ogres. Play 9. If-strav…" at bounding box center [360, 177] width 542 height 354
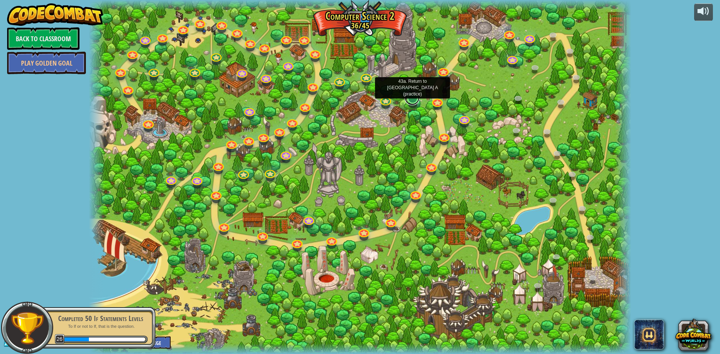
click at [410, 104] on div "8. Picnic Buster Protect the picnickers from patrolling ogres. Play 9. If-strav…" at bounding box center [360, 177] width 542 height 354
click at [410, 103] on link at bounding box center [411, 97] width 15 height 15
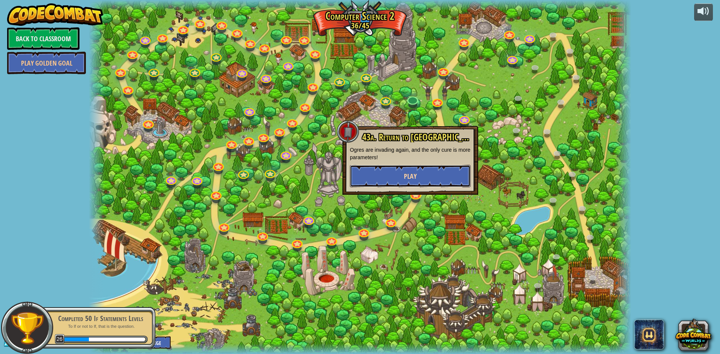
click at [402, 183] on button "Play" at bounding box center [410, 176] width 121 height 22
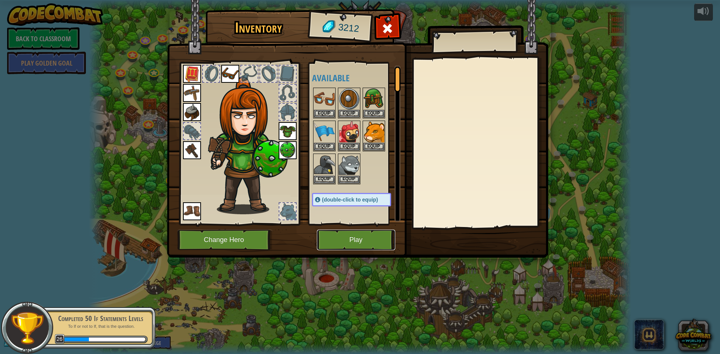
click at [340, 243] on button "Play" at bounding box center [356, 240] width 78 height 21
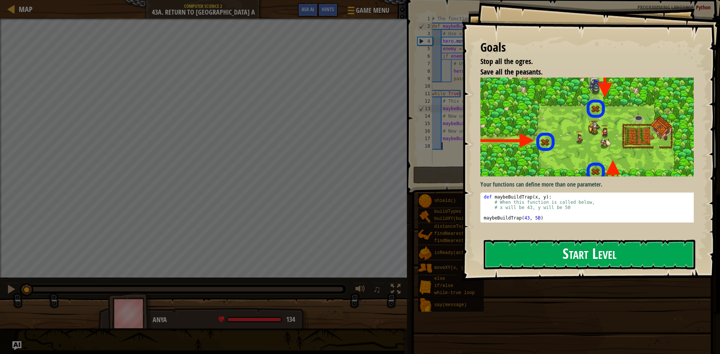
click at [536, 268] on button "Start Level" at bounding box center [588, 255] width 211 height 30
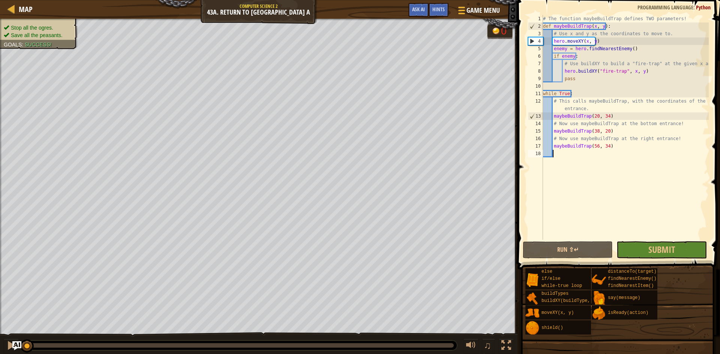
click at [645, 161] on div "# The function maybeBuildTrap defines TWO parameters! def maybeBuildTrap ( x , …" at bounding box center [624, 135] width 167 height 240
click at [638, 251] on button "Submit" at bounding box center [661, 249] width 90 height 17
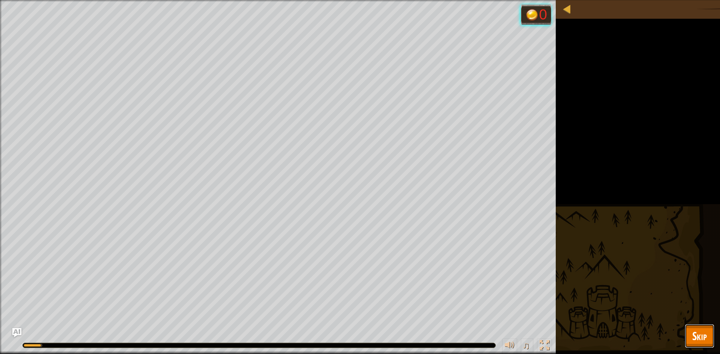
click at [706, 334] on span "Skip" at bounding box center [699, 335] width 15 height 15
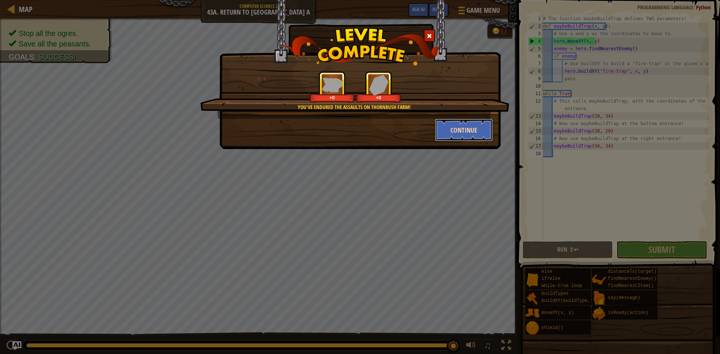
click at [470, 124] on button "Continue" at bounding box center [464, 130] width 58 height 22
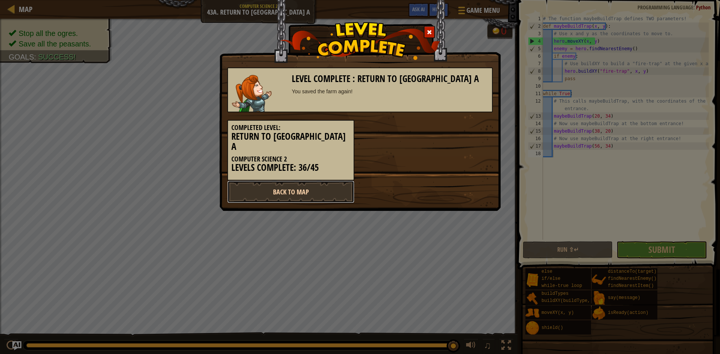
click at [330, 181] on link "Back to Map" at bounding box center [290, 192] width 127 height 22
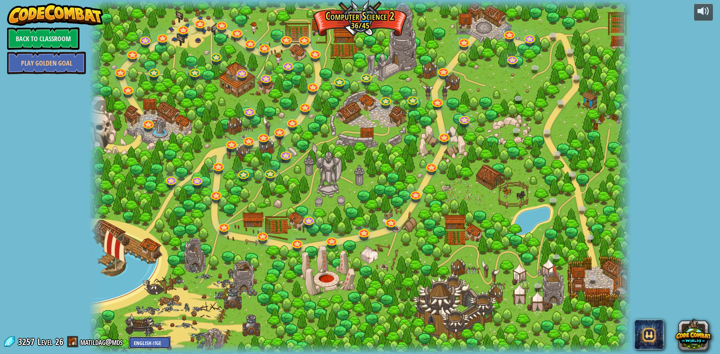
click at [137, 334] on select "English (US) English (UK) 简体中文 繁體中文 русский español (ES) español (América Latin…" at bounding box center [150, 343] width 42 height 12
select select "es-ES"
click at [130, 334] on select "English (US) English (UK) 简体中文 繁體中文 русский español (ES) español (América Latin…" at bounding box center [150, 343] width 42 height 12
select select "es-ES"
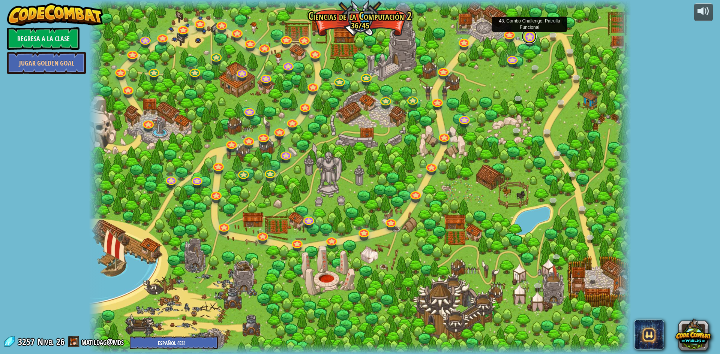
click at [528, 41] on link at bounding box center [528, 36] width 15 height 15
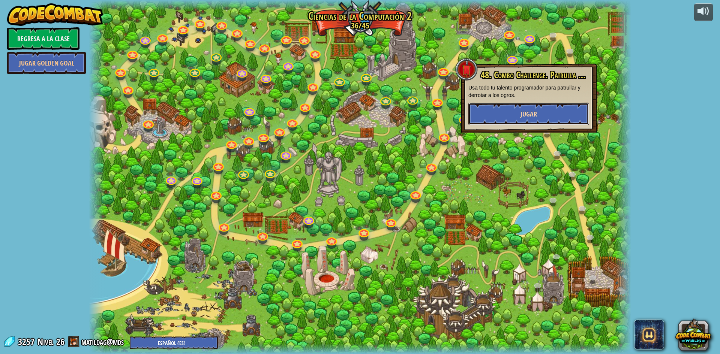
click at [532, 114] on span "Jugar" at bounding box center [528, 113] width 16 height 9
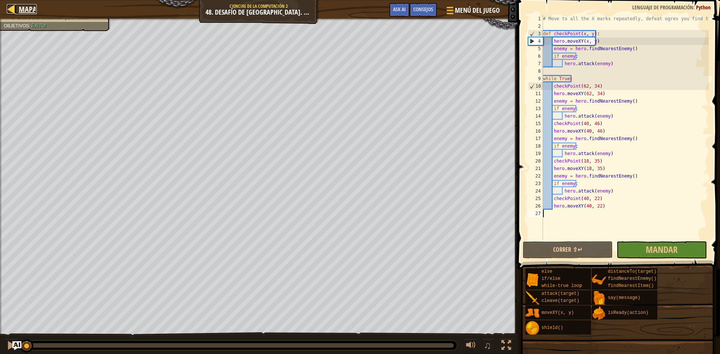
click at [16, 9] on link "Mapa" at bounding box center [26, 9] width 22 height 10
select select "es-ES"
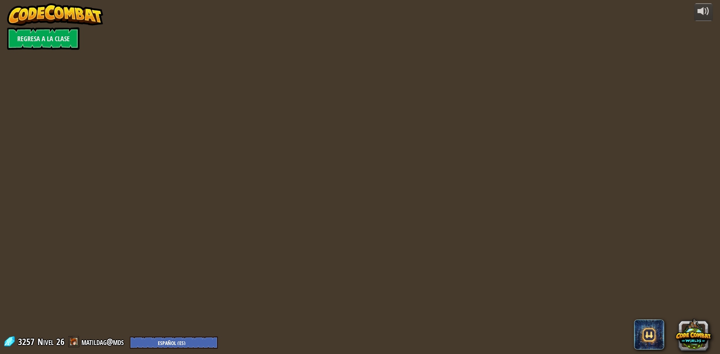
select select "es-ES"
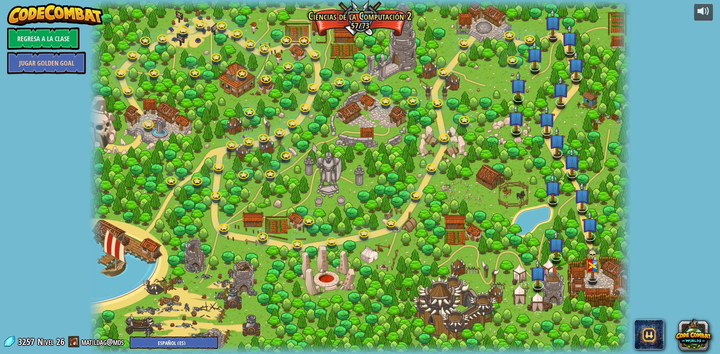
select select "es-ES"
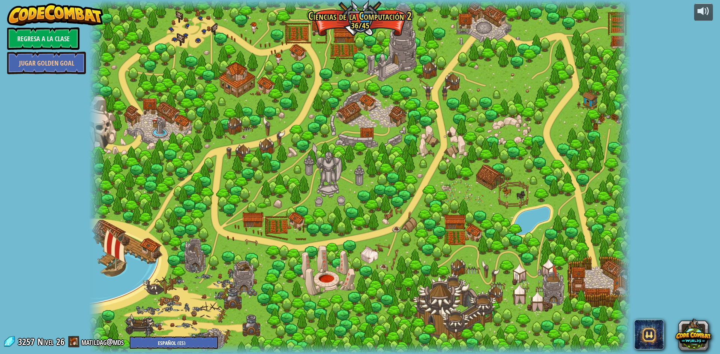
select select "es-ES"
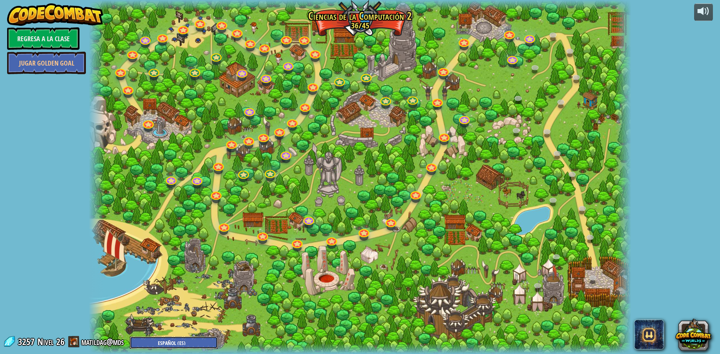
click at [175, 334] on select "English (US) English (UK) 简体中文 繁體中文 русский español (ES) español (América Latin…" at bounding box center [174, 343] width 88 height 12
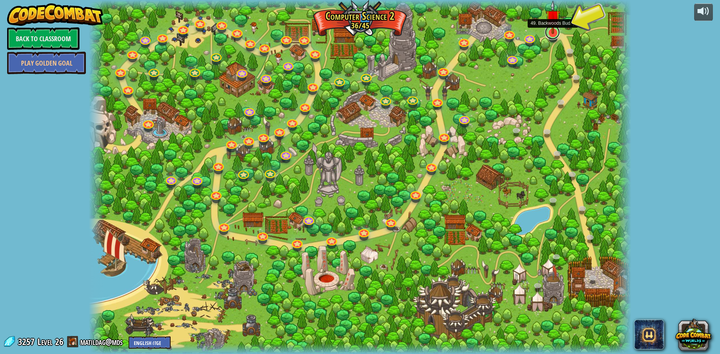
click at [558, 35] on link at bounding box center [552, 32] width 15 height 15
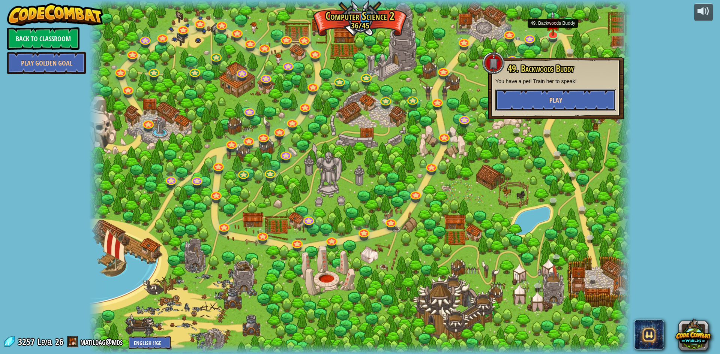
click at [544, 103] on button "Play" at bounding box center [555, 100] width 121 height 22
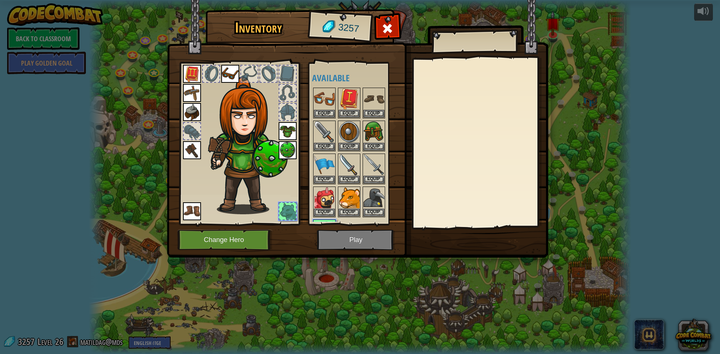
scroll to position [31, 0]
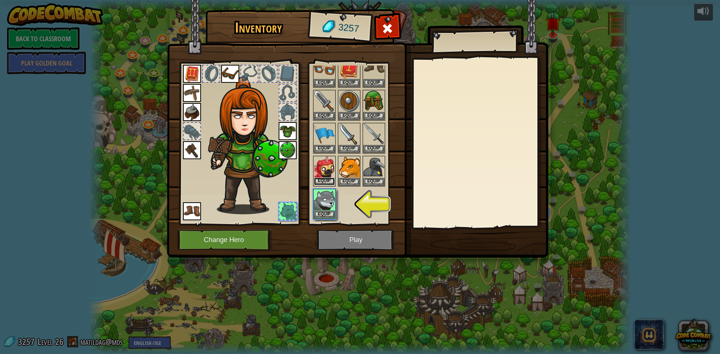
click at [323, 179] on button "Equip" at bounding box center [324, 182] width 21 height 8
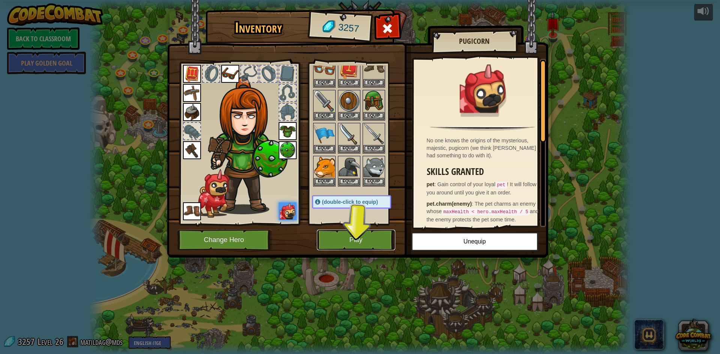
click at [347, 238] on button "Play" at bounding box center [356, 240] width 78 height 21
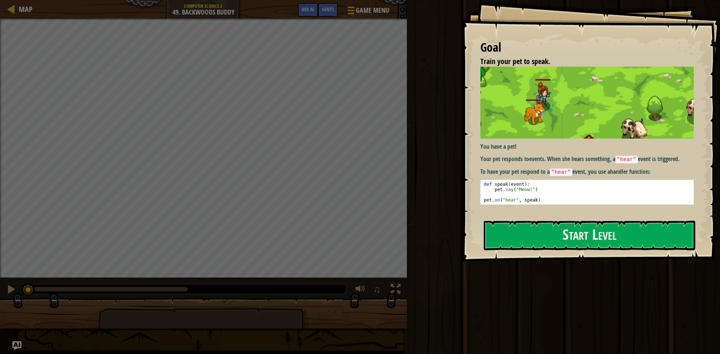
click at [241, 272] on div "Train your pet to speak. Goals : Incomplete ♫" at bounding box center [360, 174] width 720 height 310
click at [510, 249] on button "Start Level" at bounding box center [588, 236] width 211 height 30
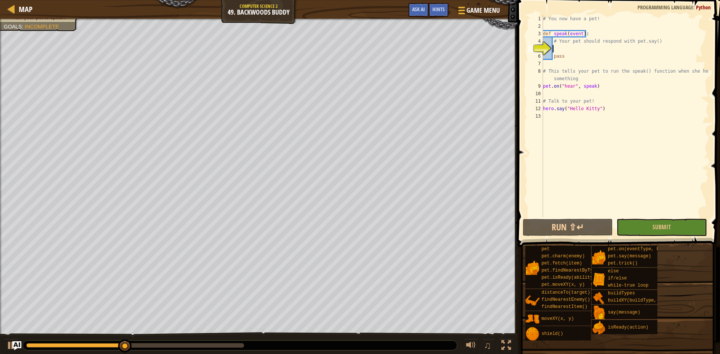
click at [570, 45] on div "# You now have a pet! def speak ( event ) : # Your pet should respond with pet.…" at bounding box center [624, 123] width 167 height 217
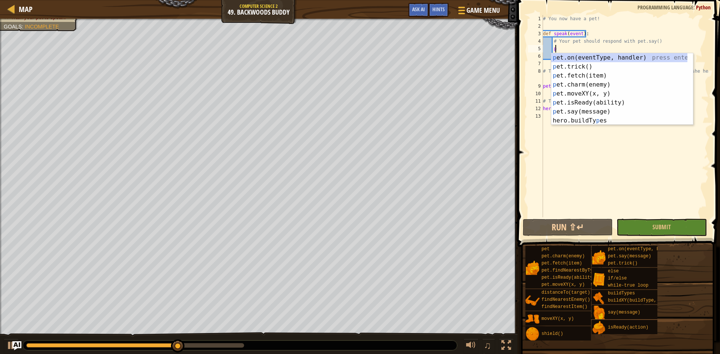
scroll to position [3, 1]
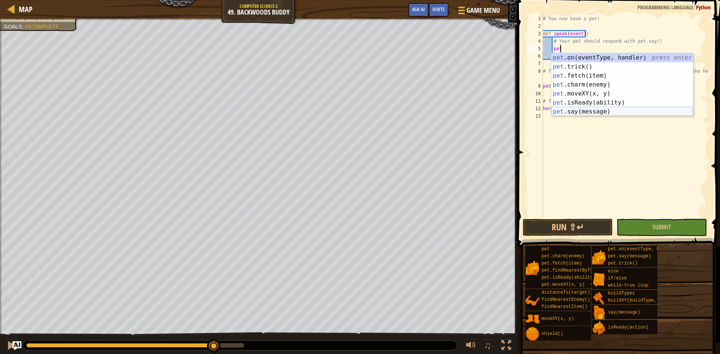
click at [595, 108] on div "pet .on(eventType, handler) press enter pet .trick() press enter pet .fetch(ite…" at bounding box center [622, 93] width 142 height 81
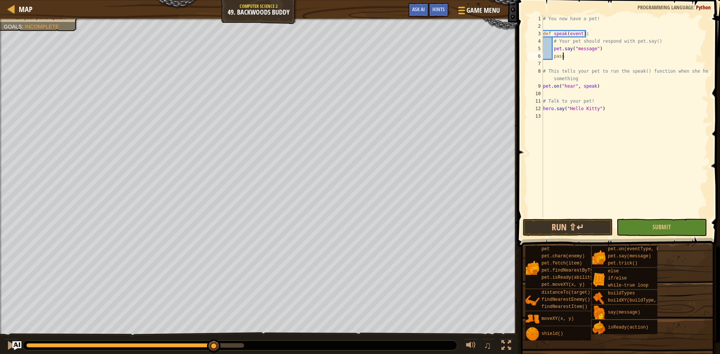
click at [666, 57] on div "# You now have a pet! def speak ( event ) : # Your pet should respond with pet.…" at bounding box center [624, 123] width 167 height 217
type textarea "pass"
click at [577, 228] on button "Run ⇧↵" at bounding box center [567, 227] width 90 height 17
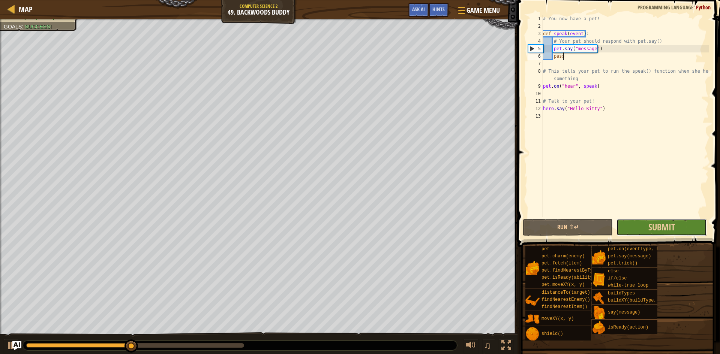
click at [644, 227] on button "Submit" at bounding box center [661, 227] width 90 height 17
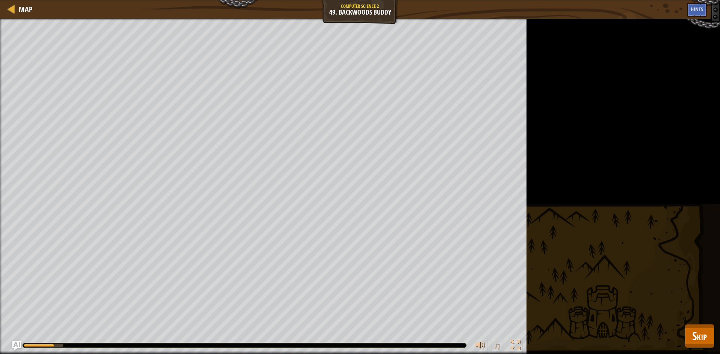
click at [697, 350] on div "Train your pet to speak. Goals : Running... ♫ Anya 134 x: 17 y: 23 No target" at bounding box center [360, 186] width 720 height 335
click at [696, 340] on span "Skip" at bounding box center [699, 335] width 15 height 15
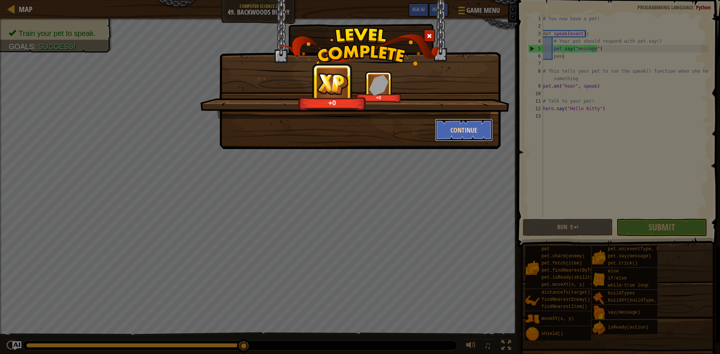
click at [457, 138] on button "Continue" at bounding box center [464, 130] width 58 height 22
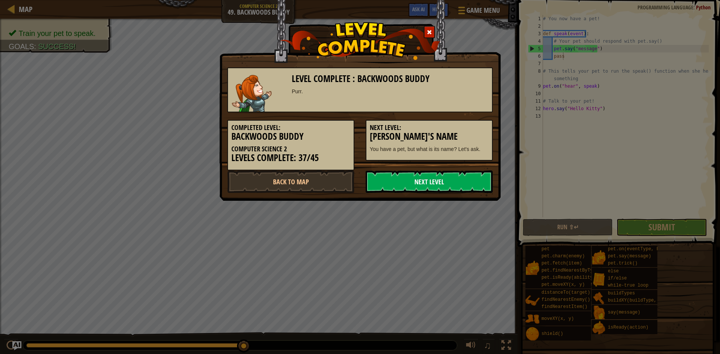
click at [442, 176] on link "Next Level" at bounding box center [428, 182] width 127 height 22
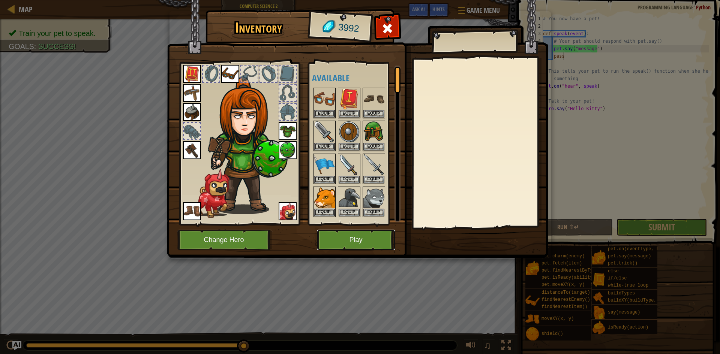
click at [376, 238] on button "Play" at bounding box center [356, 240] width 78 height 21
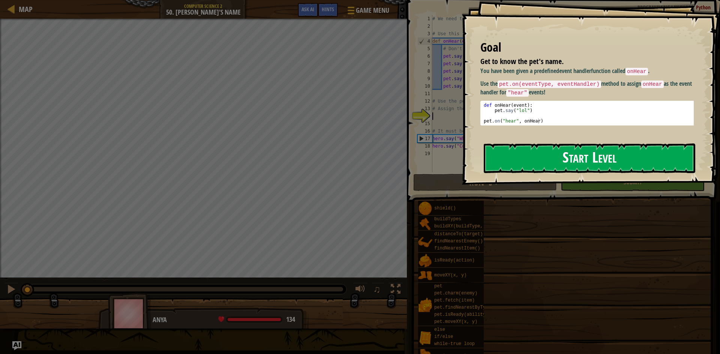
click at [526, 139] on div "Goal Get to know the pet's name. You have been given a predefined event handler…" at bounding box center [590, 92] width 258 height 185
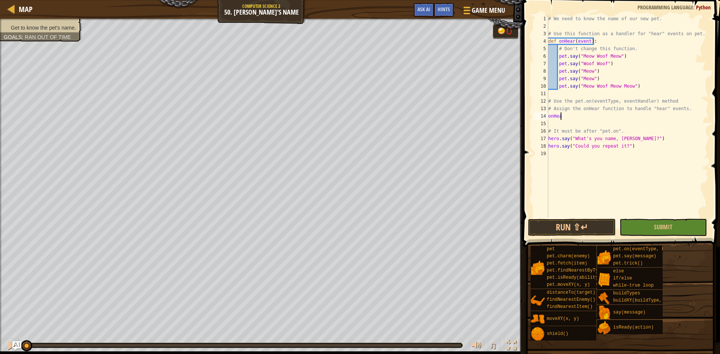
scroll to position [3, 1]
type textarea "onHear:"
click at [593, 122] on div "# We need to know the name of our new pet. # Use this function as a handler for…" at bounding box center [627, 123] width 162 height 217
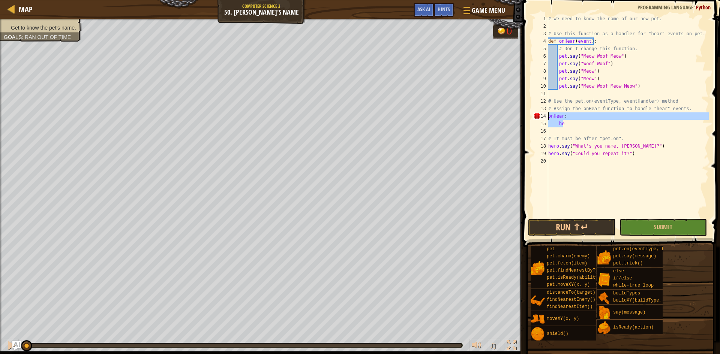
drag, startPoint x: 589, startPoint y: 121, endPoint x: 534, endPoint y: 112, distance: 56.6
click at [534, 112] on div "he 1 2 3 4 5 6 7 8 9 10 11 12 13 14 15 16 17 18 19 20 # We need to know the nam…" at bounding box center [619, 116] width 177 height 202
click at [514, 57] on div "Map Computer Science 2 50. [PERSON_NAME]'s Name Game Menu Done Hints Ask AI 1 ה…" at bounding box center [360, 177] width 720 height 354
click at [444, 13] on div "Hints" at bounding box center [444, 10] width 20 height 14
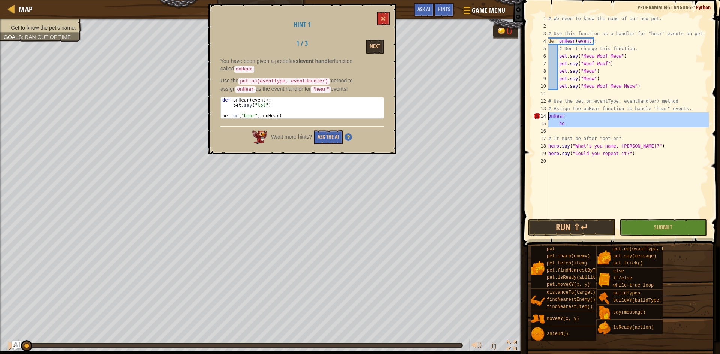
drag, startPoint x: 565, startPoint y: 126, endPoint x: 533, endPoint y: 117, distance: 34.0
click at [533, 117] on div "# Assign the onHear function to handle "hear" events. 1 2 3 4 5 6 7 8 9 10 11 1…" at bounding box center [619, 116] width 177 height 202
type textarea "onHear: he"
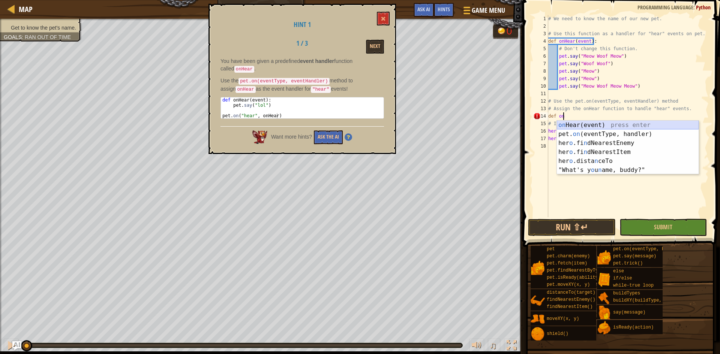
click at [596, 128] on div "on Hear(event) press enter pet. on (eventType, handler) press enter her o .fi n…" at bounding box center [628, 157] width 142 height 72
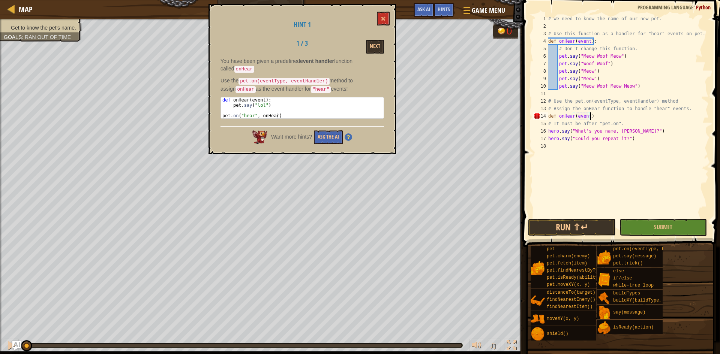
click at [617, 119] on div "# We need to know the name of our new pet. # Use this function as a handler for…" at bounding box center [627, 123] width 162 height 217
type textarea "def onHear(event):"
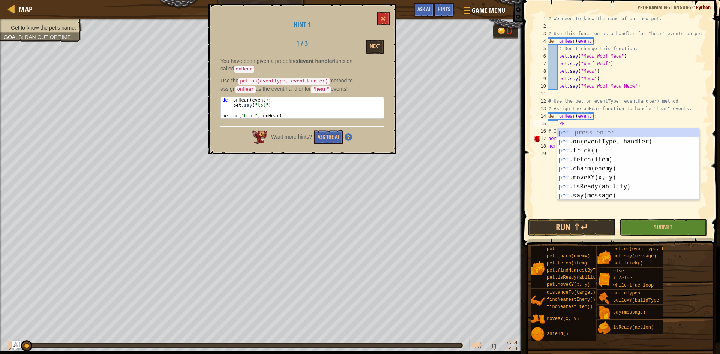
scroll to position [3, 1]
click at [586, 193] on div "pet press enter pet .on(eventType, handler) press enter pet .trick() press ente…" at bounding box center [628, 173] width 142 height 90
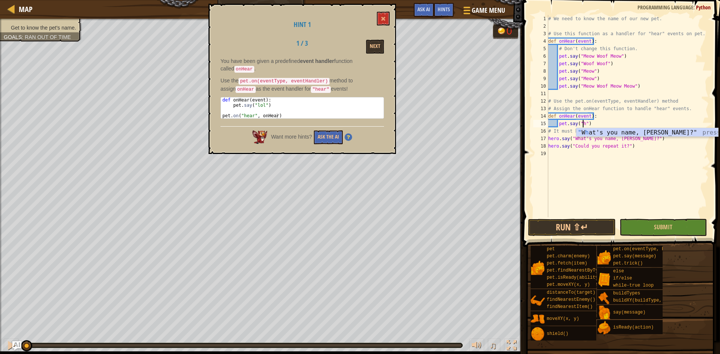
scroll to position [3, 3]
type textarea "pet.say("hi")"
click at [634, 122] on div "# We need to know the name of our new pet. # Use this function as a handler for…" at bounding box center [627, 123] width 162 height 217
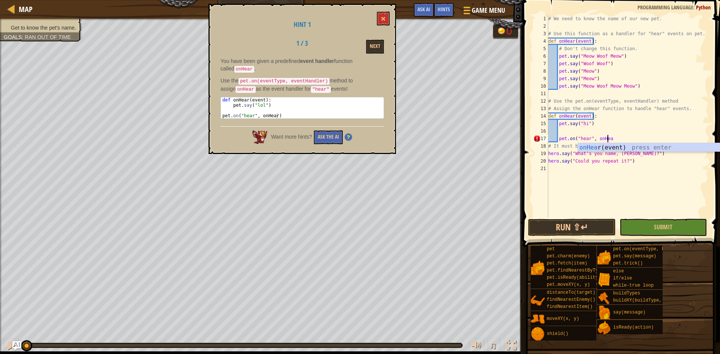
scroll to position [3, 5]
click at [603, 235] on button "Run ⇧↵" at bounding box center [571, 227] width 87 height 17
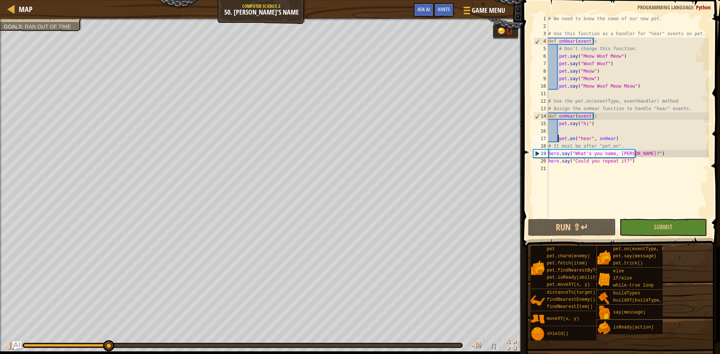
click at [558, 138] on div "# We need to know the name of our new pet. # Use this function as a handler for…" at bounding box center [627, 123] width 162 height 217
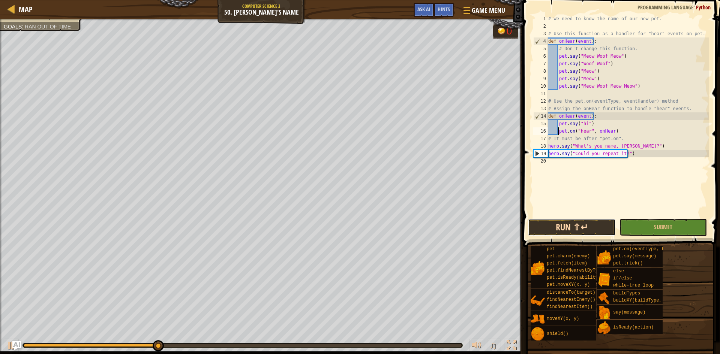
click at [569, 224] on button "Run ⇧↵" at bounding box center [571, 227] width 87 height 17
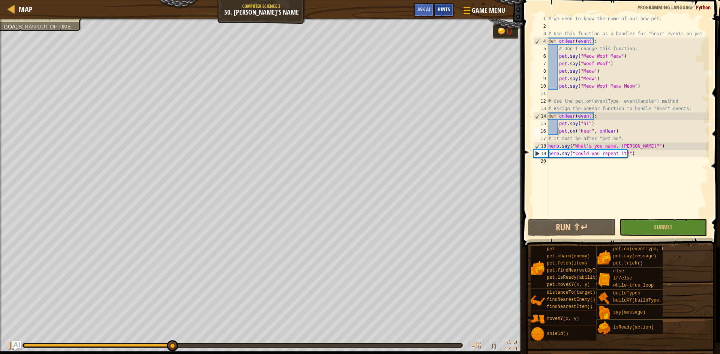
click at [453, 12] on div "Hints" at bounding box center [444, 10] width 20 height 14
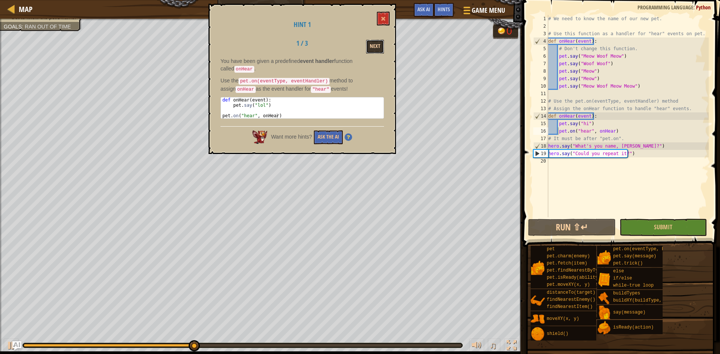
click at [380, 40] on button "Next" at bounding box center [375, 47] width 18 height 14
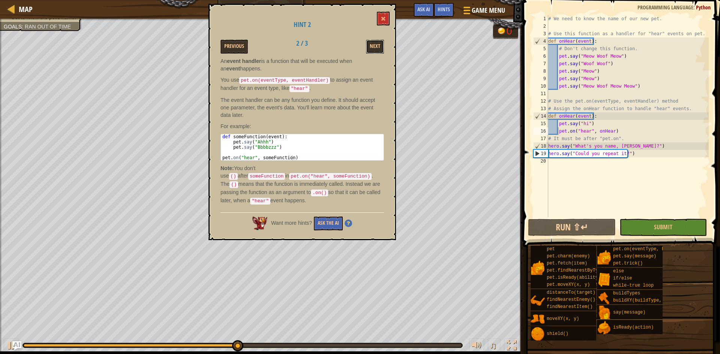
click at [380, 40] on button "Next" at bounding box center [375, 47] width 18 height 14
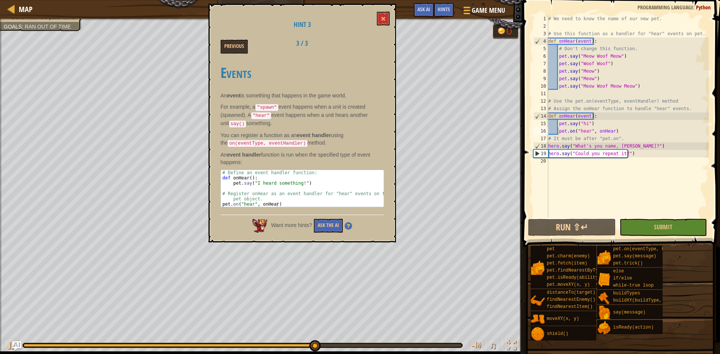
type textarea "pet.say("hi")"
drag, startPoint x: 593, startPoint y: 121, endPoint x: 558, endPoint y: 123, distance: 35.7
click at [558, 123] on div "# We need to know the name of our new pet. # Use this function as a handler for…" at bounding box center [627, 123] width 162 height 217
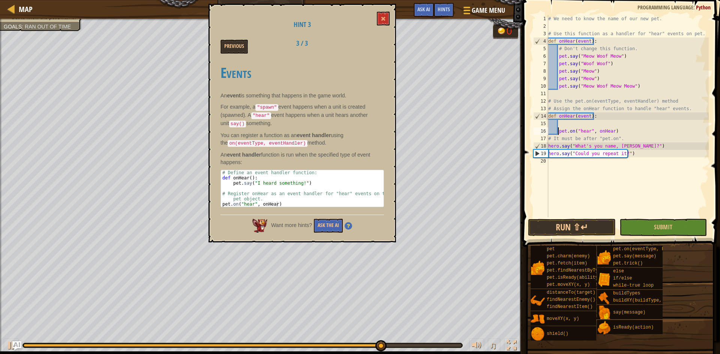
click at [558, 131] on div "# We need to know the name of our new pet. # Use this function as a handler for…" at bounding box center [627, 123] width 162 height 217
type textarea "pet.on("hear", onHear)"
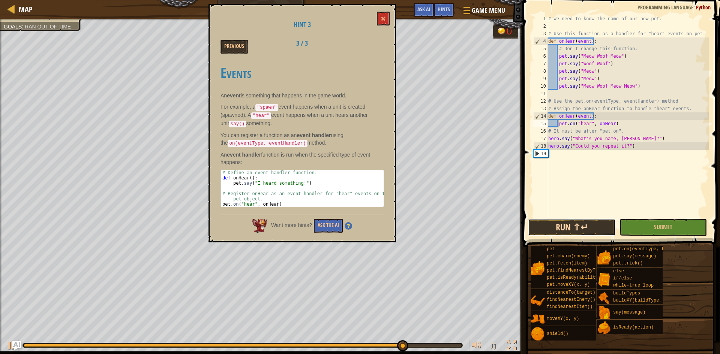
click at [574, 228] on button "Run ⇧↵" at bounding box center [571, 227] width 87 height 17
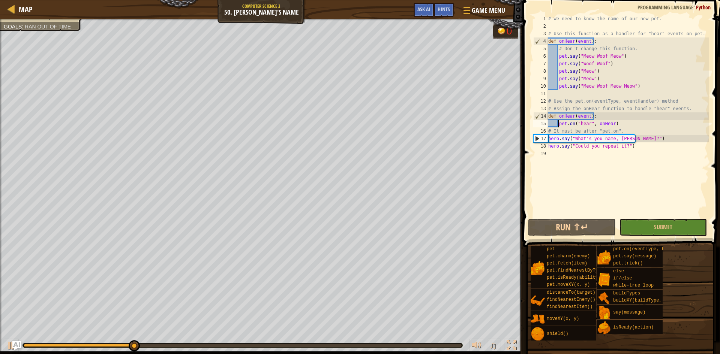
click at [588, 189] on div "# We need to know the name of our new pet. # Use this function as a handler for…" at bounding box center [627, 123] width 162 height 217
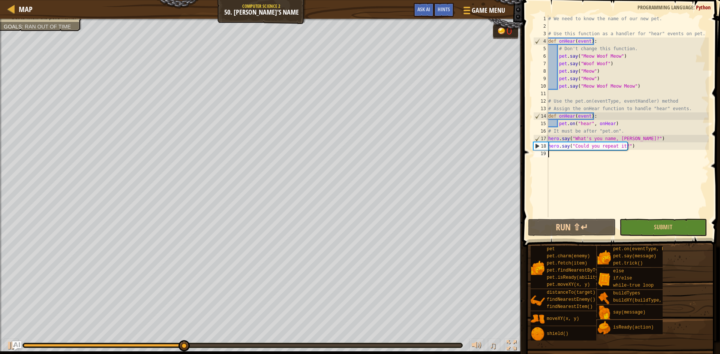
click at [686, 151] on div "# We need to know the name of our new pet. # Use this function as a handler for…" at bounding box center [627, 123] width 162 height 217
click at [645, 130] on div "# We need to know the name of our new pet. # Use this function as a handler for…" at bounding box center [627, 123] width 162 height 217
click at [643, 125] on div "# We need to know the name of our new pet. # Use this function as a handler for…" at bounding box center [627, 123] width 162 height 217
type textarea "pet.on("hear", onHear)"
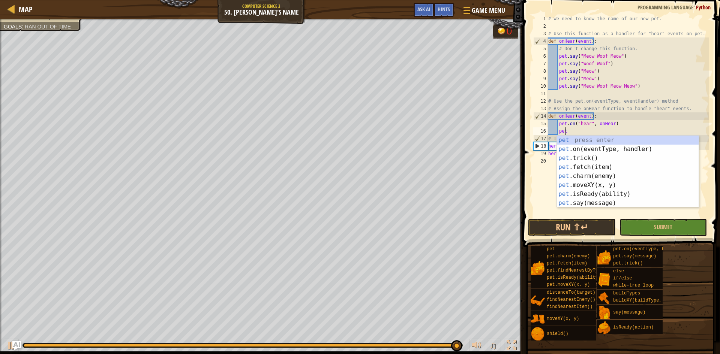
scroll to position [3, 1]
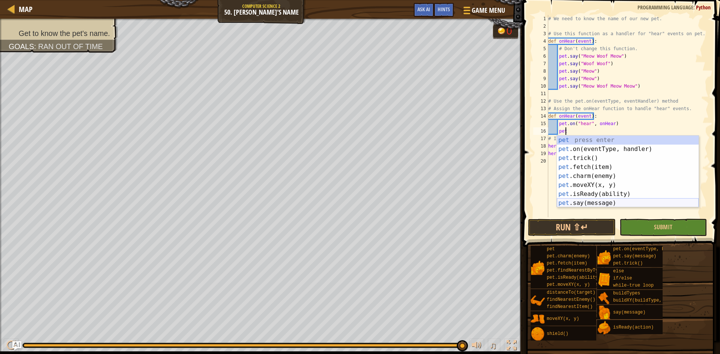
click at [608, 200] on div "pet press enter pet .on(eventType, handler) press enter pet .trick() press ente…" at bounding box center [628, 181] width 142 height 90
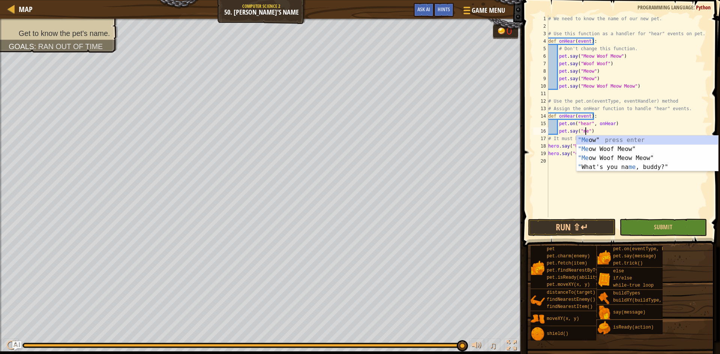
scroll to position [3, 3]
type textarea "pet.say("meow")"
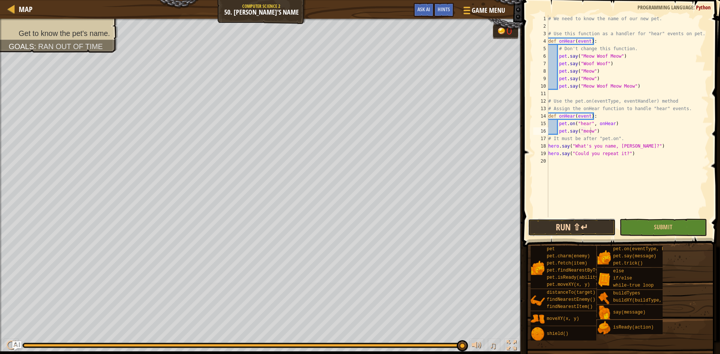
click at [603, 222] on button "Run ⇧↵" at bounding box center [571, 227] width 87 height 17
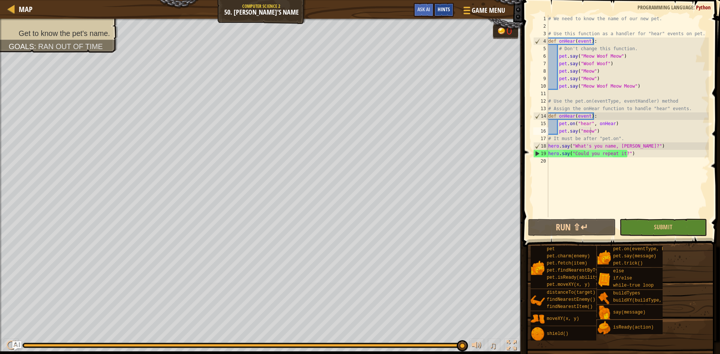
click at [441, 15] on div "Hints" at bounding box center [444, 10] width 20 height 14
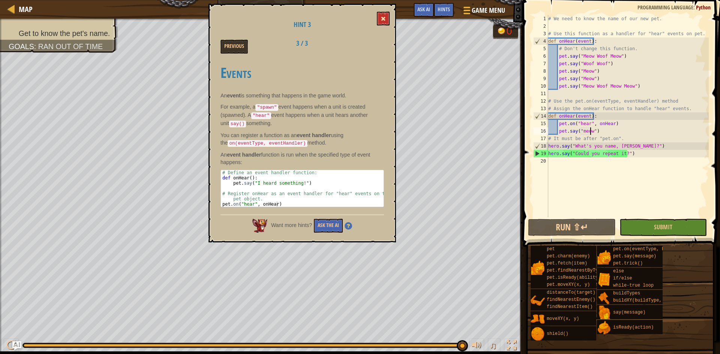
drag, startPoint x: 373, startPoint y: 25, endPoint x: 386, endPoint y: 18, distance: 14.1
click at [375, 22] on h1 "Hint 3" at bounding box center [301, 24] width 163 height 7
click at [386, 18] on button at bounding box center [383, 19] width 13 height 14
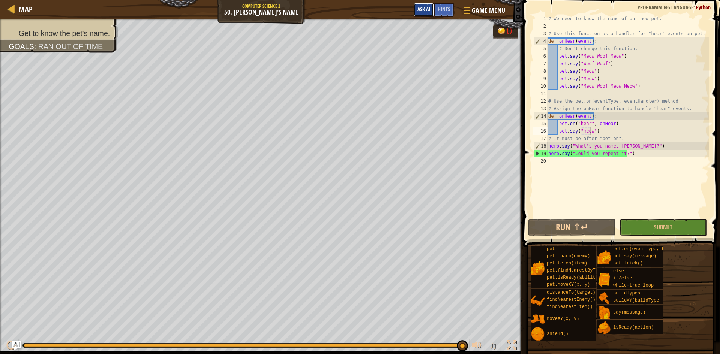
click at [422, 8] on span "Ask AI" at bounding box center [423, 9] width 13 height 7
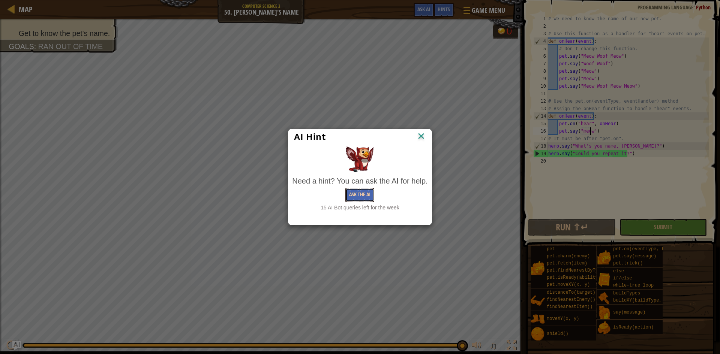
click at [368, 197] on button "Ask the AI" at bounding box center [359, 195] width 29 height 14
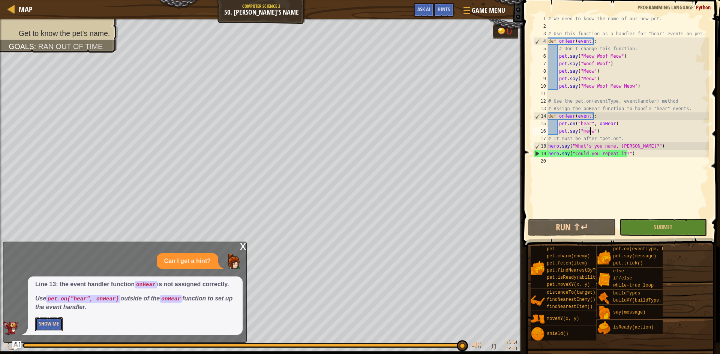
click at [50, 322] on button "Show Me" at bounding box center [48, 324] width 27 height 14
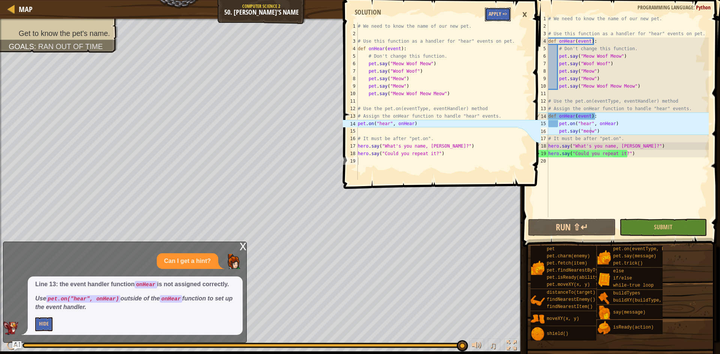
click at [505, 15] on button "Apply =>" at bounding box center [498, 14] width 26 height 14
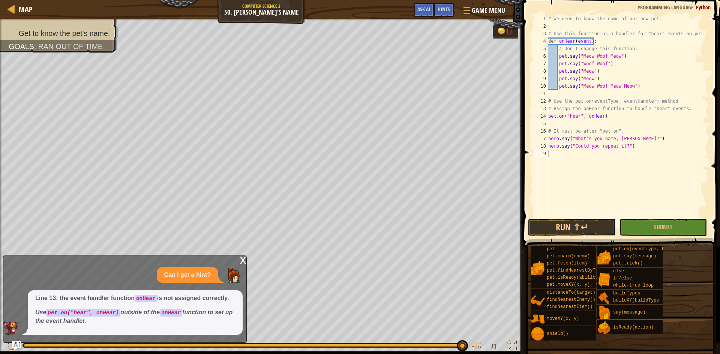
click at [244, 260] on div "x" at bounding box center [242, 259] width 7 height 7
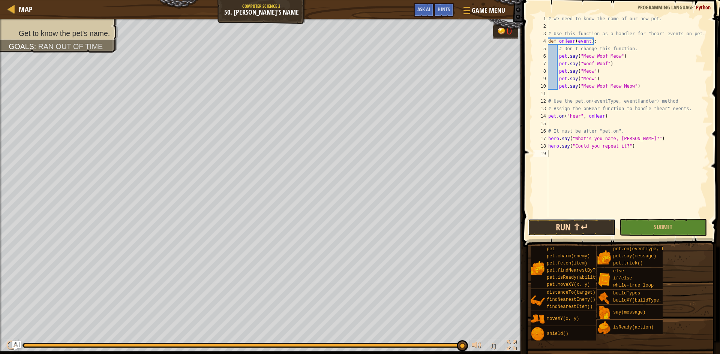
click at [569, 224] on button "Run ⇧↵" at bounding box center [571, 227] width 87 height 17
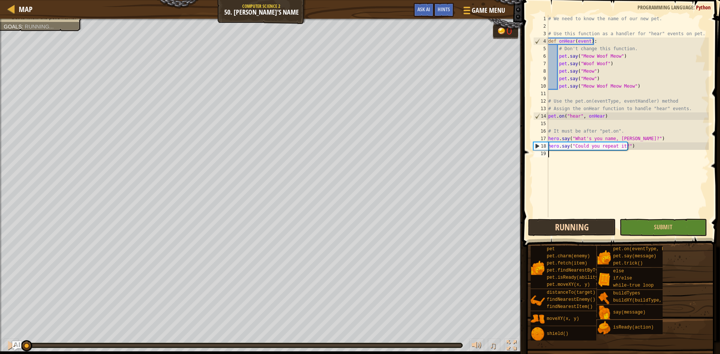
scroll to position [3, 0]
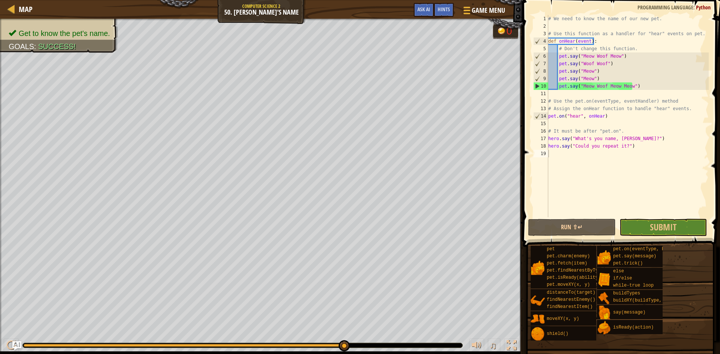
click at [661, 218] on span at bounding box center [621, 112] width 203 height 269
click at [661, 219] on button "Submit" at bounding box center [662, 227] width 87 height 17
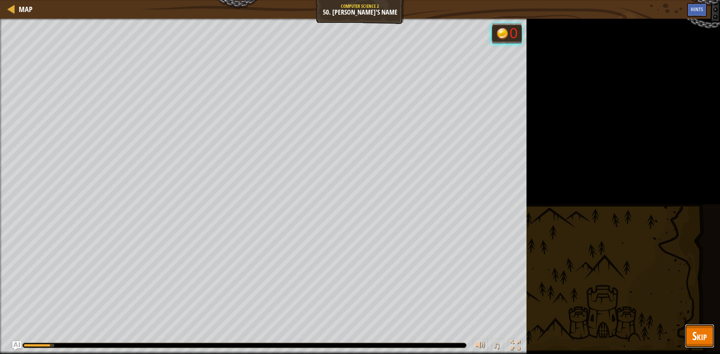
click at [695, 337] on button "Skip" at bounding box center [699, 336] width 30 height 24
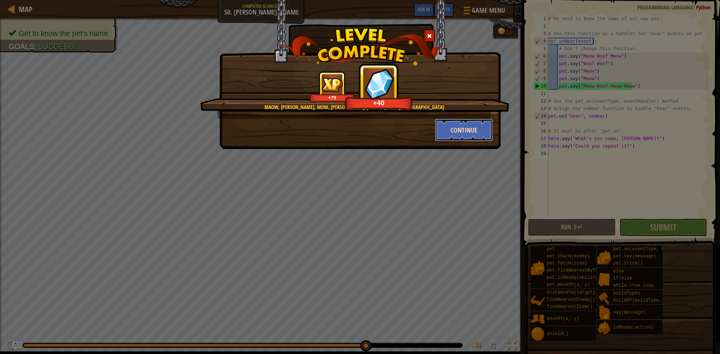
click at [473, 130] on button "Continue" at bounding box center [464, 130] width 58 height 22
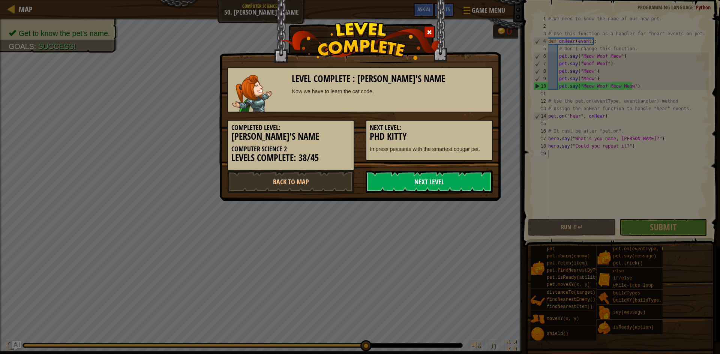
click at [467, 188] on link "Next Level" at bounding box center [428, 182] width 127 height 22
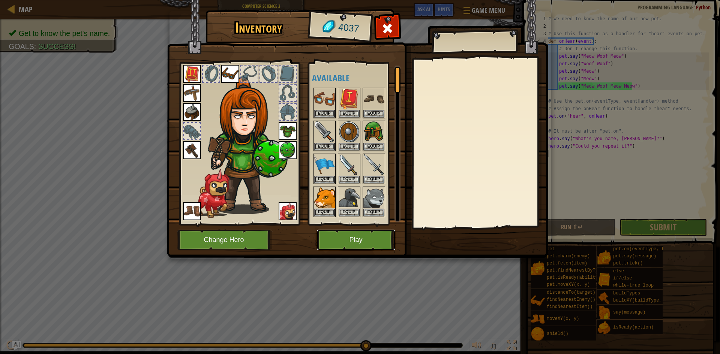
click at [354, 244] on button "Play" at bounding box center [356, 240] width 78 height 21
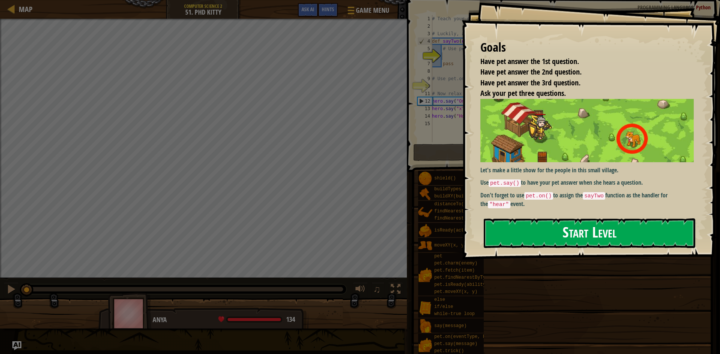
click at [575, 243] on button "Start Level" at bounding box center [588, 233] width 211 height 30
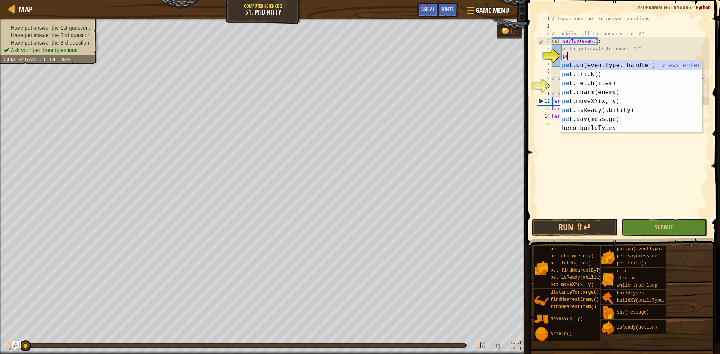
scroll to position [3, 1]
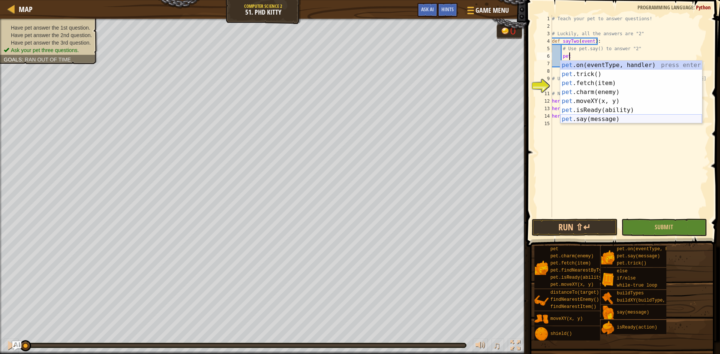
click at [577, 118] on div "pet .on(eventType, handler) press enter pet .trick() press enter pet .fetch(ite…" at bounding box center [631, 101] width 142 height 81
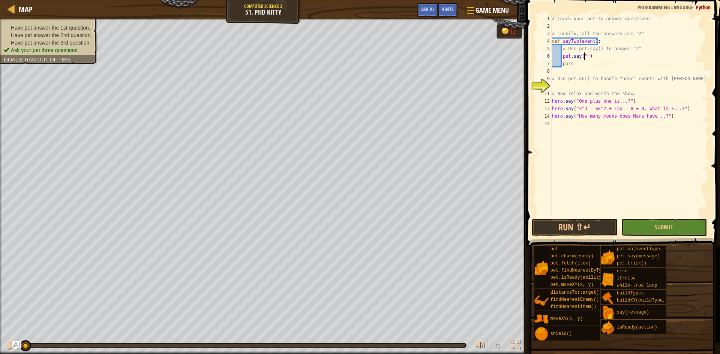
type textarea "pet.say("2")"
click at [615, 88] on div "# Teach your pet to answer questions! # Luckily, all the answers are "2" def sa…" at bounding box center [629, 123] width 158 height 217
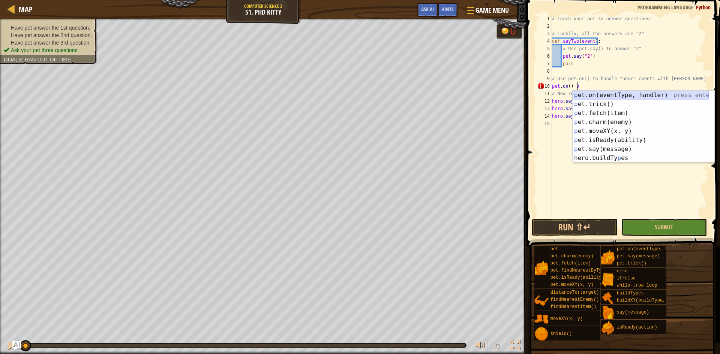
click at [622, 93] on div "p et.on(eventType, handler) press enter p et.trick() press enter p et.fetch(ite…" at bounding box center [640, 136] width 136 height 90
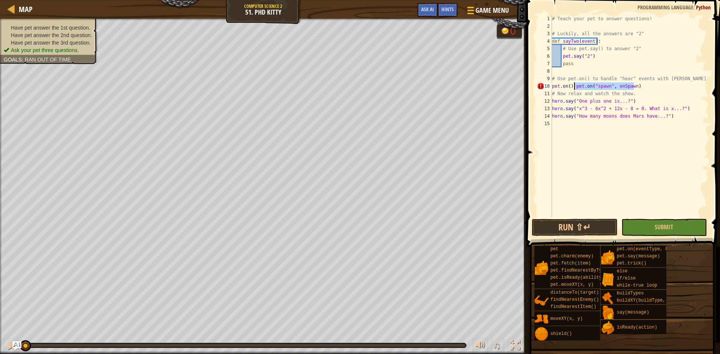
drag, startPoint x: 636, startPoint y: 85, endPoint x: 574, endPoint y: 84, distance: 61.5
click at [574, 84] on div "# Teach your pet to answer questions! # Luckily, all the answers are "2" def sa…" at bounding box center [629, 123] width 158 height 217
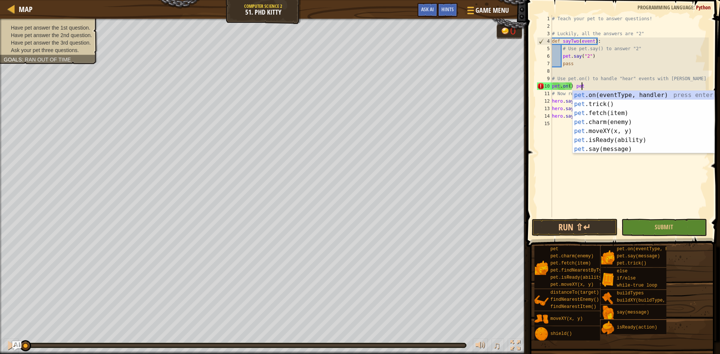
scroll to position [3, 2]
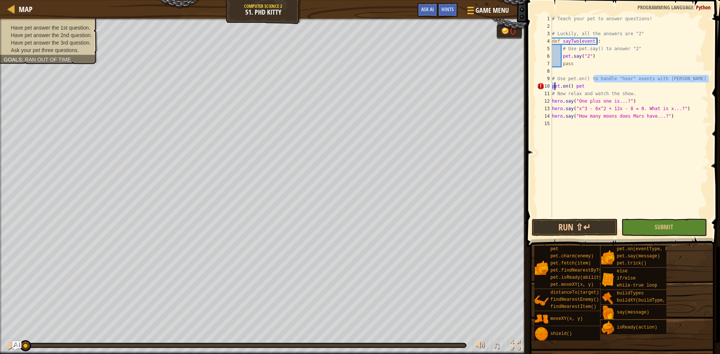
drag, startPoint x: 593, startPoint y: 82, endPoint x: 555, endPoint y: 84, distance: 38.3
click at [555, 84] on div "# Teach your pet to answer questions! # Luckily, all the answers are "2" def sa…" at bounding box center [629, 123] width 158 height 217
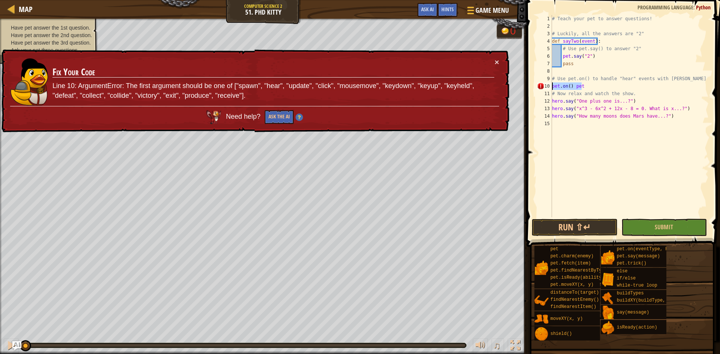
drag, startPoint x: 586, startPoint y: 84, endPoint x: 542, endPoint y: 89, distance: 44.9
click at [542, 89] on div "# Use pet.on() to handle "hear" events with sayTwo pet.on() pet 1 2 3 4 5 6 7 8…" at bounding box center [621, 116] width 173 height 202
type textarea "pet.on() pet"
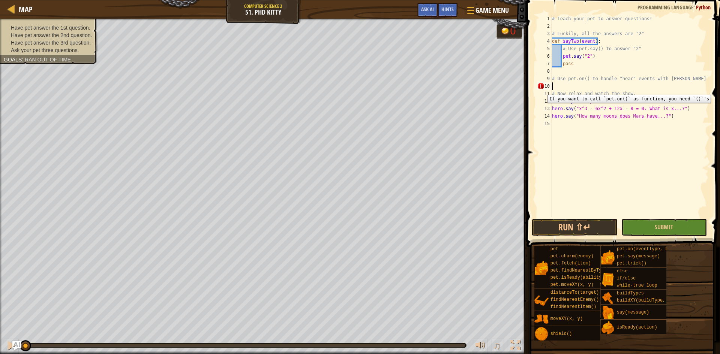
scroll to position [3, 0]
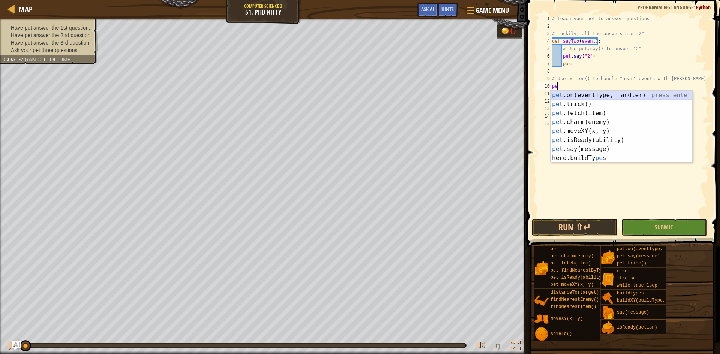
click at [574, 93] on div "pe t.on(eventType, handler) press enter pe t.trick() press enter pe t.fetch(ite…" at bounding box center [621, 136] width 142 height 90
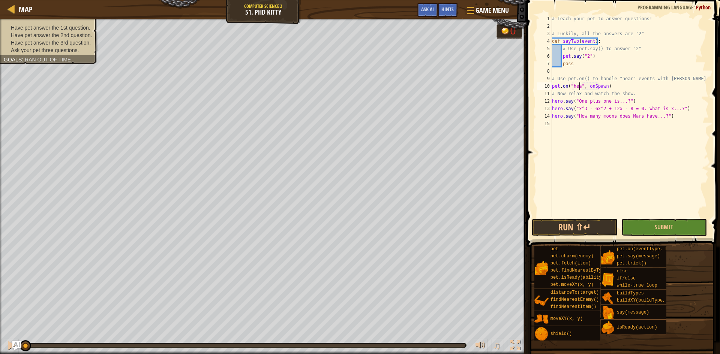
scroll to position [3, 3]
click at [607, 88] on div "# Teach your pet to answer questions! # Luckily, all the answers are "2" def sa…" at bounding box center [629, 123] width 158 height 217
click at [606, 88] on div "# Teach your pet to answer questions! # Luckily, all the answers are "2" def sa…" at bounding box center [629, 123] width 158 height 217
type textarea "pet.on("hear", [PERSON_NAME])"
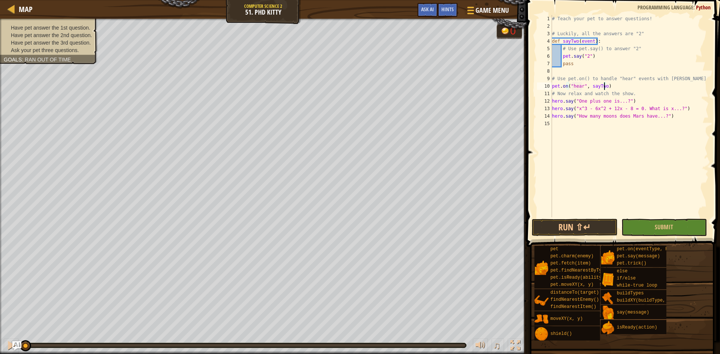
click at [579, 242] on span at bounding box center [622, 349] width 188 height 222
click at [579, 233] on button "Run ⇧↵" at bounding box center [574, 227] width 86 height 17
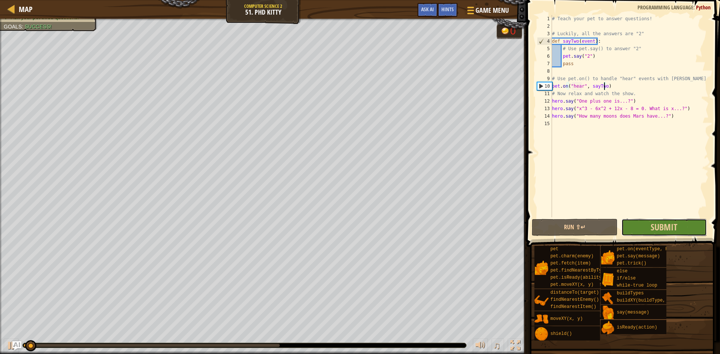
click at [642, 232] on button "Submit" at bounding box center [664, 227] width 86 height 17
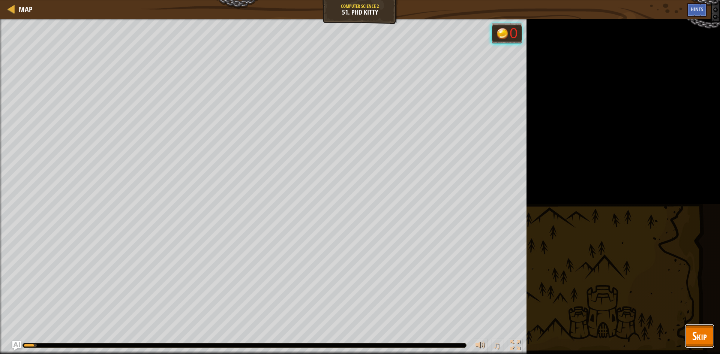
click at [695, 331] on span "Skip" at bounding box center [699, 335] width 15 height 15
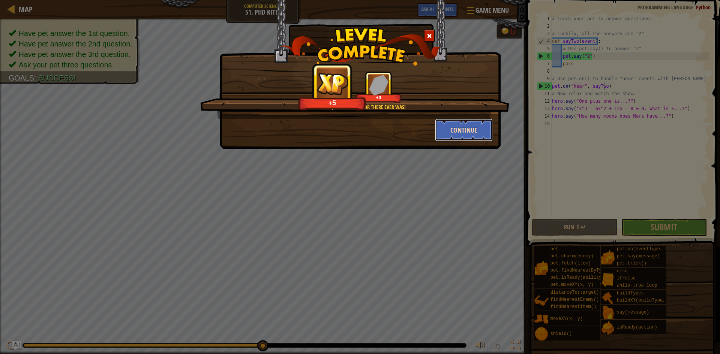
click at [468, 129] on button "Continue" at bounding box center [464, 130] width 58 height 22
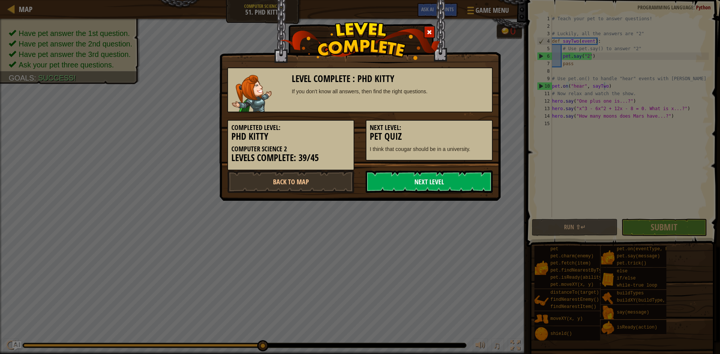
click at [480, 184] on link "Next Level" at bounding box center [428, 182] width 127 height 22
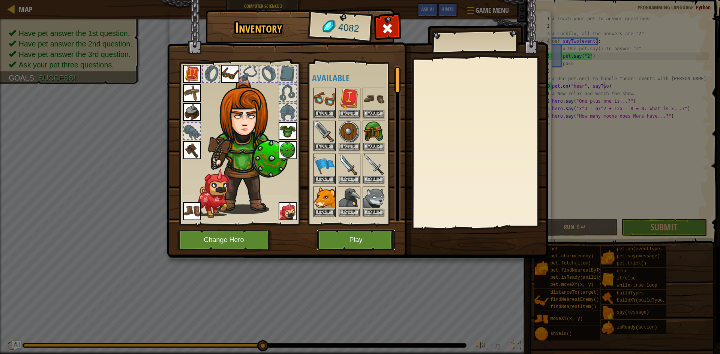
click at [359, 244] on button "Play" at bounding box center [356, 240] width 78 height 21
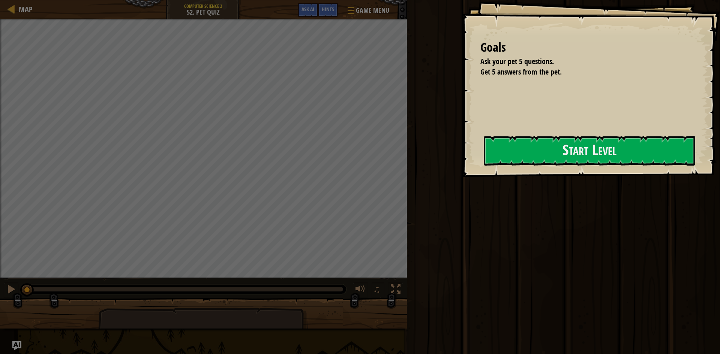
drag, startPoint x: 409, startPoint y: 147, endPoint x: 449, endPoint y: 125, distance: 45.4
click at [409, 146] on div "Run ⇧↵ Submit Done" at bounding box center [561, 175] width 315 height 350
click at [461, 125] on div "Goals Ask your pet 5 questions. Get 5 answers from the pet. Start Level Error l…" at bounding box center [590, 88] width 258 height 177
click at [473, 129] on div "Goals Ask your pet 5 questions. Get 5 answers from the pet. Start Level Error l…" at bounding box center [590, 88] width 258 height 177
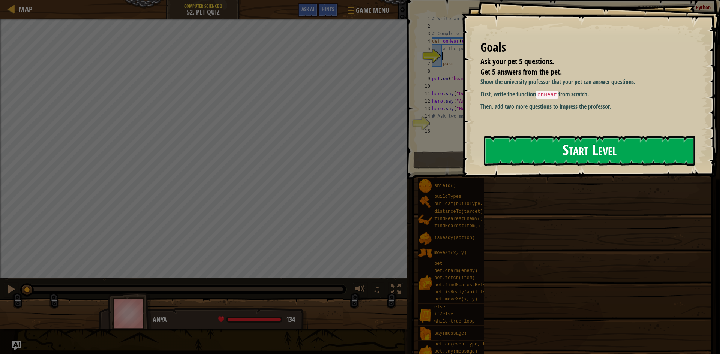
click at [506, 139] on button "Start Level" at bounding box center [588, 151] width 211 height 30
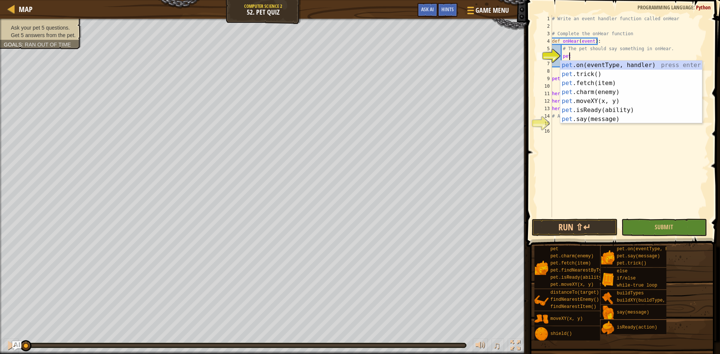
scroll to position [3, 1]
click at [640, 63] on div "pet .on(eventType, handler) press enter pet .trick() press enter pet .fetch(ite…" at bounding box center [631, 101] width 142 height 81
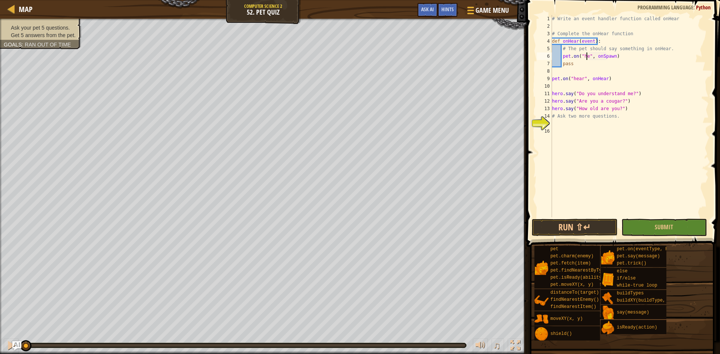
scroll to position [3, 3]
click at [616, 55] on div "# Write an event handler function called onHear # Complete the onHear function …" at bounding box center [629, 123] width 158 height 217
type textarea "pet.on("hear", [PERSON_NAME])"
click at [585, 89] on div "# Write an event handler function called onHear # Complete the onHear function …" at bounding box center [629, 123] width 158 height 217
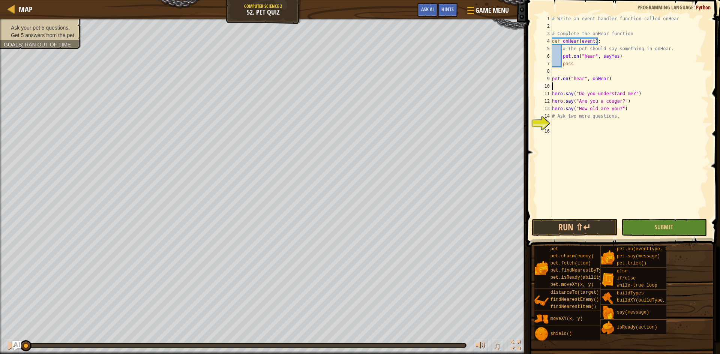
scroll to position [3, 0]
click at [570, 226] on button "Run ⇧↵" at bounding box center [574, 227] width 86 height 17
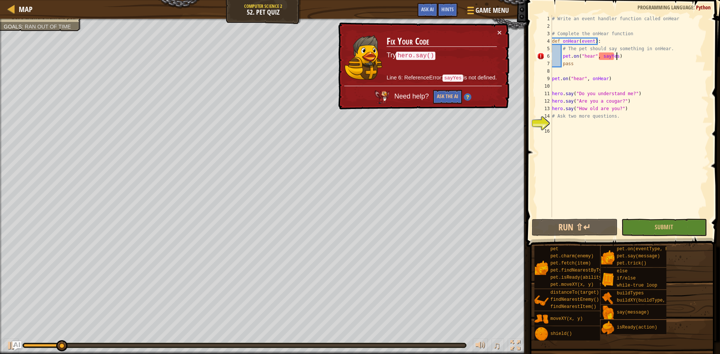
click at [619, 57] on div "# Write an event handler function called onHear # Complete the onHear function …" at bounding box center [629, 123] width 158 height 217
click at [612, 60] on div "# Write an event handler function called onHear # Complete the onHear function …" at bounding box center [629, 123] width 158 height 217
click at [614, 57] on div "# Write an event handler function called onHear # Complete the onHear function …" at bounding box center [629, 123] width 158 height 217
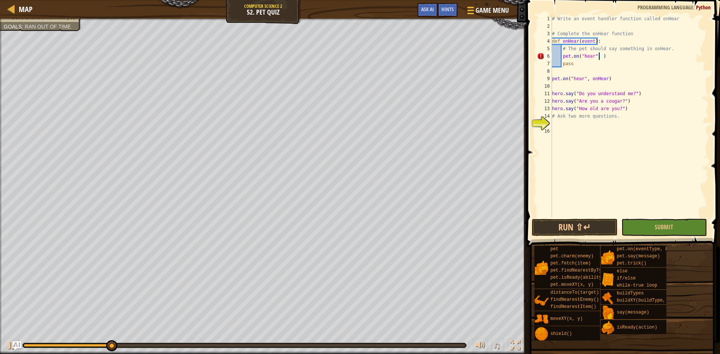
scroll to position [3, 4]
drag, startPoint x: 660, startPoint y: 58, endPoint x: 597, endPoint y: 57, distance: 63.0
click at [597, 57] on div "# Write an event handler function called onHear # Complete the onHear function …" at bounding box center [629, 123] width 158 height 217
type textarea "pet.on("hear", onHear)"
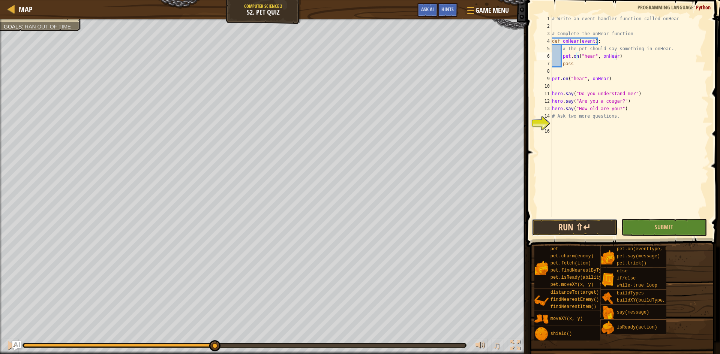
drag, startPoint x: 563, startPoint y: 223, endPoint x: 563, endPoint y: 227, distance: 4.9
click at [563, 227] on button "Run ⇧↵" at bounding box center [574, 227] width 86 height 17
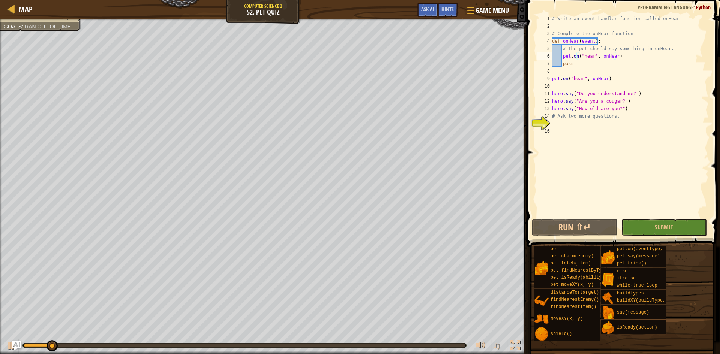
click at [617, 124] on div "# Write an event handler function called onHear # Complete the onHear function …" at bounding box center [629, 123] width 158 height 217
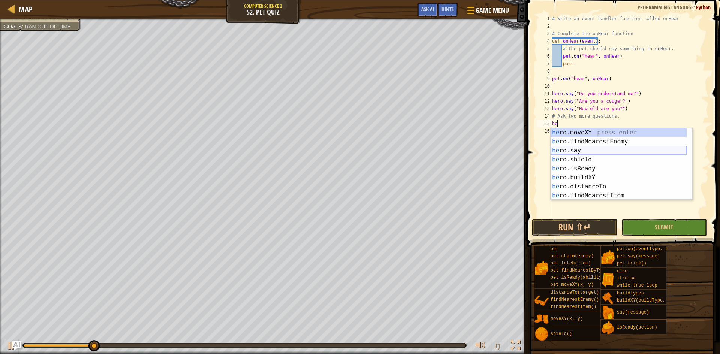
click at [586, 152] on div "he ro.moveXY press enter he ro.findNearestEnemy press enter he ro.say press ent…" at bounding box center [618, 173] width 136 height 90
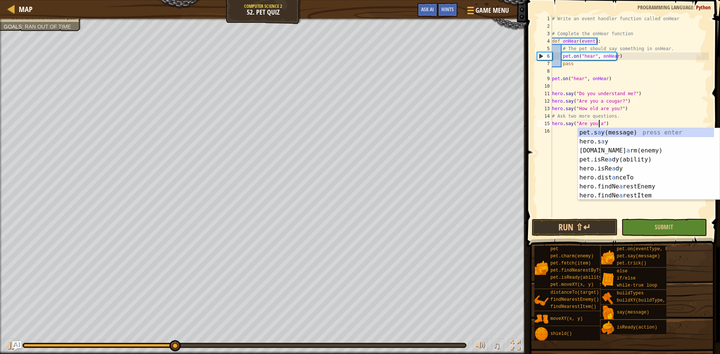
scroll to position [3, 4]
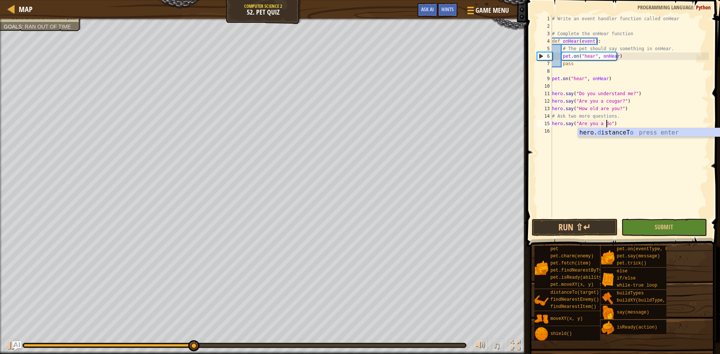
type textarea "hero.say("Are you a dog")"
click at [670, 128] on div "# Write an event handler function called onHear # Complete the onHear function …" at bounding box center [629, 123] width 158 height 217
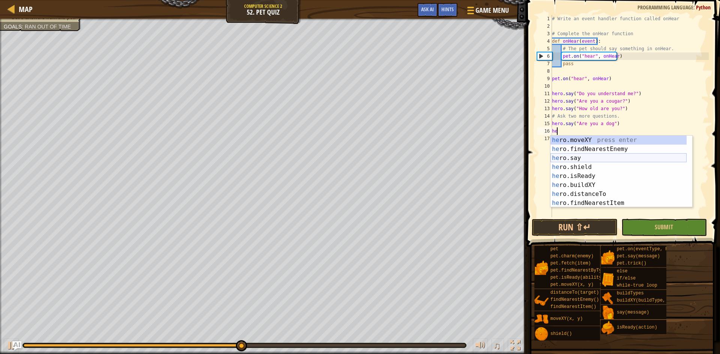
click at [609, 157] on div "he ro.moveXY press enter he ro.findNearestEnemy press enter he ro.say press ent…" at bounding box center [618, 181] width 136 height 90
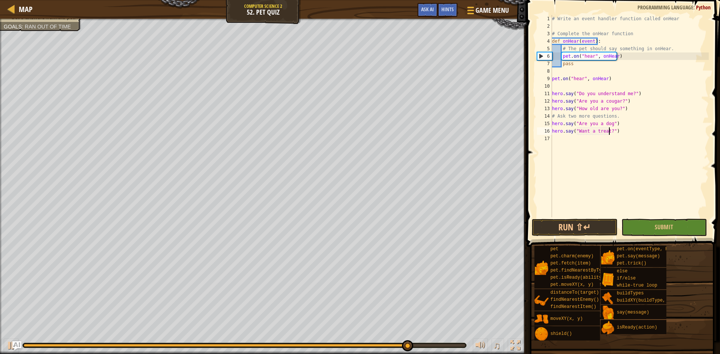
scroll to position [3, 5]
click at [609, 124] on div "# Write an event handler function called onHear # Complete the onHear function …" at bounding box center [629, 123] width 158 height 217
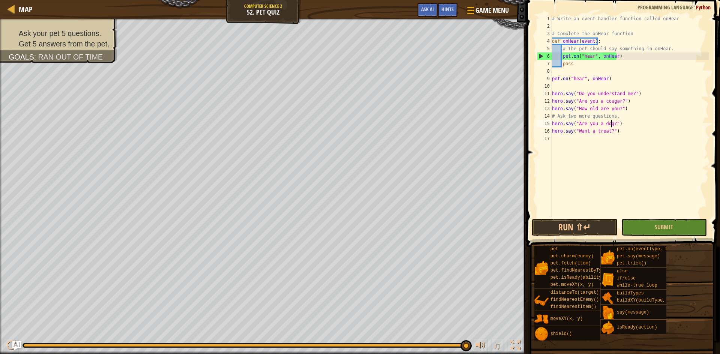
drag, startPoint x: 587, startPoint y: 63, endPoint x: 594, endPoint y: 58, distance: 8.3
click at [592, 59] on div "# Write an event handler function called onHear # Complete the onHear function …" at bounding box center [629, 123] width 158 height 217
click at [603, 50] on div "# Write an event handler function called onHear # Complete the onHear function …" at bounding box center [629, 123] width 158 height 217
click at [580, 239] on span at bounding box center [622, 349] width 188 height 222
click at [583, 228] on button "Run ⇧↵" at bounding box center [574, 227] width 86 height 17
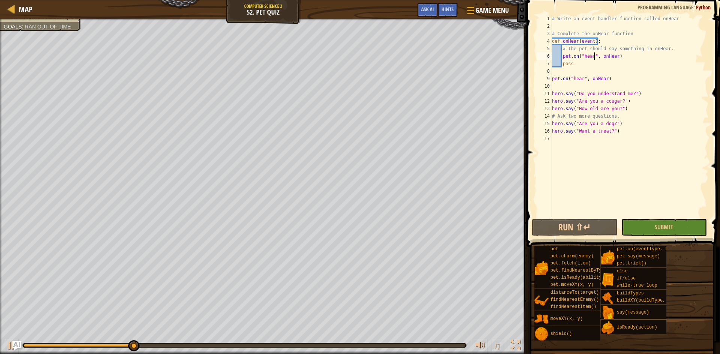
click at [592, 55] on div "# Write an event handler function called onHear # Complete the onHear function …" at bounding box center [629, 123] width 158 height 217
type textarea "pet.on("hear", onHear)"
click at [589, 56] on div "# Write an event handler function called onHear # Complete the onHear function …" at bounding box center [629, 123] width 158 height 217
click at [590, 54] on div "# Write an event handler function called onHear # Complete the onHear function …" at bounding box center [629, 123] width 158 height 217
click at [597, 68] on div "# Write an event handler function called onHear # Complete the onHear function …" at bounding box center [629, 123] width 158 height 217
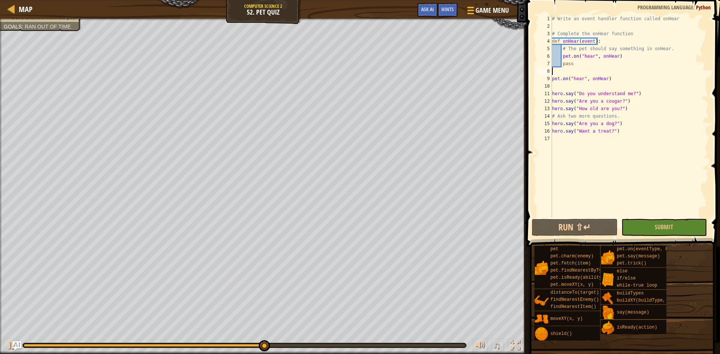
scroll to position [3, 0]
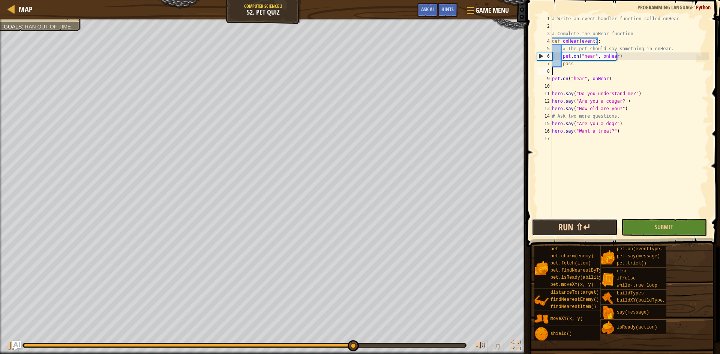
click at [575, 230] on button "Run ⇧↵" at bounding box center [574, 227] width 86 height 17
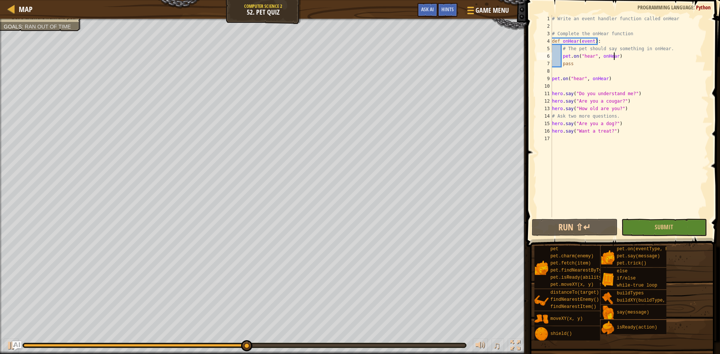
click at [614, 55] on div "# Write an event handler function called onHear # Complete the onHear function …" at bounding box center [629, 123] width 158 height 217
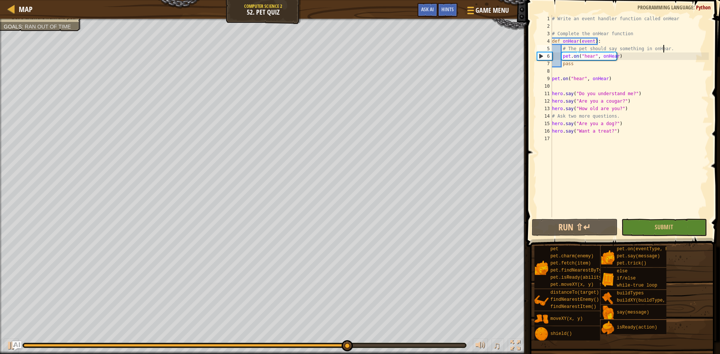
click at [667, 45] on div "# Write an event handler function called onHear # Complete the onHear function …" at bounding box center [629, 123] width 158 height 217
type textarea "# The pet should say something in onHear."
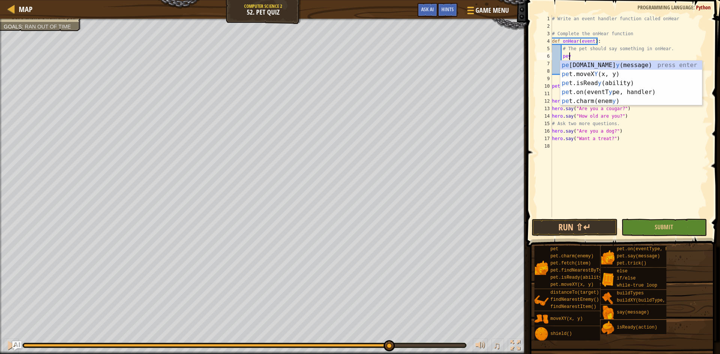
scroll to position [3, 1]
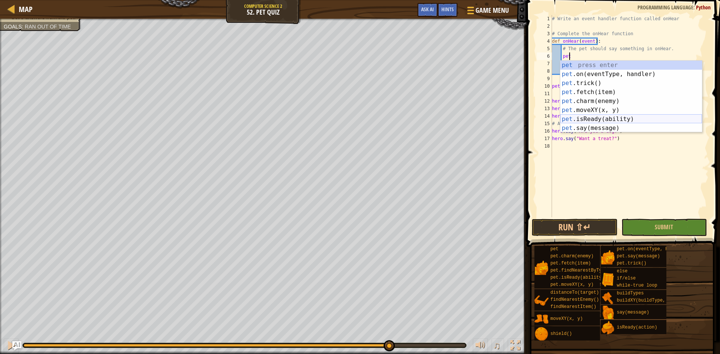
click at [615, 123] on div "pet press enter pet .on(eventType, handler) press enter pet .trick() press ente…" at bounding box center [631, 106] width 142 height 90
type textarea "pet.isReady("chase")"
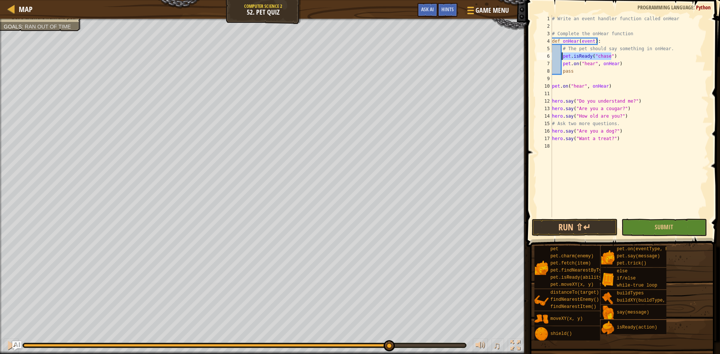
drag, startPoint x: 624, startPoint y: 57, endPoint x: 561, endPoint y: 56, distance: 63.7
click at [561, 56] on div "# Write an event handler function called onHear # Complete the onHear function …" at bounding box center [629, 123] width 158 height 217
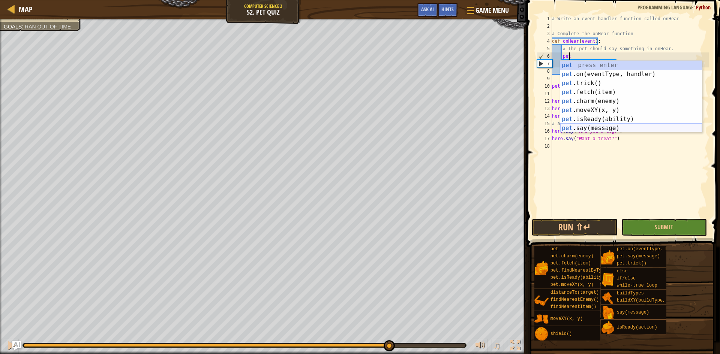
click at [613, 127] on div "pet press enter pet .on(eventType, handler) press enter pet .trick() press ente…" at bounding box center [631, 106] width 142 height 90
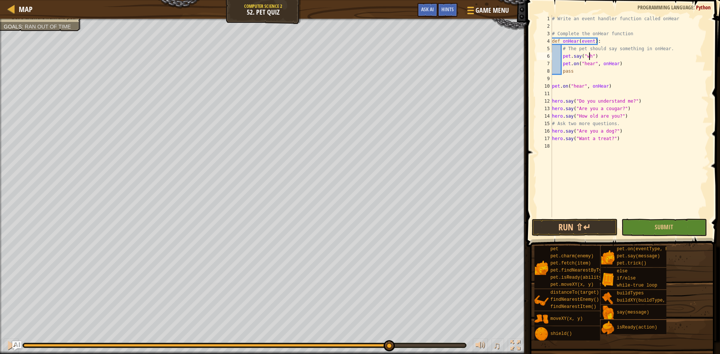
scroll to position [3, 3]
click at [601, 220] on button "Run ⇧↵" at bounding box center [574, 227] width 86 height 17
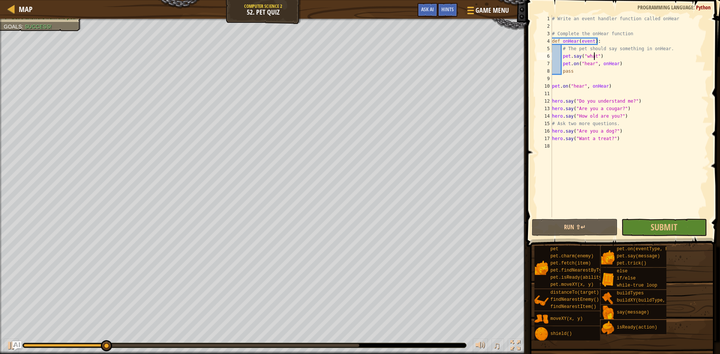
click at [637, 239] on span at bounding box center [622, 349] width 188 height 222
click at [637, 233] on button "Submit" at bounding box center [664, 227] width 86 height 17
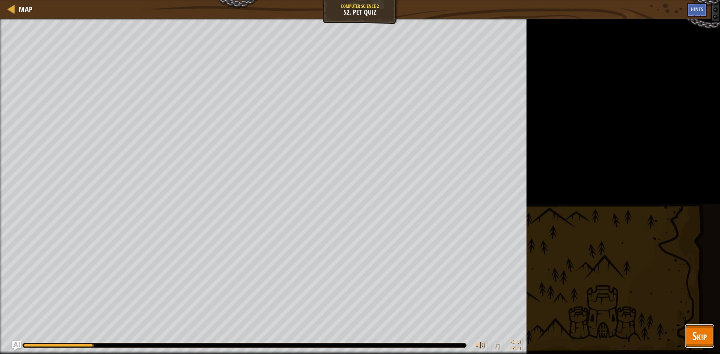
click at [709, 334] on button "Skip" at bounding box center [699, 336] width 30 height 24
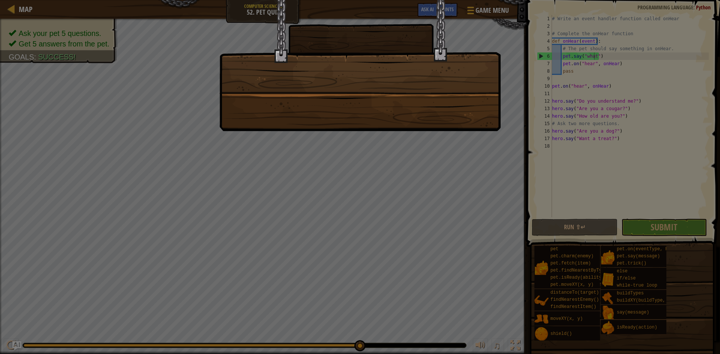
click at [592, 70] on div at bounding box center [360, 177] width 720 height 354
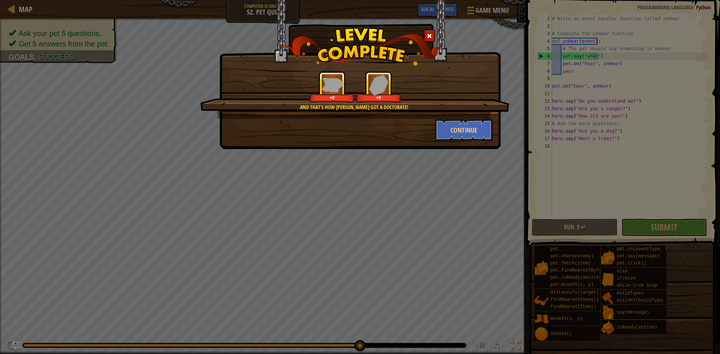
click at [424, 36] on div at bounding box center [428, 36] width 11 height 12
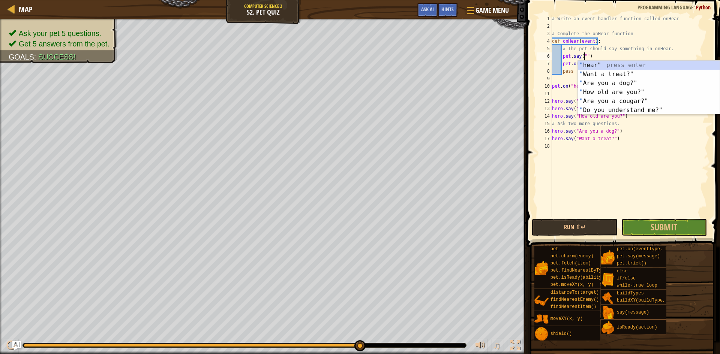
scroll to position [3, 3]
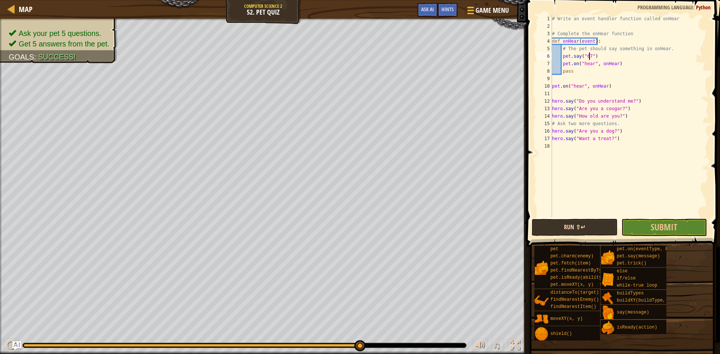
type textarea "pet.say("67")"
click at [579, 230] on button "Run ⇧↵" at bounding box center [574, 227] width 86 height 17
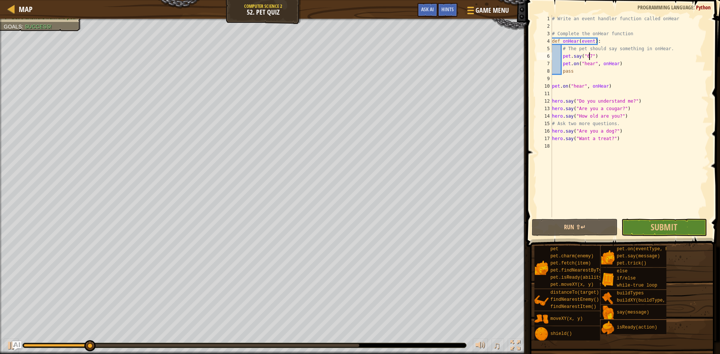
click at [675, 217] on span at bounding box center [623, 112] width 199 height 269
click at [675, 216] on div "# Write an event handler function called onHear # Complete the onHear function …" at bounding box center [629, 123] width 158 height 217
click at [588, 57] on div "# Write an event handler function called onHear # Complete the onHear function …" at bounding box center [629, 123] width 158 height 217
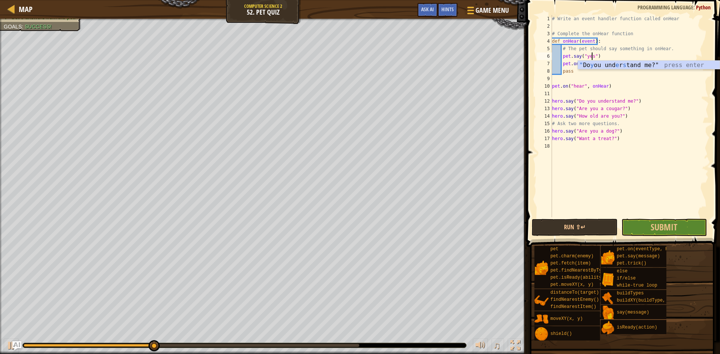
scroll to position [3, 3]
type textarea "pet.say("yes")"
click at [701, 226] on button "Submit" at bounding box center [664, 227] width 86 height 17
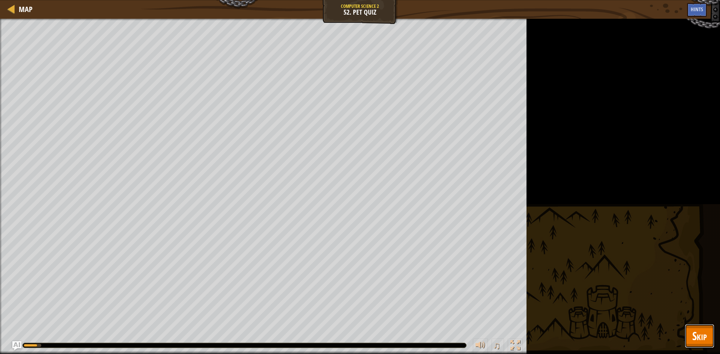
click at [692, 343] on span "Skip" at bounding box center [699, 335] width 15 height 15
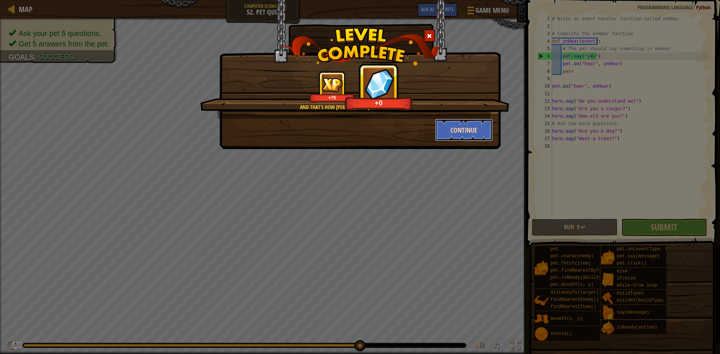
click at [459, 138] on button "Continue" at bounding box center [464, 130] width 58 height 22
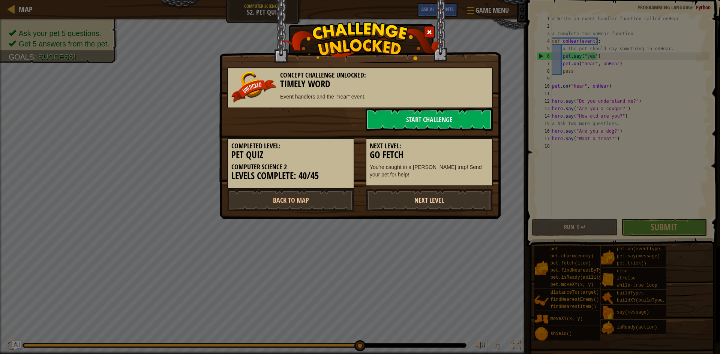
click at [432, 199] on link "Next Level" at bounding box center [428, 200] width 127 height 22
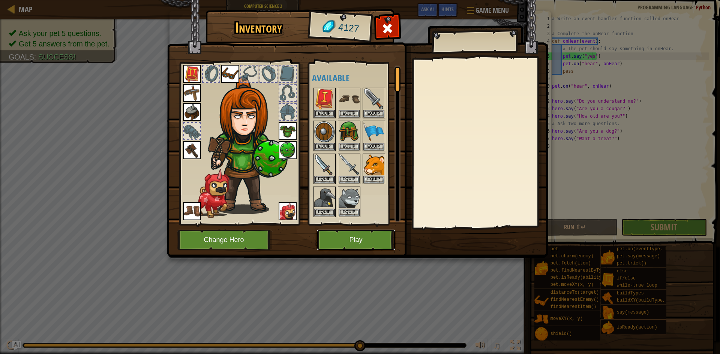
click at [367, 243] on button "Play" at bounding box center [356, 240] width 78 height 21
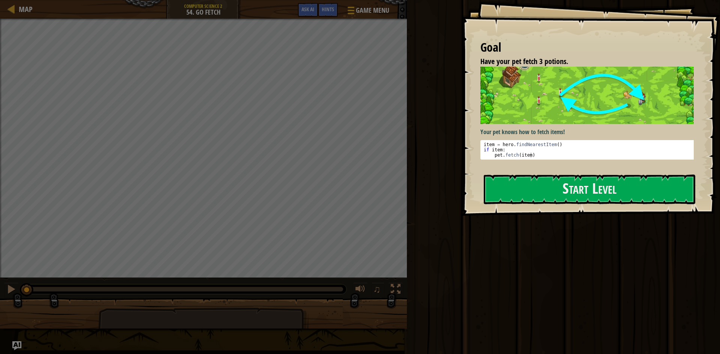
click at [581, 198] on div "Goal Have your pet fetch 3 potions. Your pet knows how to fetch items! item = h…" at bounding box center [590, 108] width 258 height 216
click at [573, 219] on div at bounding box center [588, 220] width 211 height 17
click at [618, 211] on div "Goal Have your pet fetch 3 potions. Your pet knows how to fetch items! 1 2 3 it…" at bounding box center [590, 108] width 258 height 216
click at [617, 209] on div "Goal Have your pet fetch 3 potions. Your pet knows how to fetch items! 1 2 3 it…" at bounding box center [590, 108] width 258 height 216
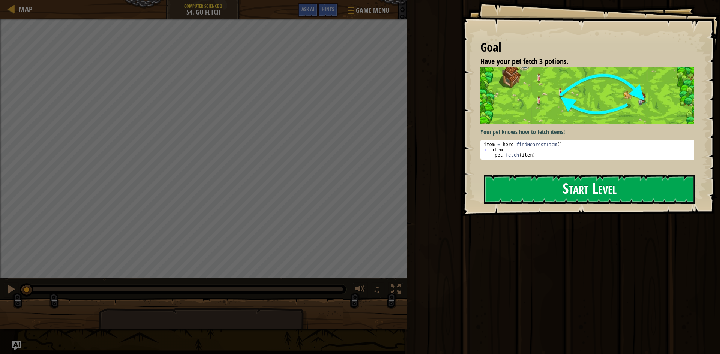
click at [617, 200] on button "Start Level" at bounding box center [588, 190] width 211 height 30
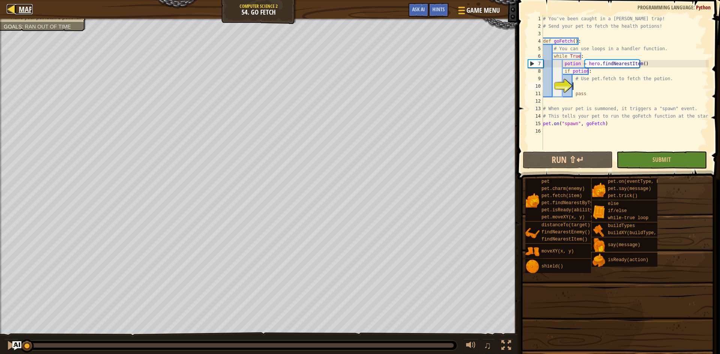
click at [8, 9] on div at bounding box center [11, 8] width 9 height 9
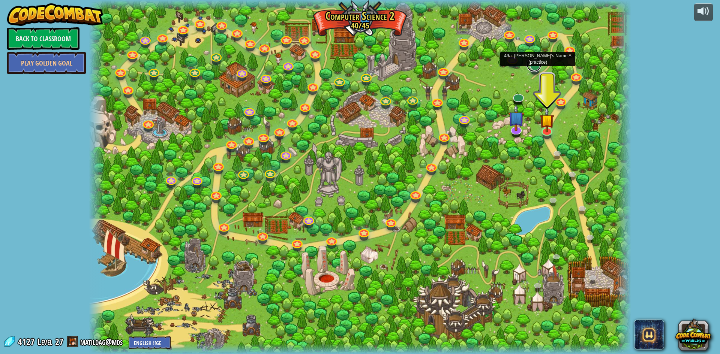
click at [533, 69] on link at bounding box center [533, 64] width 15 height 15
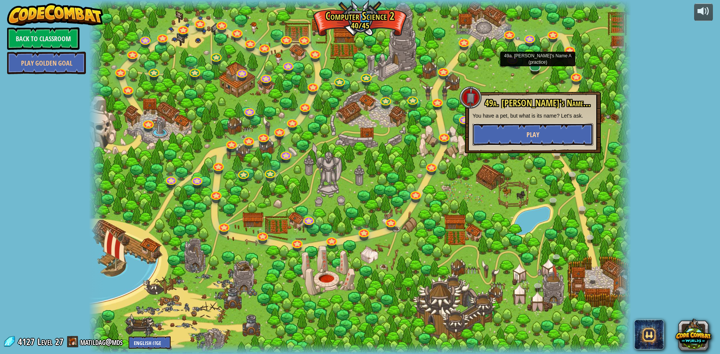
click at [535, 139] on span "Play" at bounding box center [532, 134] width 13 height 9
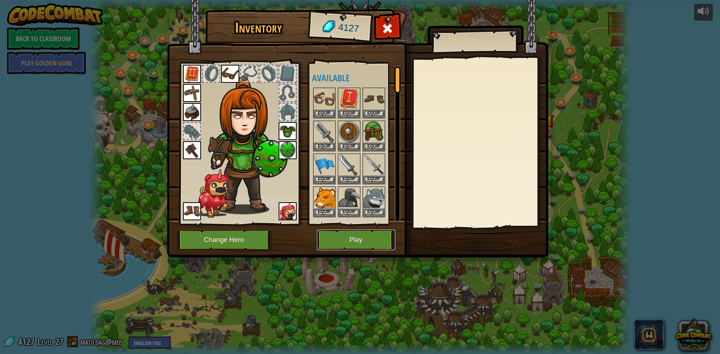
click at [372, 243] on button "Play" at bounding box center [356, 240] width 78 height 21
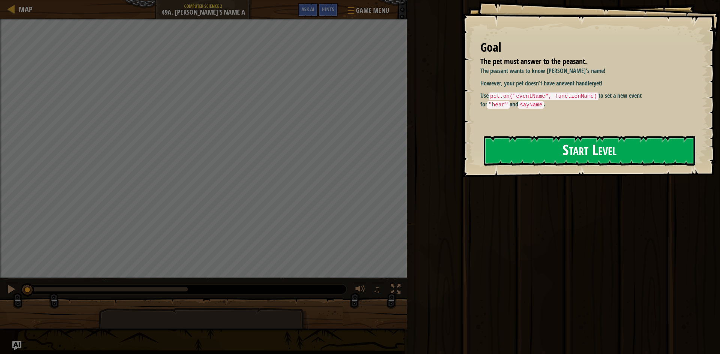
click at [517, 155] on button "Start Level" at bounding box center [588, 151] width 211 height 30
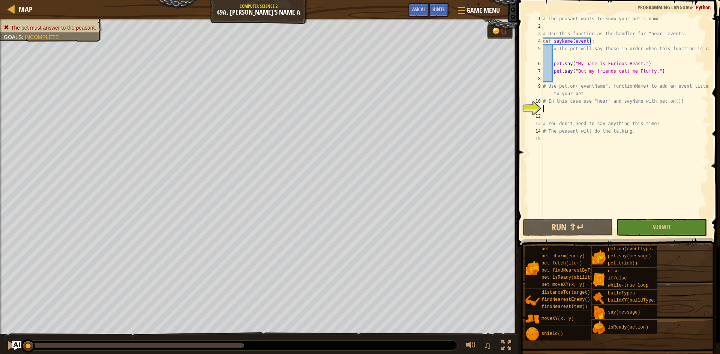
scroll to position [3, 0]
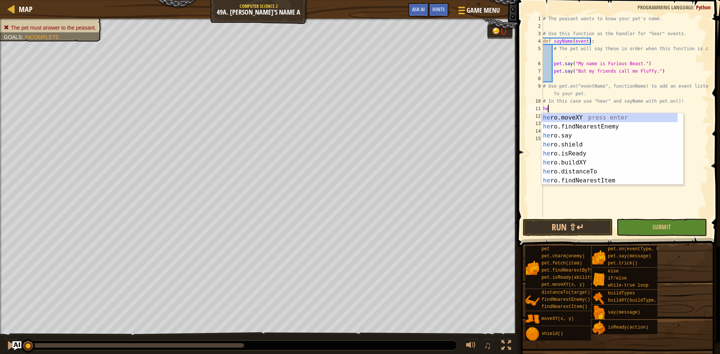
type textarea "h"
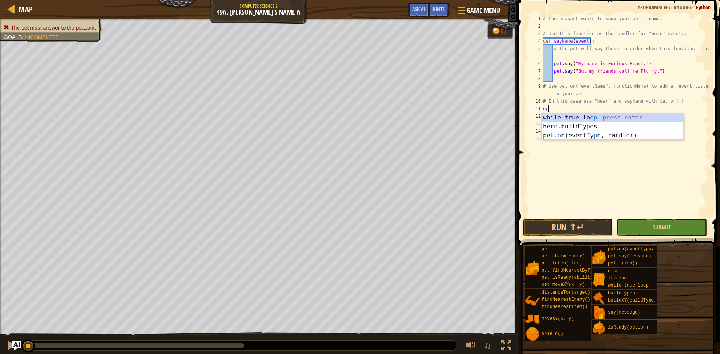
type textarea "o"
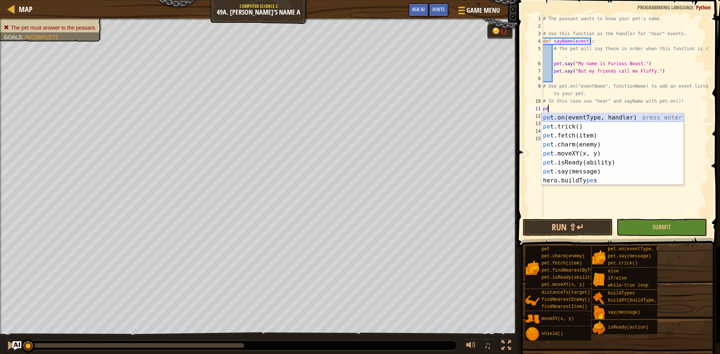
click at [590, 120] on div "pe t.on(eventType, handler) press enter pe t.trick() press enter pe t.fetch(ite…" at bounding box center [612, 158] width 142 height 90
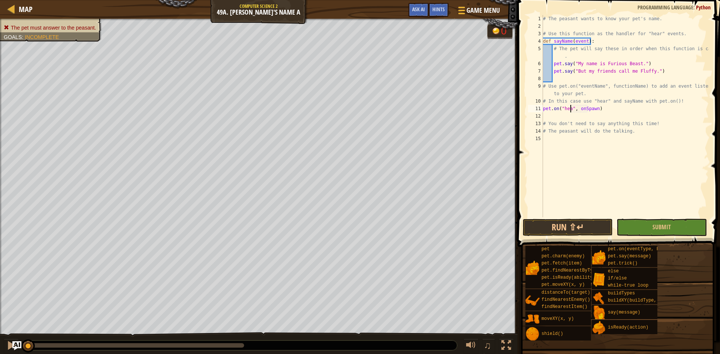
scroll to position [3, 2]
click at [597, 107] on div "# The peasant wants to know your pet's name. # Use this function as the handler…" at bounding box center [624, 123] width 167 height 217
click at [678, 102] on div "# The peasant wants to know your pet's name. # Use this function as the handler…" at bounding box center [624, 123] width 167 height 217
type textarea "# In this case use "hear" and sayName with pet.on()!"
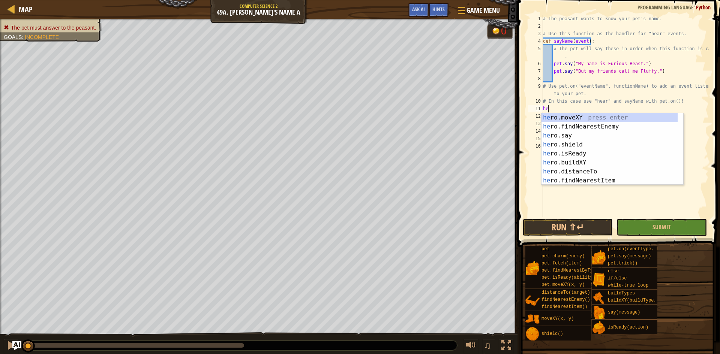
type textarea "h"
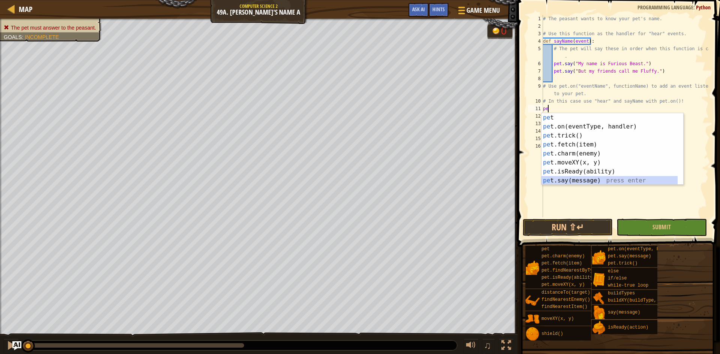
click at [564, 179] on div "pe t press enter pe t.on(eventType, handler) press enter pe t.trick() press ent…" at bounding box center [609, 158] width 136 height 90
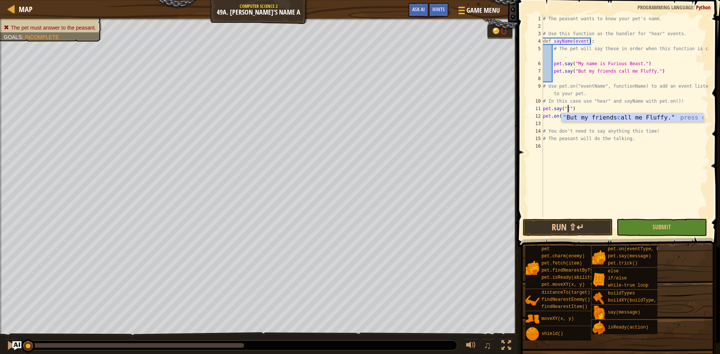
scroll to position [3, 2]
click at [575, 231] on button "Run ⇧↵" at bounding box center [567, 227] width 90 height 17
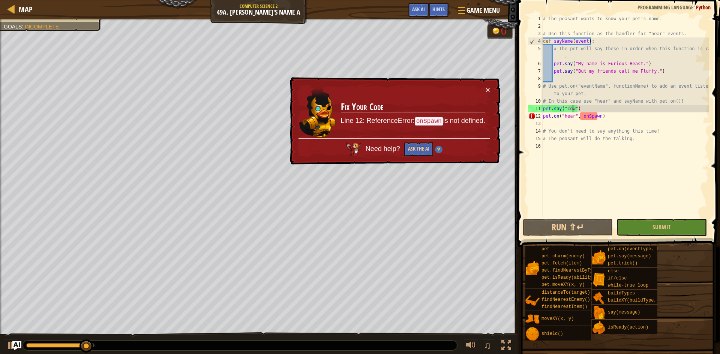
click at [597, 115] on div "# The peasant wants to know your pet's name. # Use this function as the handler…" at bounding box center [624, 123] width 167 height 217
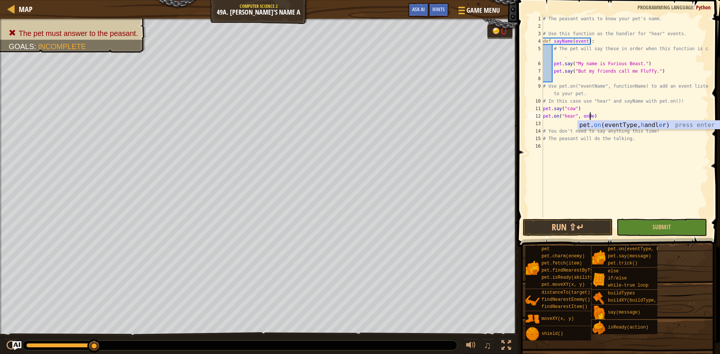
scroll to position [3, 4]
type textarea "pet.on("hear", onHear)"
click at [579, 227] on button "Run ⇧↵" at bounding box center [567, 227] width 90 height 17
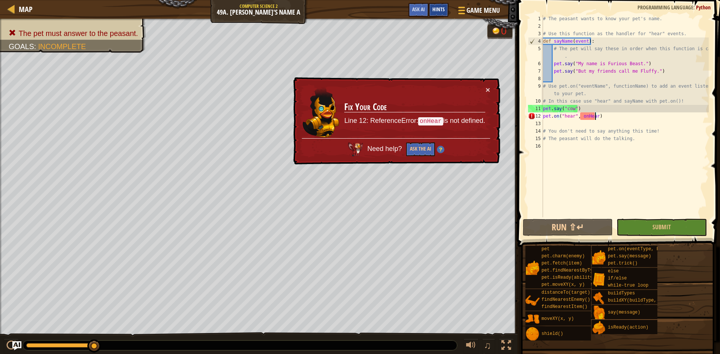
click at [434, 7] on span "Hints" at bounding box center [438, 9] width 12 height 7
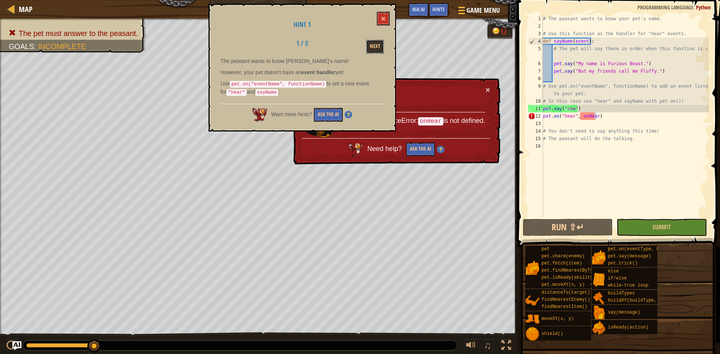
drag, startPoint x: 377, startPoint y: 45, endPoint x: 582, endPoint y: 103, distance: 212.6
click at [581, 103] on div "Map Computer Science 2 49a. [PERSON_NAME]'s Name A Game Menu Done Hints Ask AI …" at bounding box center [360, 177] width 720 height 354
click at [595, 116] on div "# The peasant wants to know your pet's name. # Use this function as the handler…" at bounding box center [624, 123] width 167 height 217
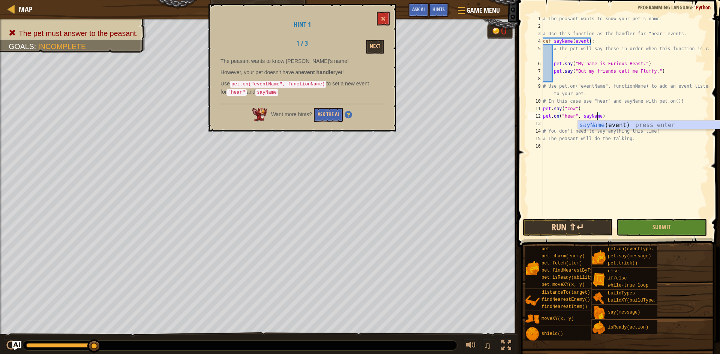
type textarea "pet.on("hear", [PERSON_NAME])"
drag, startPoint x: 578, startPoint y: 228, endPoint x: 249, endPoint y: 7, distance: 396.1
click at [576, 228] on button "Run ⇧↵" at bounding box center [567, 227] width 90 height 17
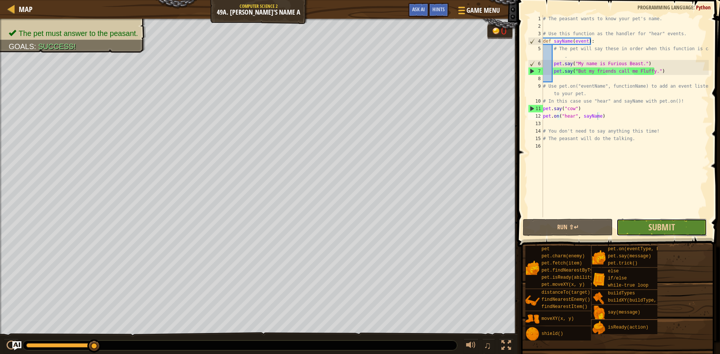
click at [643, 229] on button "Submit" at bounding box center [661, 227] width 90 height 17
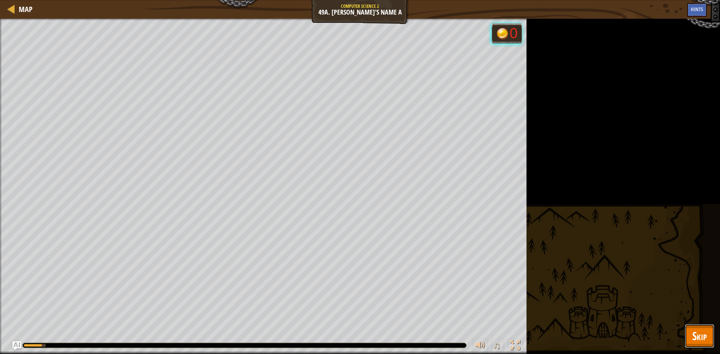
click at [704, 338] on span "Skip" at bounding box center [699, 335] width 15 height 15
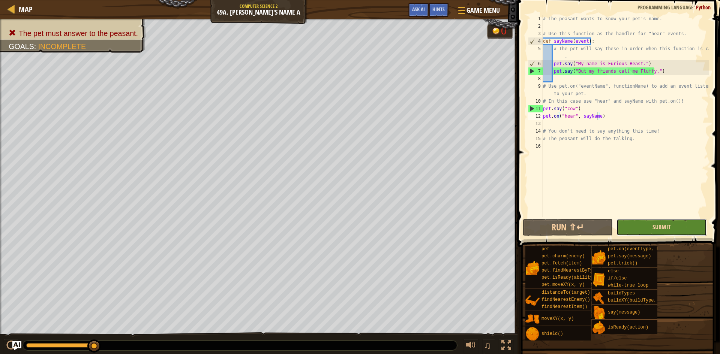
click at [660, 229] on span "Submit" at bounding box center [661, 227] width 18 height 8
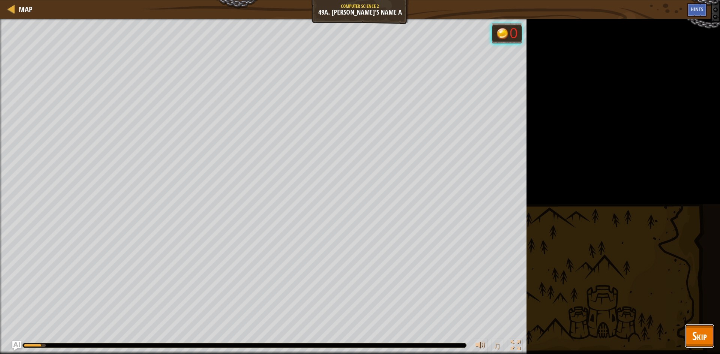
click at [696, 335] on span "Skip" at bounding box center [699, 335] width 15 height 15
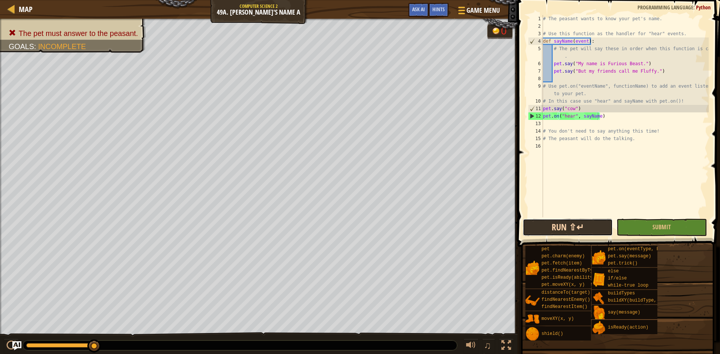
click at [578, 223] on button "Run ⇧↵" at bounding box center [567, 227] width 90 height 17
click at [562, 143] on div "# The peasant wants to know your pet's name. # Use this function as the handler…" at bounding box center [624, 123] width 167 height 217
click at [590, 107] on div "# The peasant wants to know your pet's name. # Use this function as the handler…" at bounding box center [624, 123] width 167 height 217
type textarea "pet.say("cow")"
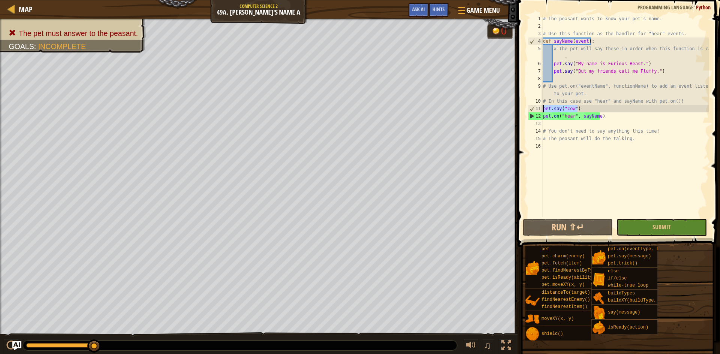
drag, startPoint x: 591, startPoint y: 106, endPoint x: 542, endPoint y: 109, distance: 49.2
click at [542, 109] on div "pet.say("cow") 1 2 3 4 5 6 7 8 9 10 11 12 13 14 15 16 # The peasant wants to kn…" at bounding box center [617, 116] width 182 height 202
click at [613, 115] on div "# The peasant wants to know your pet's name. # Use this function as the handler…" at bounding box center [624, 123] width 167 height 217
type textarea "pet.on("hear", [PERSON_NAME])"
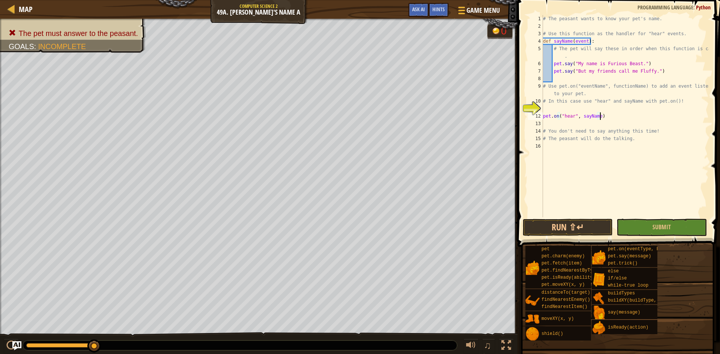
click at [543, 117] on div "# The peasant wants to know your pet's name. # Use this function as the handler…" at bounding box center [624, 123] width 167 height 217
click at [625, 111] on div "# The peasant wants to know your pet's name. # Use this function as the handler…" at bounding box center [624, 123] width 167 height 217
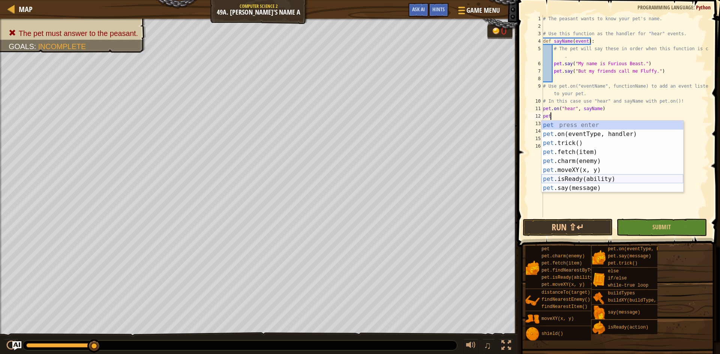
click at [579, 184] on div "pet press enter pet .on(eventType, handler) press enter pet .trick() press ente…" at bounding box center [612, 166] width 142 height 90
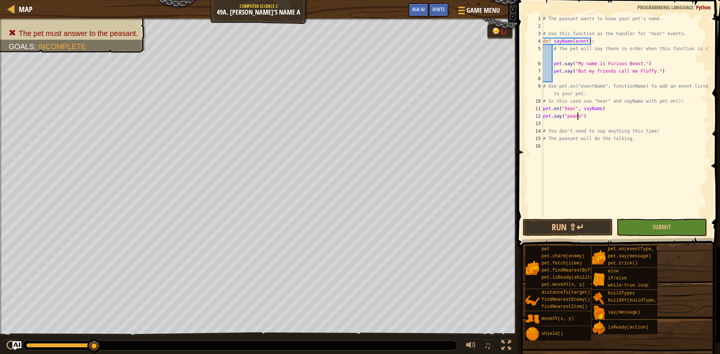
scroll to position [3, 3]
type textarea "pet.say("peanut")"
click at [573, 231] on button "Run ⇧↵" at bounding box center [567, 227] width 90 height 17
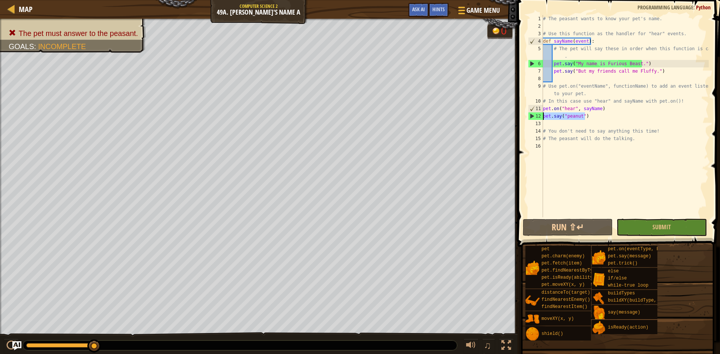
drag, startPoint x: 591, startPoint y: 121, endPoint x: 540, endPoint y: 119, distance: 51.0
click at [540, 119] on div "pet.say("peanut") 1 2 3 4 5 6 7 8 9 10 11 12 13 14 15 16 # The peasant wants to…" at bounding box center [617, 116] width 182 height 202
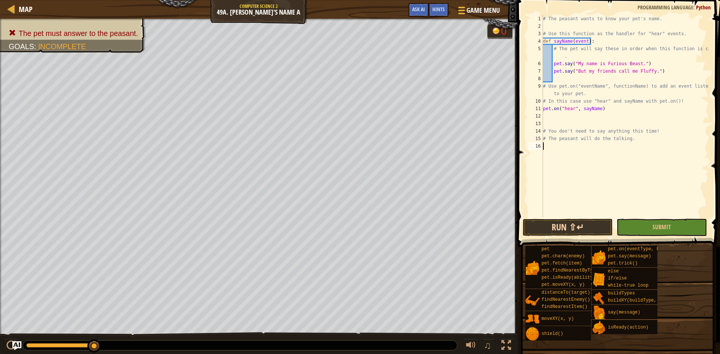
drag, startPoint x: 557, startPoint y: 211, endPoint x: 561, endPoint y: 229, distance: 18.4
click at [558, 215] on div "# The peasant wants to know your pet's name. # Use this function as the handler…" at bounding box center [624, 123] width 167 height 217
click at [561, 229] on button "Run ⇧↵" at bounding box center [567, 227] width 90 height 17
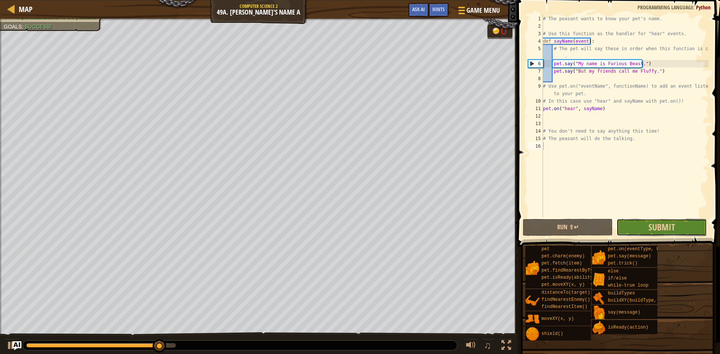
click at [643, 232] on button "Submit" at bounding box center [661, 227] width 90 height 17
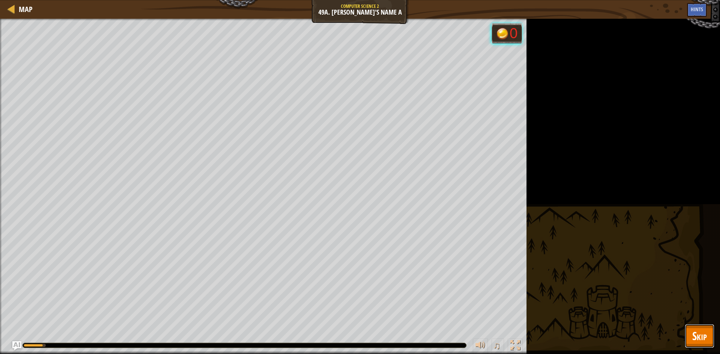
click at [688, 329] on button "Skip" at bounding box center [699, 336] width 30 height 24
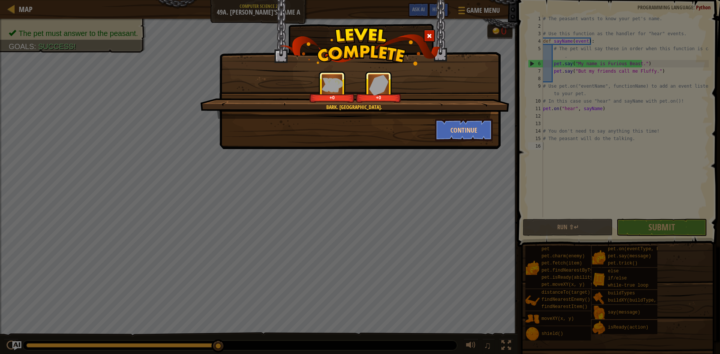
click at [495, 127] on div "Continue" at bounding box center [463, 130] width 69 height 22
click at [493, 139] on div "Continue" at bounding box center [463, 130] width 69 height 22
click at [504, 135] on div "Bark. BARBKARKBAKRBK. +70 +0 Continue" at bounding box center [360, 177] width 720 height 354
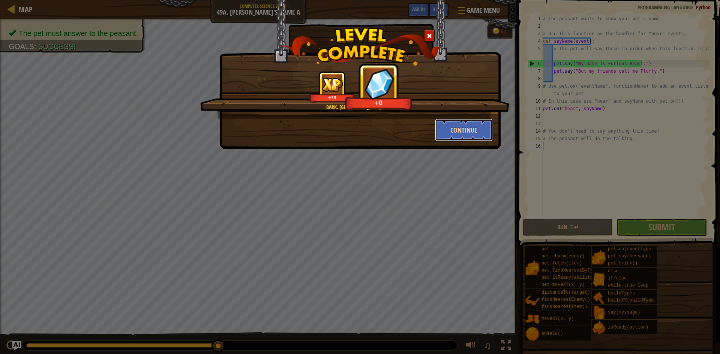
click at [491, 135] on button "Continue" at bounding box center [464, 130] width 58 height 22
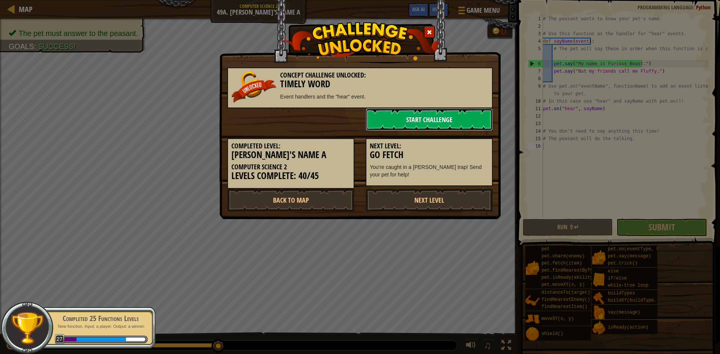
click at [404, 119] on link "Start Challenge" at bounding box center [428, 119] width 127 height 22
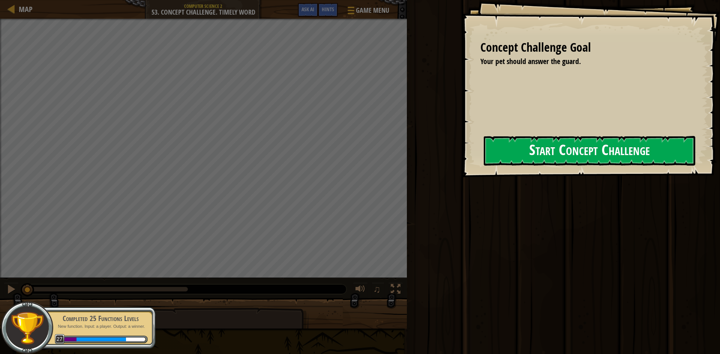
click at [489, 145] on button "Start Concept Challenge" at bounding box center [588, 151] width 211 height 30
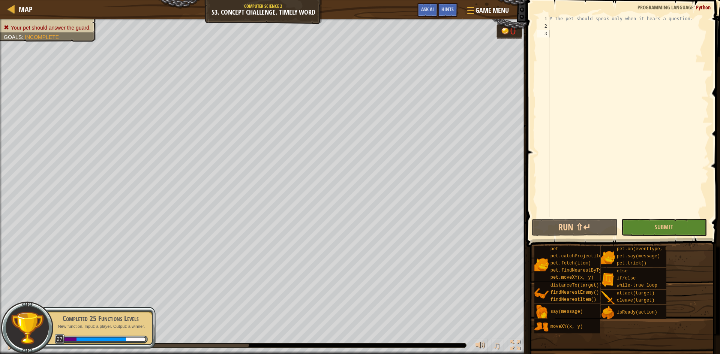
click at [251, 17] on div "Map Computer Science 2 53. Concept Challenge. Timely Word Game Menu Done Hints …" at bounding box center [263, 9] width 526 height 19
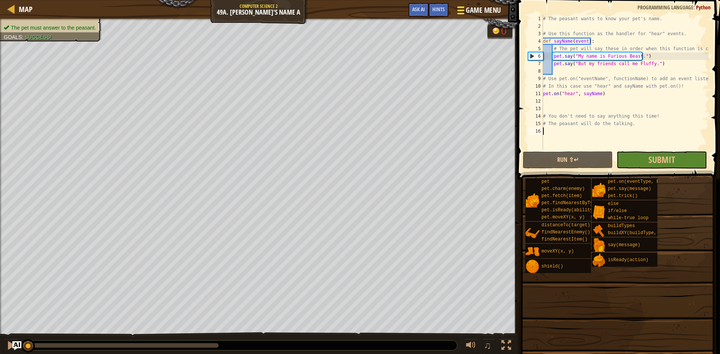
click at [494, 15] on span "Game Menu" at bounding box center [482, 10] width 35 height 10
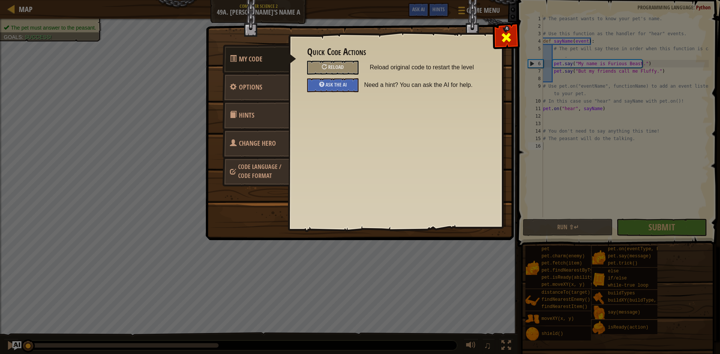
click at [503, 35] on span at bounding box center [506, 37] width 12 height 12
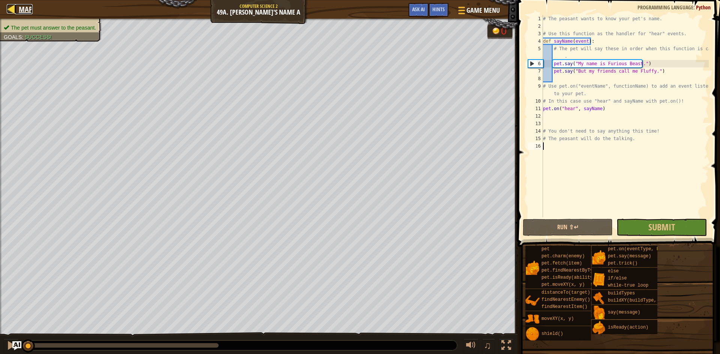
click at [14, 7] on div at bounding box center [11, 8] width 9 height 9
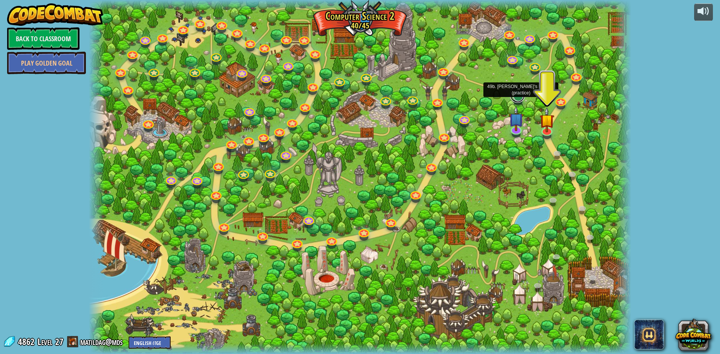
click at [520, 96] on link at bounding box center [517, 95] width 15 height 15
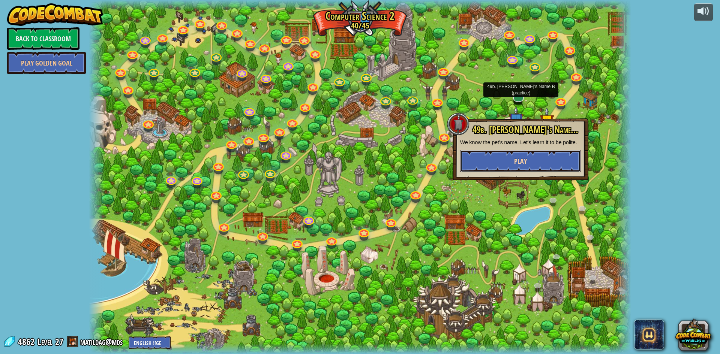
click at [503, 157] on button "Play" at bounding box center [520, 161] width 121 height 22
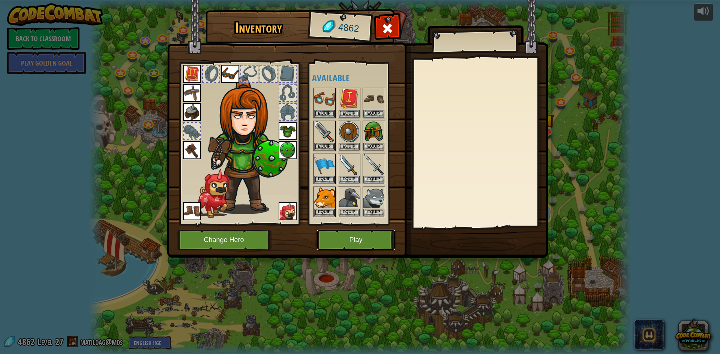
click at [349, 244] on button "Play" at bounding box center [356, 240] width 78 height 21
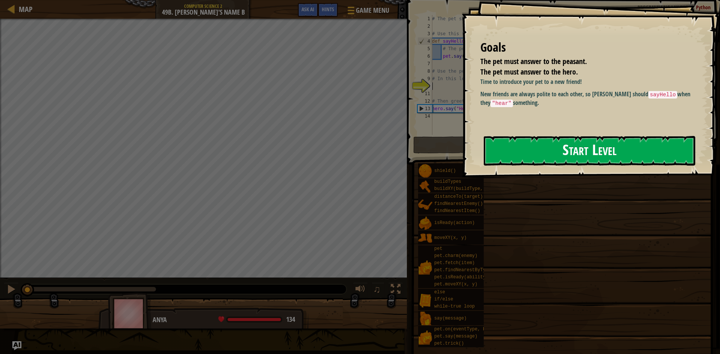
click at [603, 139] on button "Start Level" at bounding box center [588, 151] width 211 height 30
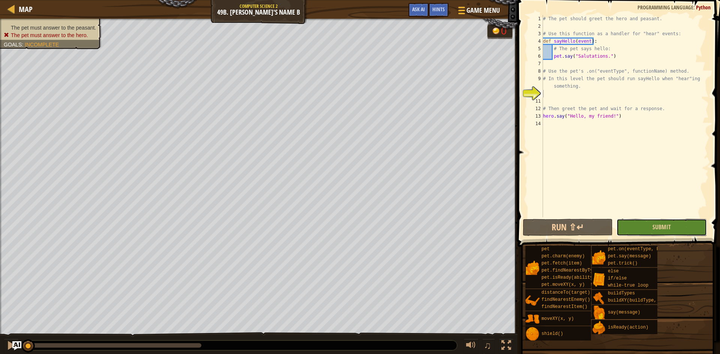
click at [637, 229] on button "Submit" at bounding box center [661, 227] width 90 height 17
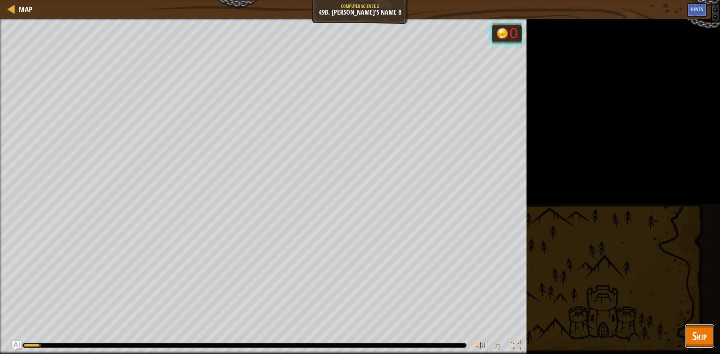
click at [708, 342] on button "Skip" at bounding box center [699, 336] width 30 height 24
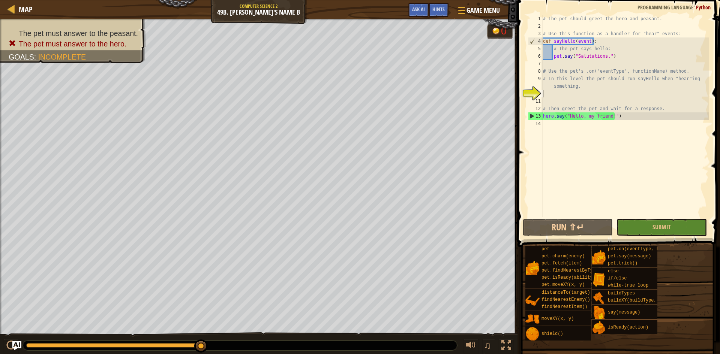
click at [580, 94] on div "# The pet should greet the hero and peasant. # Use this function as a handler f…" at bounding box center [624, 123] width 167 height 217
click at [582, 91] on div "# The pet should greet the hero and peasant. # Use this function as a handler f…" at bounding box center [624, 123] width 167 height 217
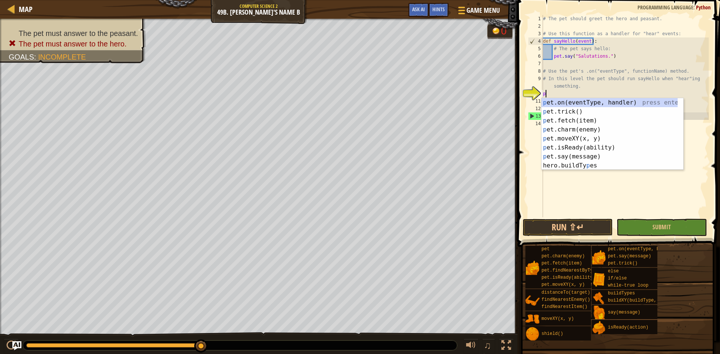
scroll to position [3, 0]
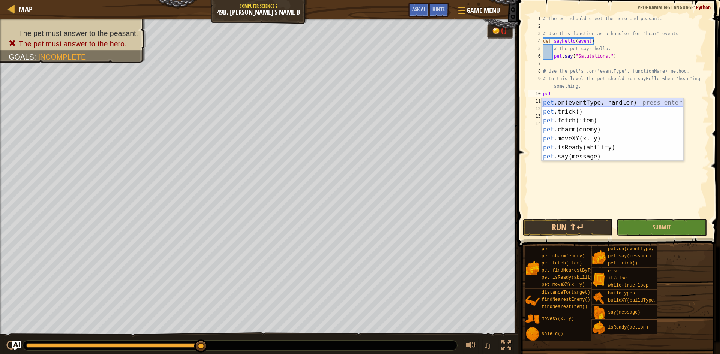
click at [594, 105] on div "pet .on(eventType, handler) press enter pet .trick() press enter pet .fetch(ite…" at bounding box center [612, 138] width 142 height 81
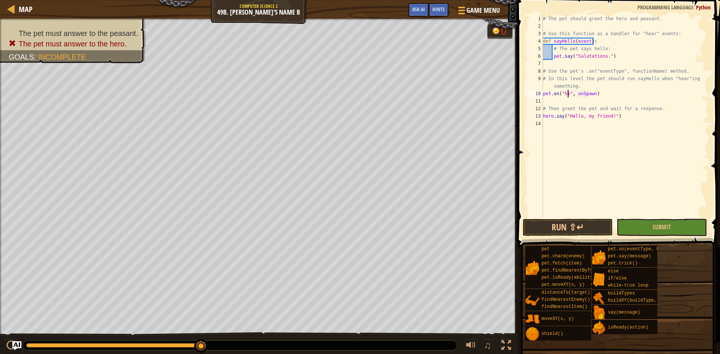
scroll to position [3, 2]
click at [601, 92] on div "# The pet should greet the hero and peasant. # Use this function as a handler f…" at bounding box center [624, 123] width 167 height 217
click at [597, 92] on div "# The pet should greet the hero and peasant. # Use this function as a handler f…" at bounding box center [624, 123] width 167 height 217
type textarea "pet.on("hear", [PERSON_NAME])"
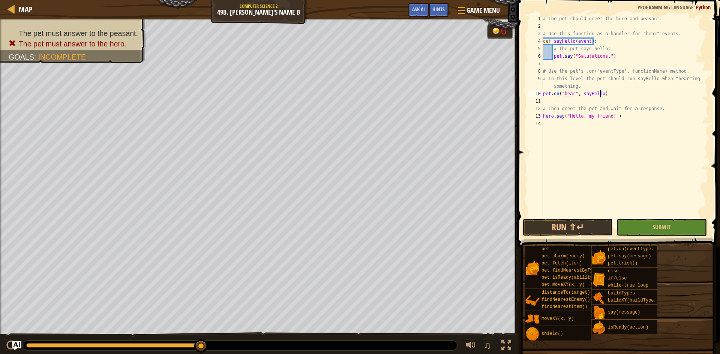
click at [583, 218] on span at bounding box center [619, 112] width 208 height 269
click at [583, 220] on button "Run ⇧↵" at bounding box center [567, 227] width 90 height 17
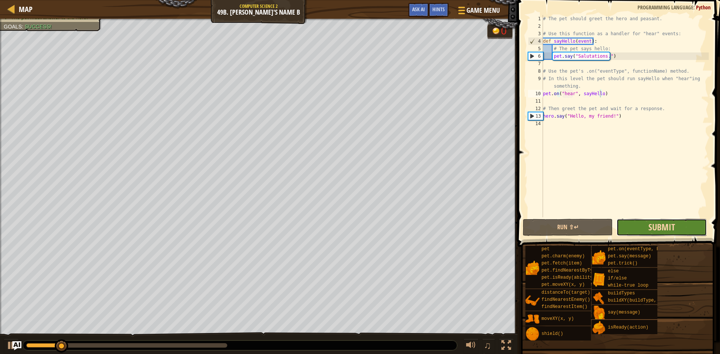
click at [651, 229] on span "Submit" at bounding box center [661, 227] width 27 height 12
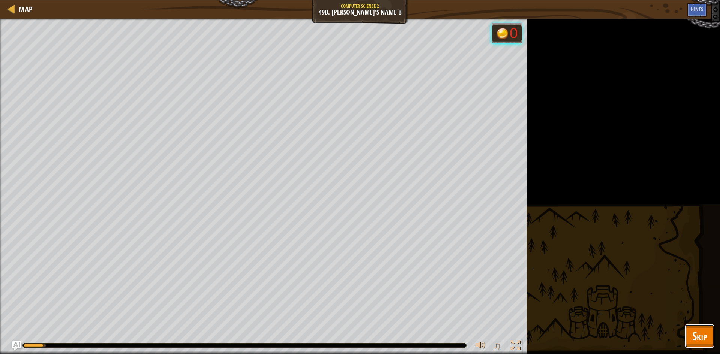
click at [700, 336] on span "Skip" at bounding box center [699, 335] width 15 height 15
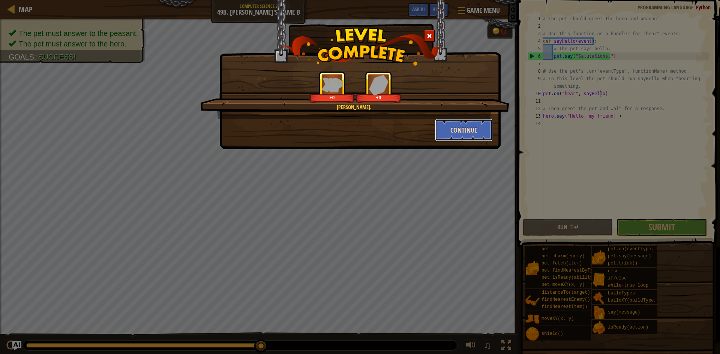
click at [458, 138] on button "Continue" at bounding box center [464, 130] width 58 height 22
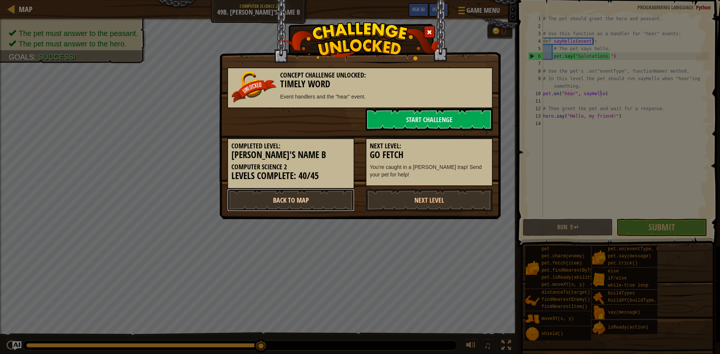
click at [291, 202] on link "Back to Map" at bounding box center [290, 200] width 127 height 22
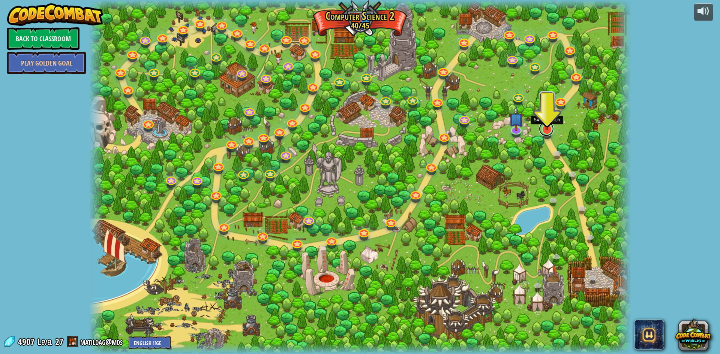
click at [547, 130] on link at bounding box center [546, 128] width 15 height 15
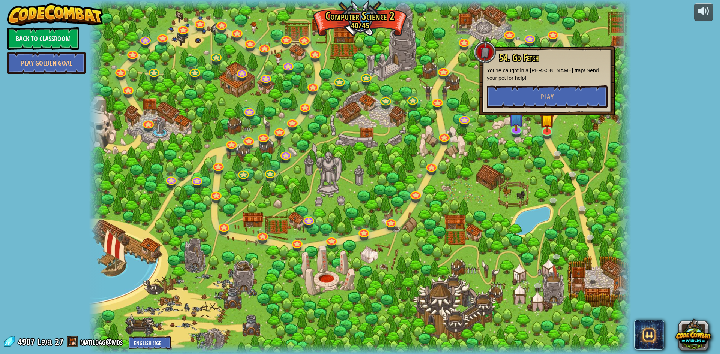
click at [529, 134] on div at bounding box center [360, 177] width 542 height 354
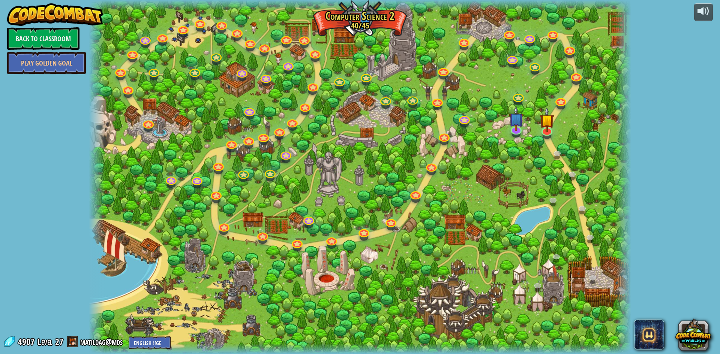
click at [525, 132] on div at bounding box center [360, 177] width 542 height 354
click at [522, 133] on link at bounding box center [515, 127] width 15 height 15
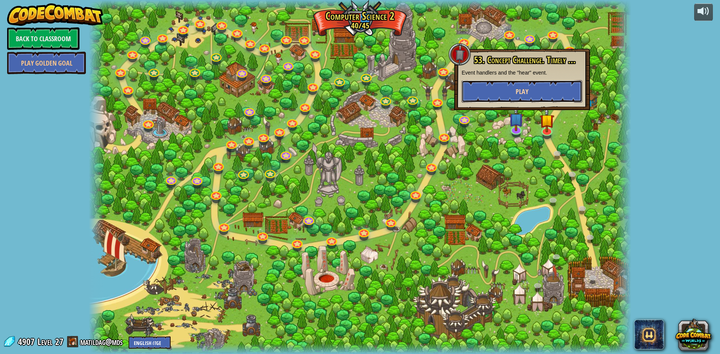
click at [507, 90] on button "Play" at bounding box center [521, 91] width 121 height 22
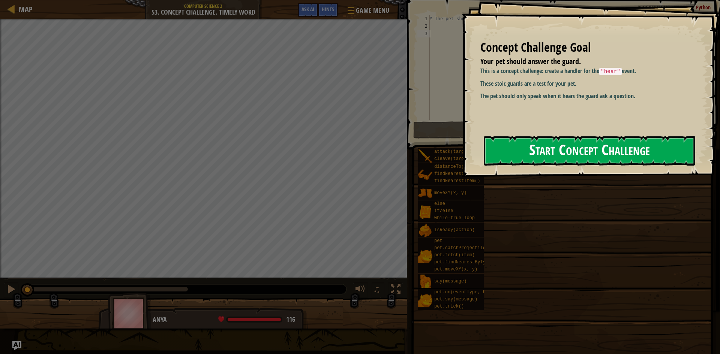
click at [541, 149] on button "Start Concept Challenge" at bounding box center [588, 151] width 211 height 30
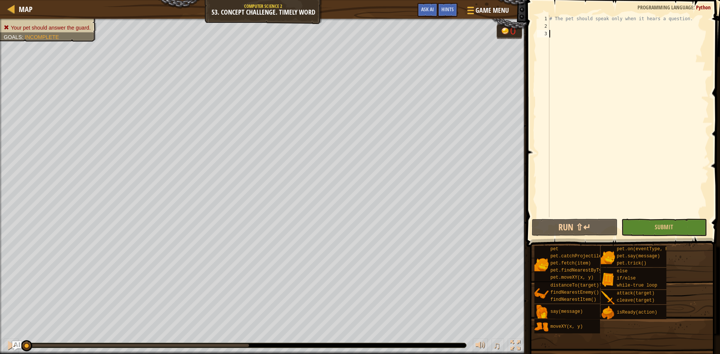
click at [593, 24] on div "# The pet should speak only when it hears a question." at bounding box center [628, 123] width 161 height 217
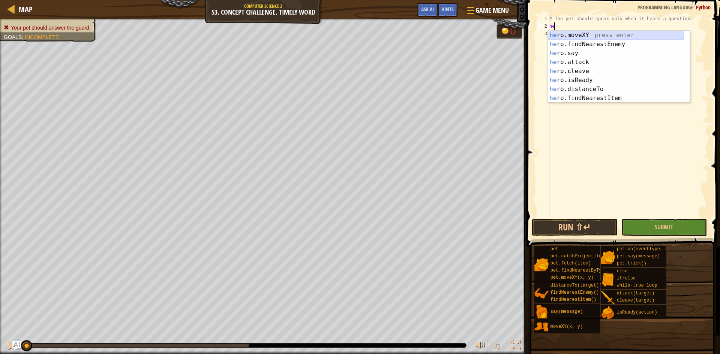
type textarea "h"
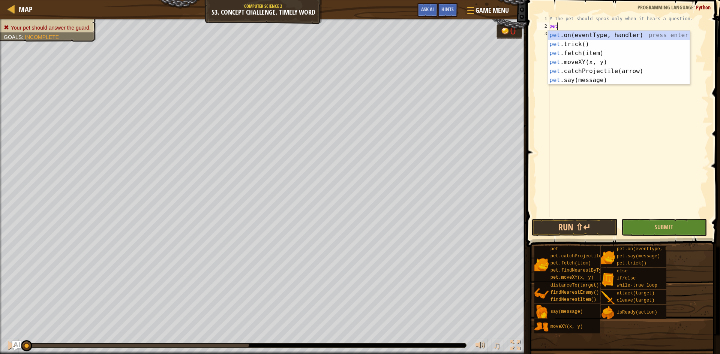
scroll to position [3, 0]
click at [598, 33] on div "pet .on(eventType, handler) press enter pet .trick() press enter pet .fetch(ite…" at bounding box center [619, 67] width 142 height 72
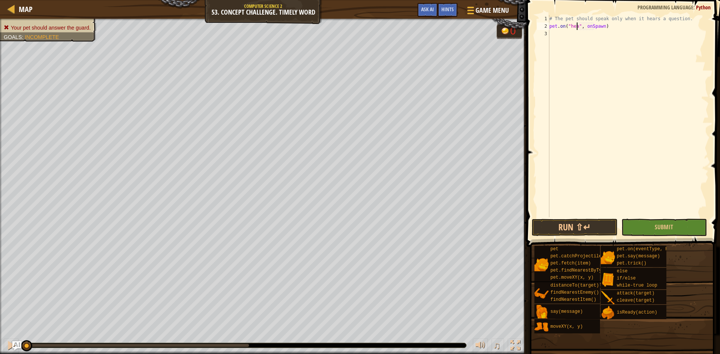
scroll to position [3, 3]
click at [605, 27] on div "# The pet should speak only when it hears a question. pet . on ( "hear" , onSpa…" at bounding box center [628, 123] width 161 height 217
click at [603, 27] on div "# The pet should speak only when it hears a question. pet . on ( "hear" , onSpa…" at bounding box center [628, 123] width 161 height 217
click at [564, 224] on button "Run ⇧↵" at bounding box center [574, 227] width 86 height 17
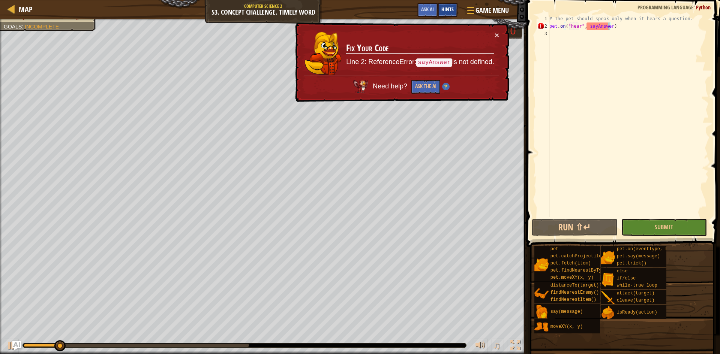
click at [445, 8] on span "Hints" at bounding box center [447, 9] width 12 height 7
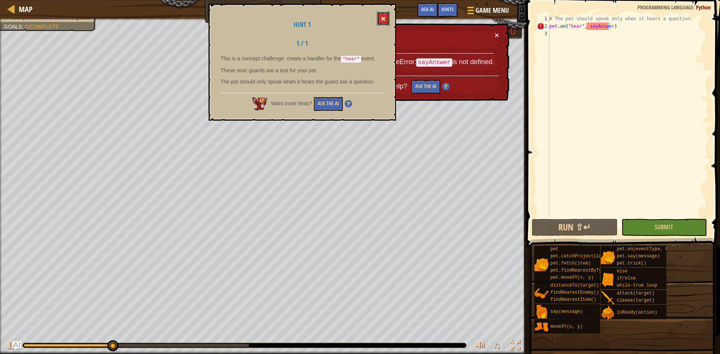
click at [382, 14] on button at bounding box center [383, 19] width 13 height 14
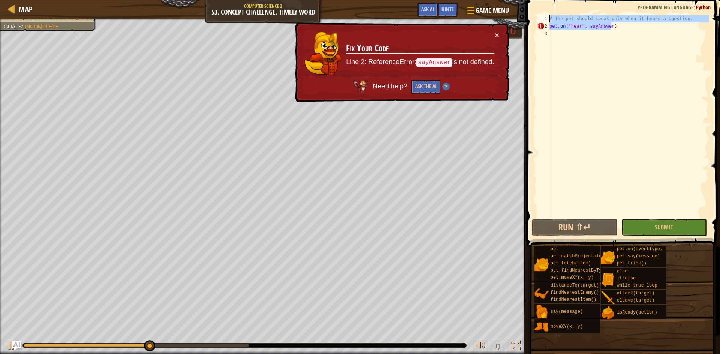
drag, startPoint x: 625, startPoint y: 26, endPoint x: 626, endPoint y: 38, distance: 11.7
click at [625, 30] on div "# The pet should speak only when it hears a question. pet . on ( "hear" , [PERS…" at bounding box center [628, 123] width 161 height 217
type textarea "pet.on("hear", [PERSON_NAME])"
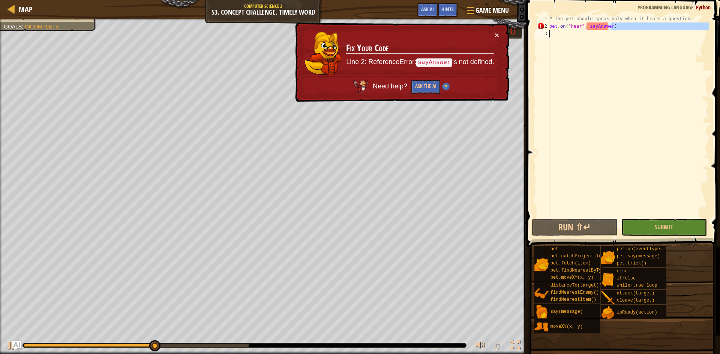
click at [640, 63] on div "# The pet should speak only when it hears a question. pet . on ( "hear" , [PERS…" at bounding box center [628, 116] width 161 height 202
click at [495, 37] on button "×" at bounding box center [496, 36] width 4 height 8
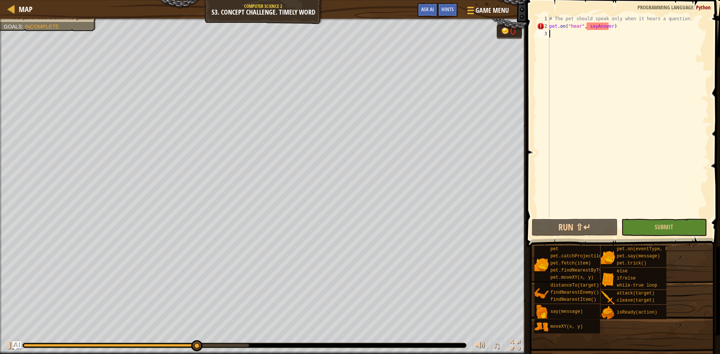
click at [608, 27] on div "# The pet should speak only when it hears a question. pet . on ( "hear" , [PERS…" at bounding box center [628, 123] width 161 height 217
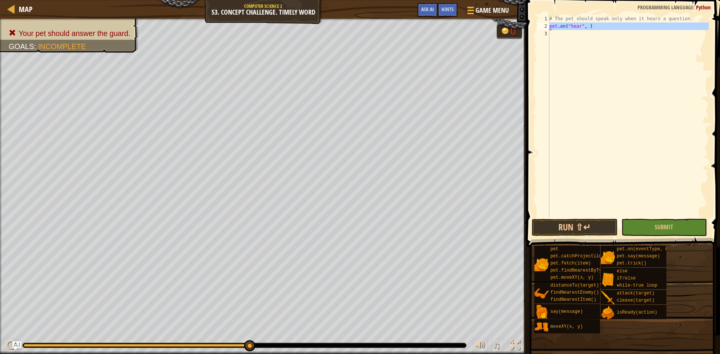
drag, startPoint x: 632, startPoint y: 37, endPoint x: 539, endPoint y: 24, distance: 94.3
click at [539, 24] on div "pet.on("hear", ) 1 2 3 # The pet should speak only when it hears a question. pe…" at bounding box center [621, 116] width 173 height 202
type textarea "pet.on("hear", )"
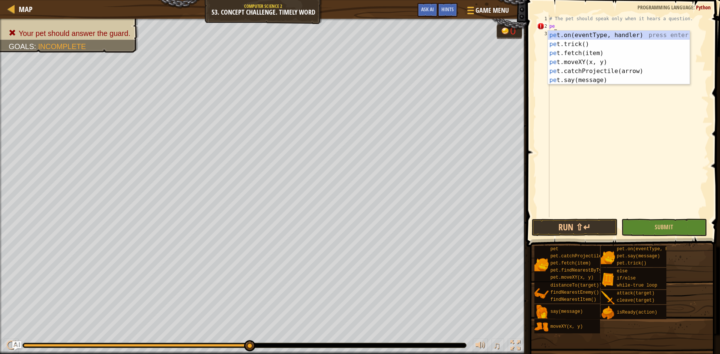
type textarea "p"
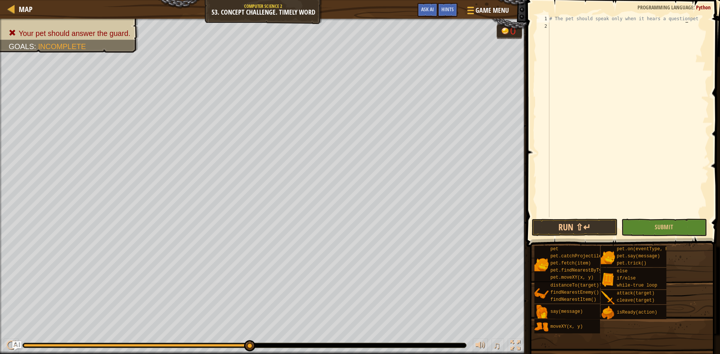
type textarea "# The pet should speak only when it hears a questionpet."
click at [594, 25] on div "# The pet should speak only when it hears a questionpet." at bounding box center [628, 123] width 161 height 217
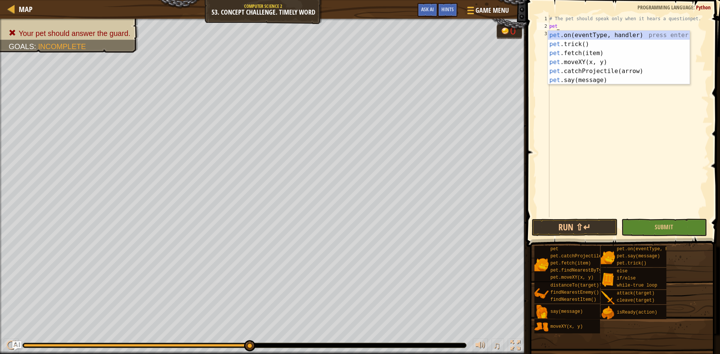
scroll to position [3, 0]
type textarea "p"
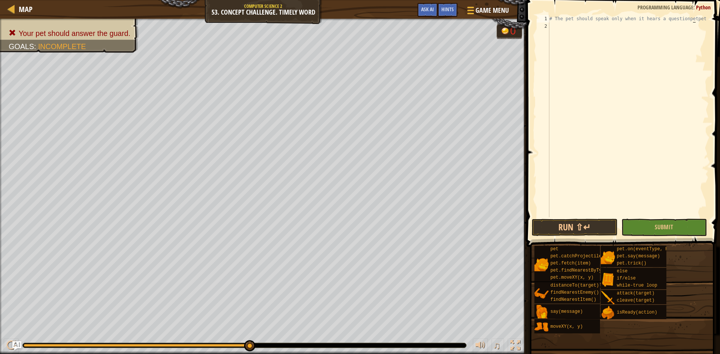
type textarea "# The pet should speak only when it hears a questionpetpet."
click at [594, 25] on div "# The pet should speak only when it hears a questionpetpet." at bounding box center [628, 123] width 161 height 217
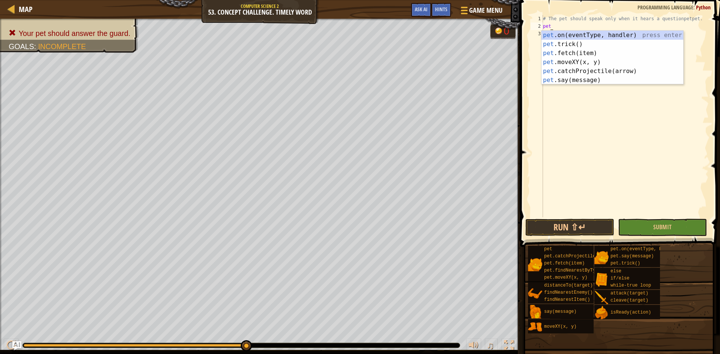
type textarea "pet."
click at [593, 41] on div "pet. on(eventType, handler) press enter pet. trick() press enter pet. fetch(ite…" at bounding box center [612, 67] width 142 height 72
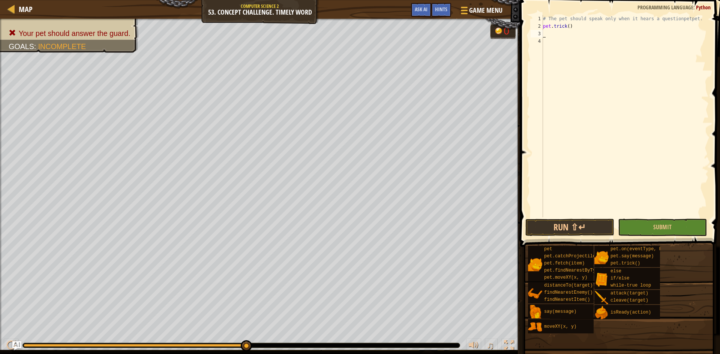
scroll to position [3, 0]
drag, startPoint x: 581, startPoint y: 27, endPoint x: 518, endPoint y: 24, distance: 63.4
click at [518, 24] on div "1 2 3 4 # The pet should speak only when it hears a questionpetpet. pet . trick…" at bounding box center [619, 138] width 202 height 269
type textarea "pet.trick()"
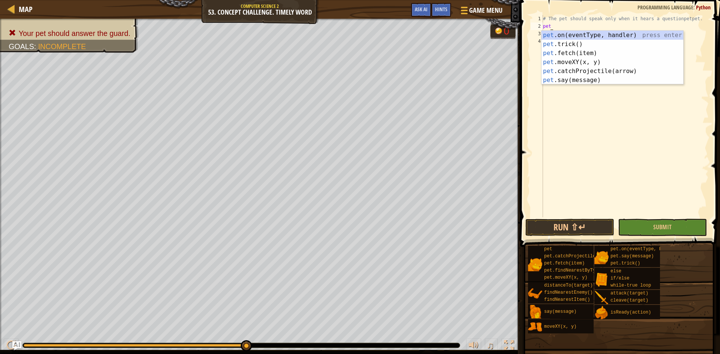
scroll to position [3, 0]
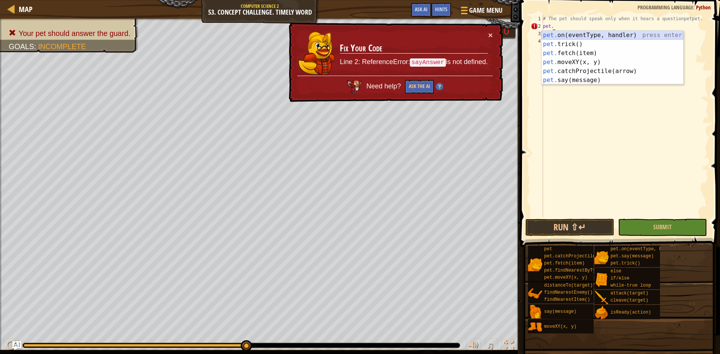
click at [559, 32] on div "pet. on(eventType, handler) press enter pet. trick() press enter pet. fetch(ite…" at bounding box center [612, 67] width 142 height 72
type textarea "pet.on("spawn", onSpawn)"
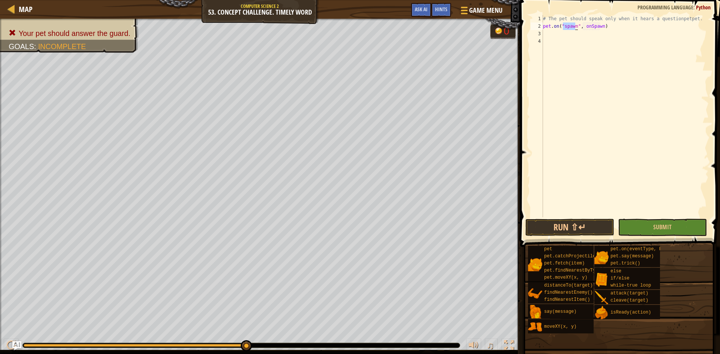
click at [603, 37] on div "# The pet should speak only when it hears a questionpetpet. pet . on ( "spawn" …" at bounding box center [624, 123] width 167 height 217
click at [475, 16] on button "Game Menu" at bounding box center [480, 12] width 55 height 18
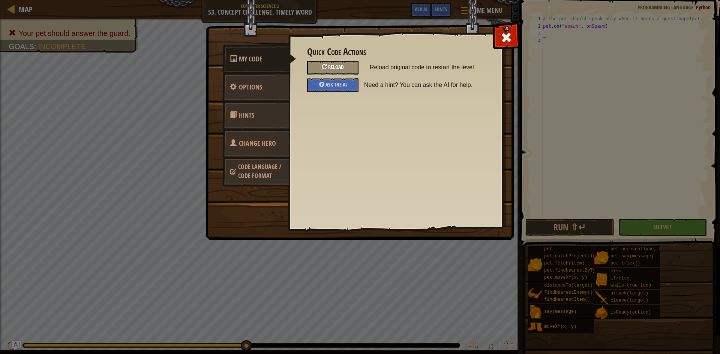
click at [332, 69] on span "Reload" at bounding box center [336, 66] width 16 height 7
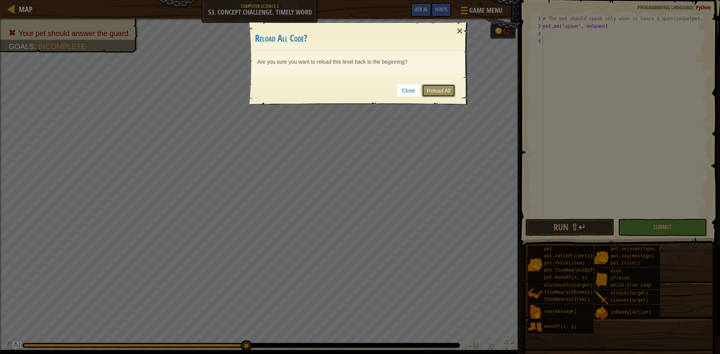
click at [450, 86] on link "Reload All" at bounding box center [438, 90] width 33 height 13
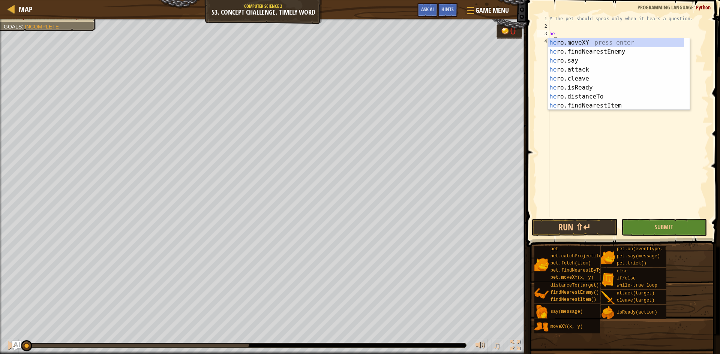
click at [685, 20] on div "# The pet should speak only when it hears a question. he" at bounding box center [628, 123] width 161 height 217
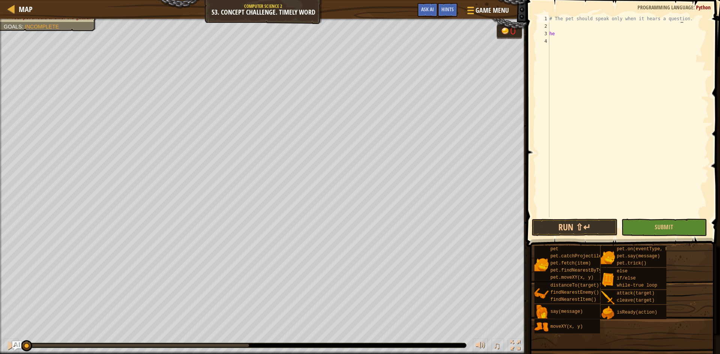
click at [586, 33] on div "# The pet should speak only when it hears a question. he" at bounding box center [628, 123] width 161 height 217
type textarea "h"
type textarea "["
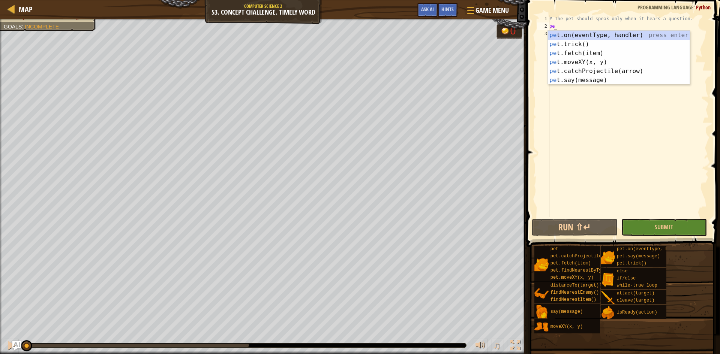
scroll to position [3, 0]
click at [586, 33] on div "pet .on(eventType, handler) press enter pet .trick() press enter pet .fetch(ite…" at bounding box center [619, 67] width 142 height 72
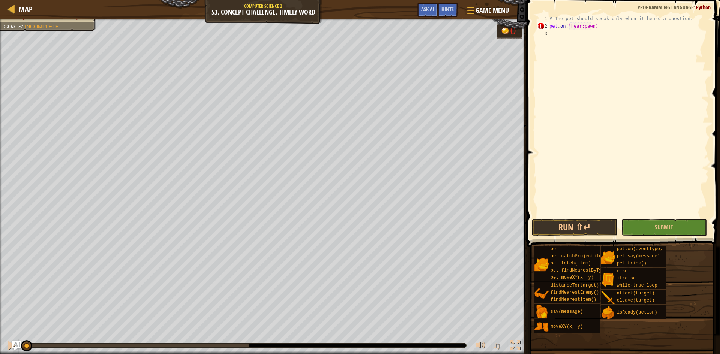
scroll to position [3, 3]
click at [595, 26] on div "# The pet should speak only when it hears a question. pet . on ( "hear" wn )" at bounding box center [628, 123] width 161 height 217
click at [568, 232] on button "Run ⇧↵" at bounding box center [574, 227] width 86 height 17
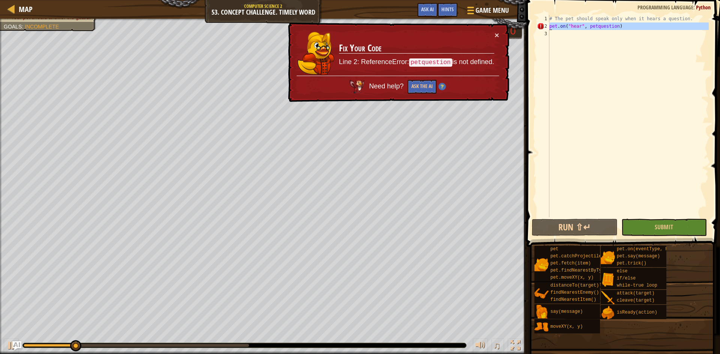
drag, startPoint x: 671, startPoint y: 37, endPoint x: 465, endPoint y: 25, distance: 205.7
click at [465, 25] on div "Map Computer Science 2 53. Concept Challenge. Timely Word Game Menu Done Hints …" at bounding box center [360, 177] width 720 height 354
type textarea "pet.on("hear", petquestion)"
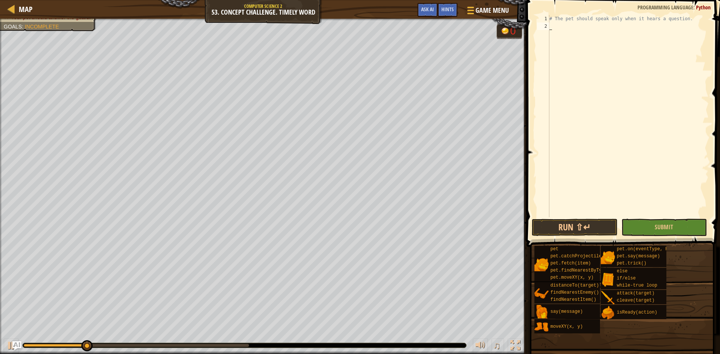
scroll to position [3, 0]
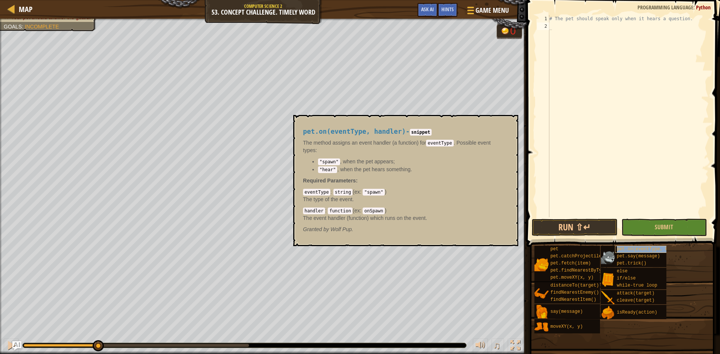
click at [621, 247] on span "pet.on(eventType, handler)" at bounding box center [651, 249] width 70 height 5
type textarea "pet.on(eventType, handler)"
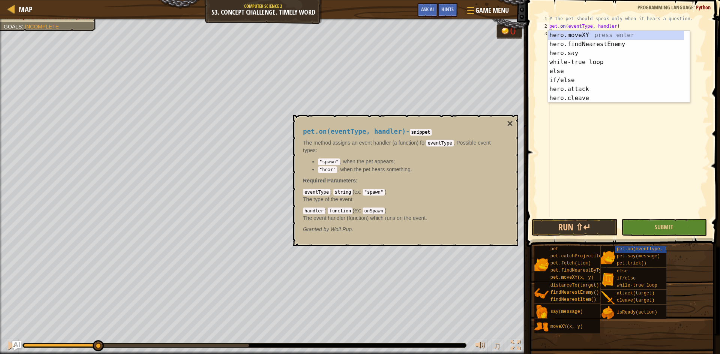
click at [591, 127] on div "# The pet should speak only when it hears a question. pet . on ( eventType , ha…" at bounding box center [628, 123] width 161 height 217
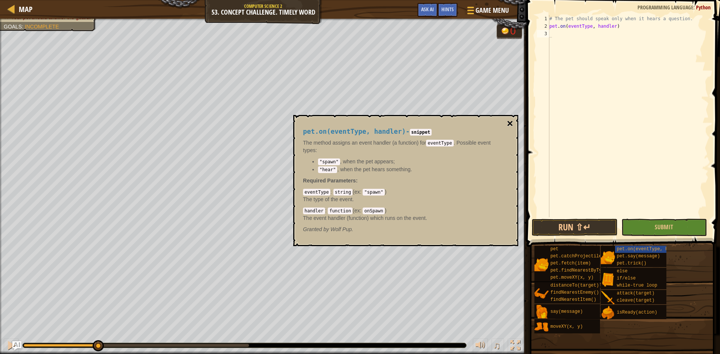
click at [509, 125] on button "×" at bounding box center [510, 123] width 6 height 10
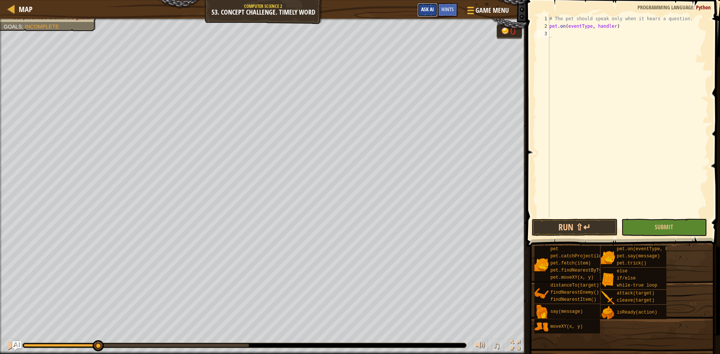
click at [428, 13] on button "Ask AI" at bounding box center [427, 10] width 20 height 14
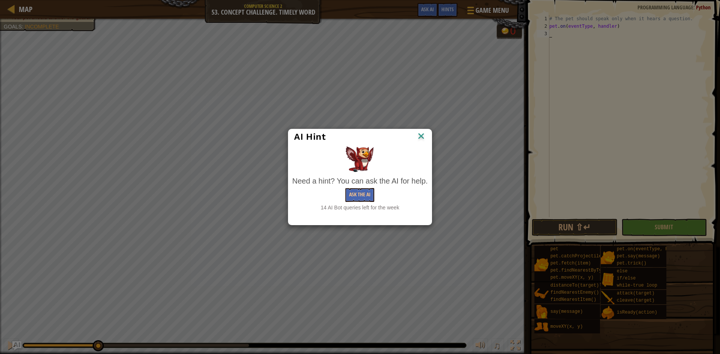
click at [413, 133] on div "AI Hint" at bounding box center [360, 136] width 132 height 11
click at [418, 132] on img at bounding box center [421, 136] width 10 height 11
